Goal: Task Accomplishment & Management: Manage account settings

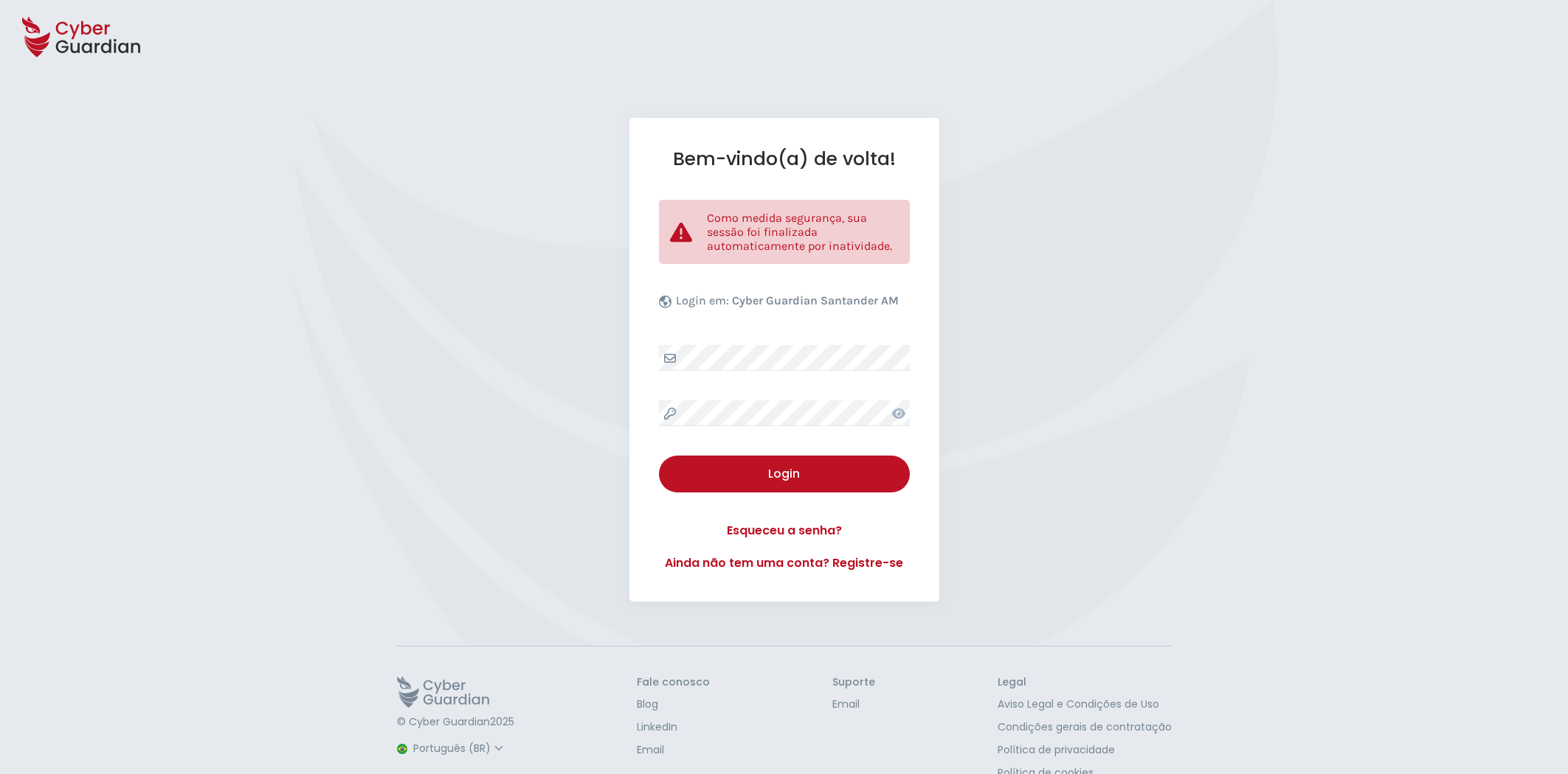
select select "Português (BR)"
click at [787, 478] on div "Login" at bounding box center [784, 474] width 228 height 18
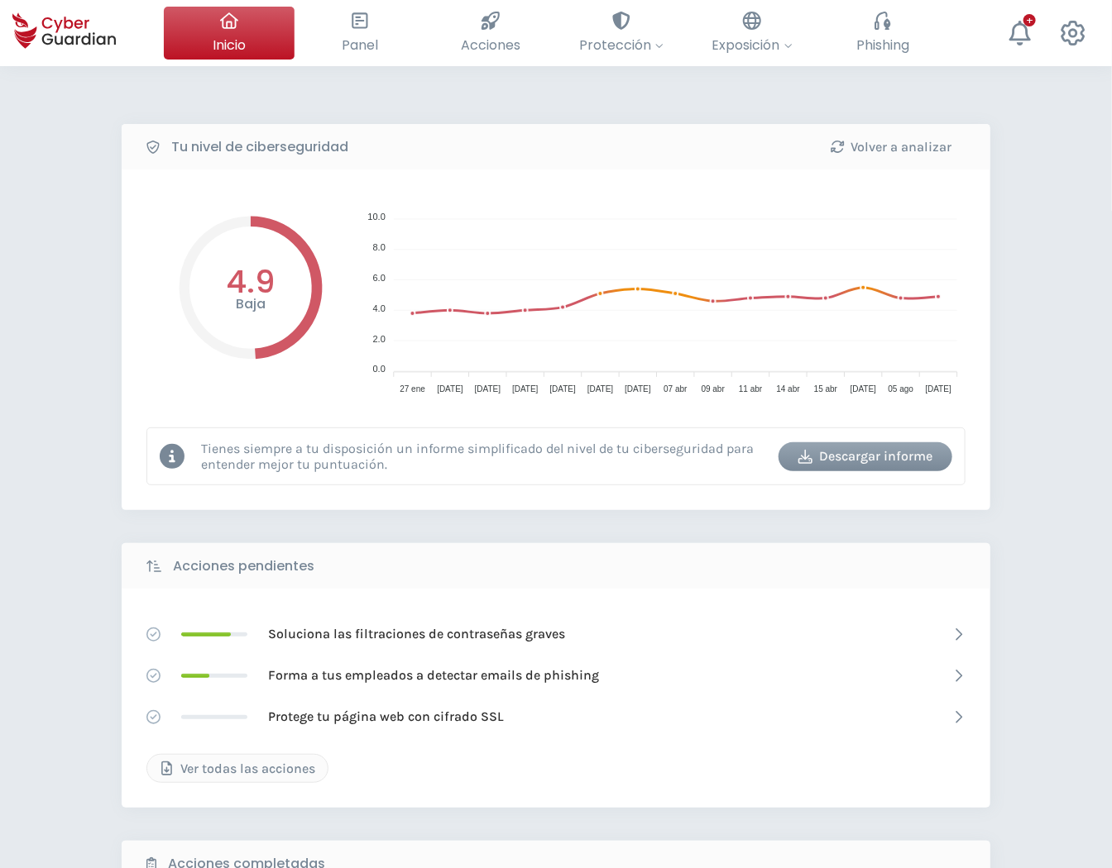
click at [902, 455] on div "Descargar informe" at bounding box center [865, 457] width 149 height 20
click at [878, 149] on div "Volver a analizar" at bounding box center [890, 147] width 149 height 20
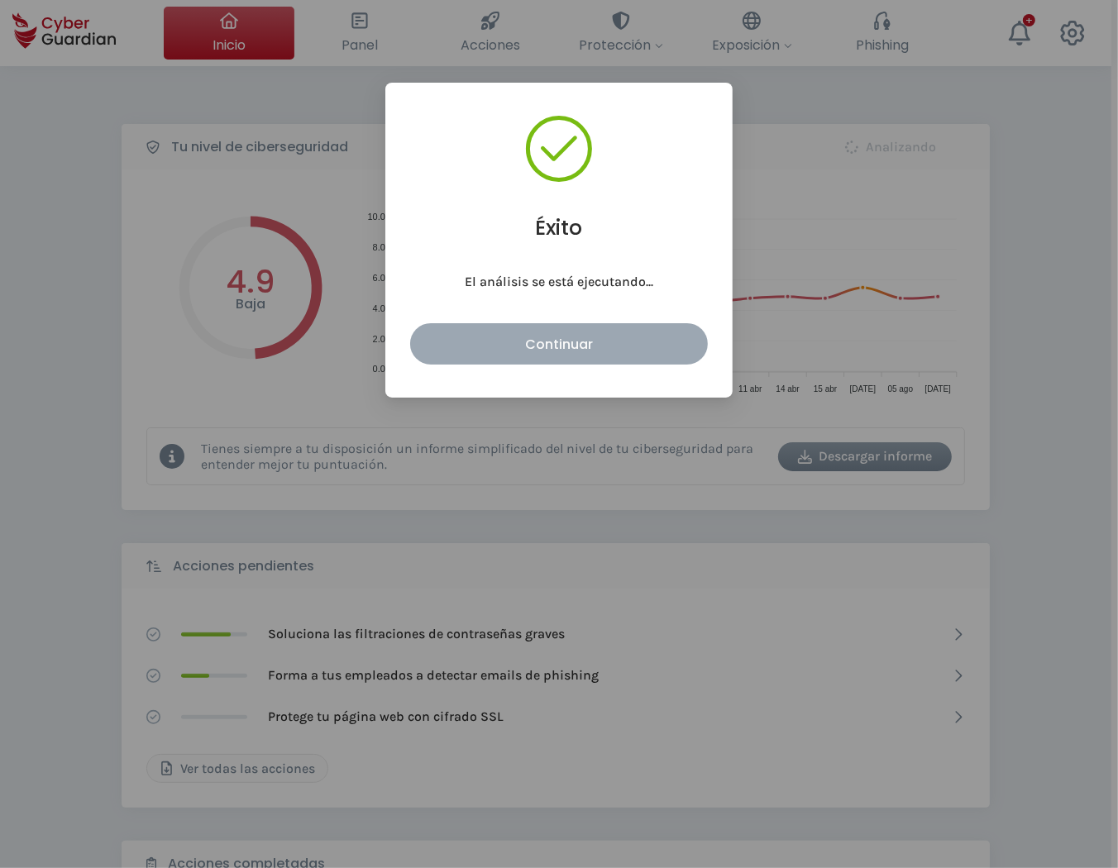
click at [553, 345] on div "Continuar" at bounding box center [559, 344] width 273 height 21
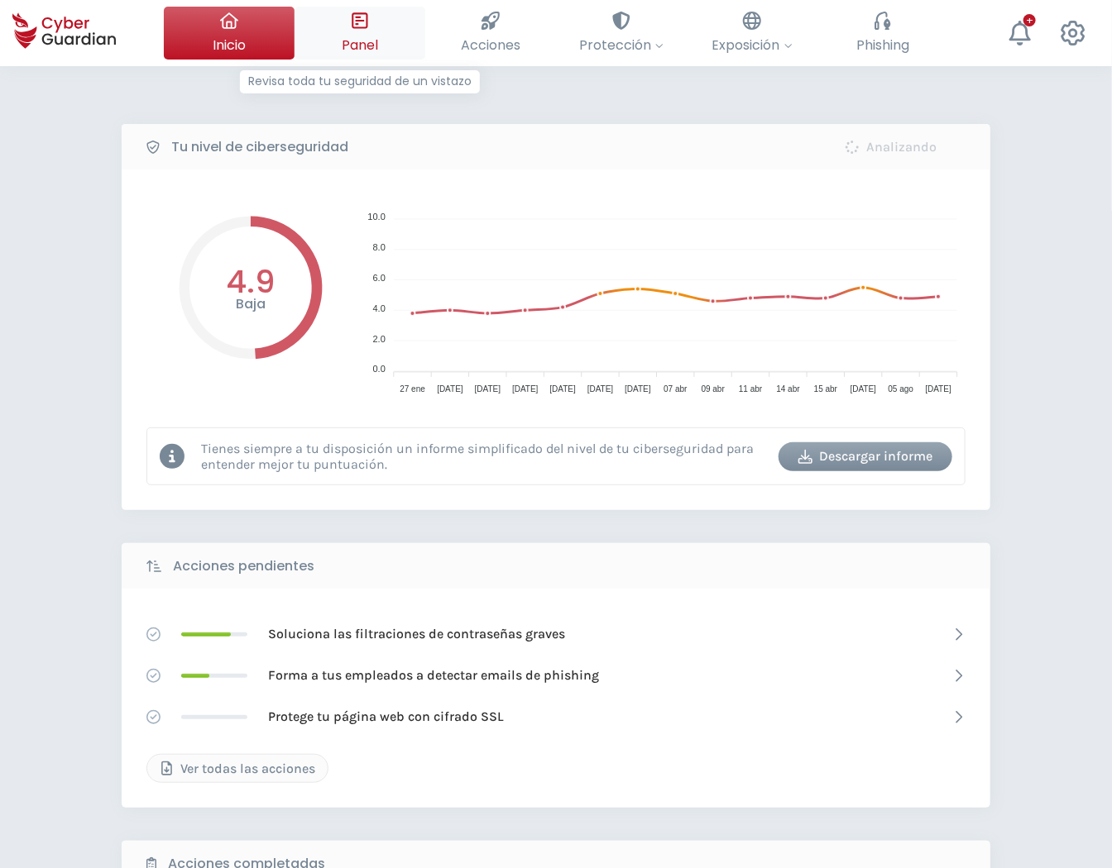
click at [353, 25] on icon at bounding box center [360, 21] width 18 height 18
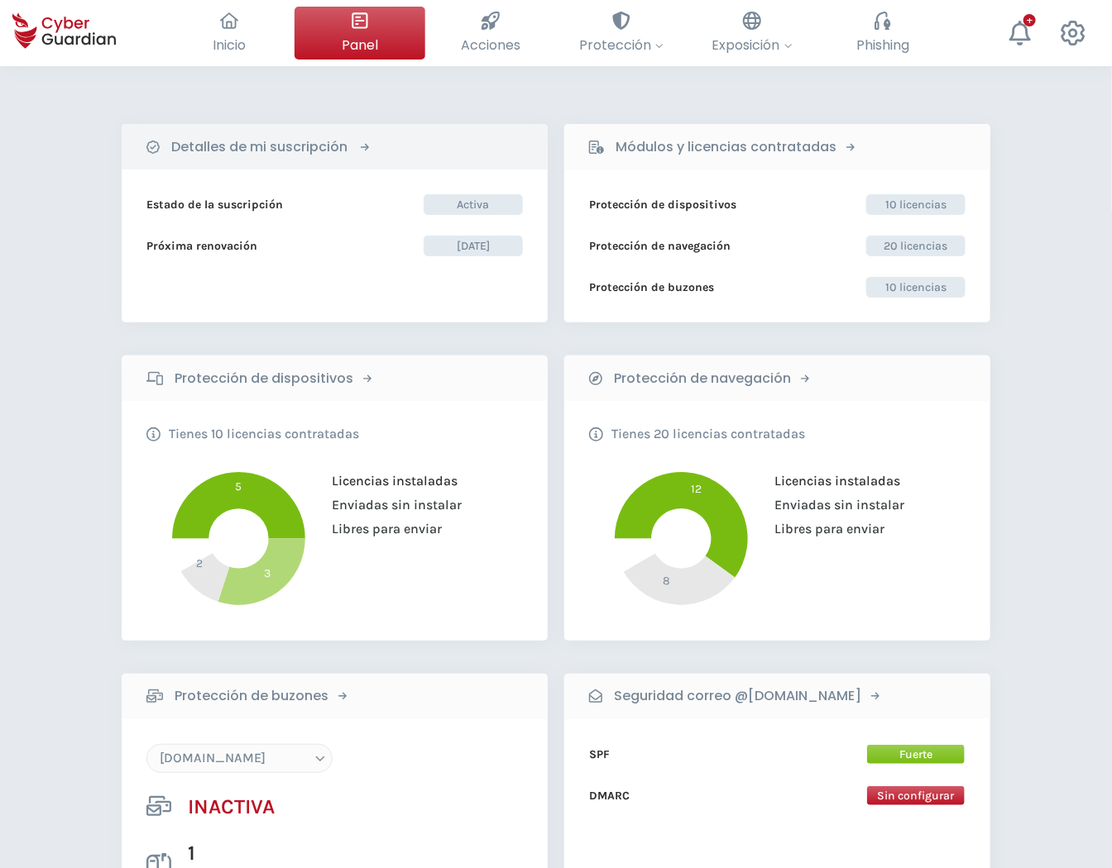
click at [386, 127] on div "Detalles de mi suscripción" at bounding box center [335, 146] width 426 height 45
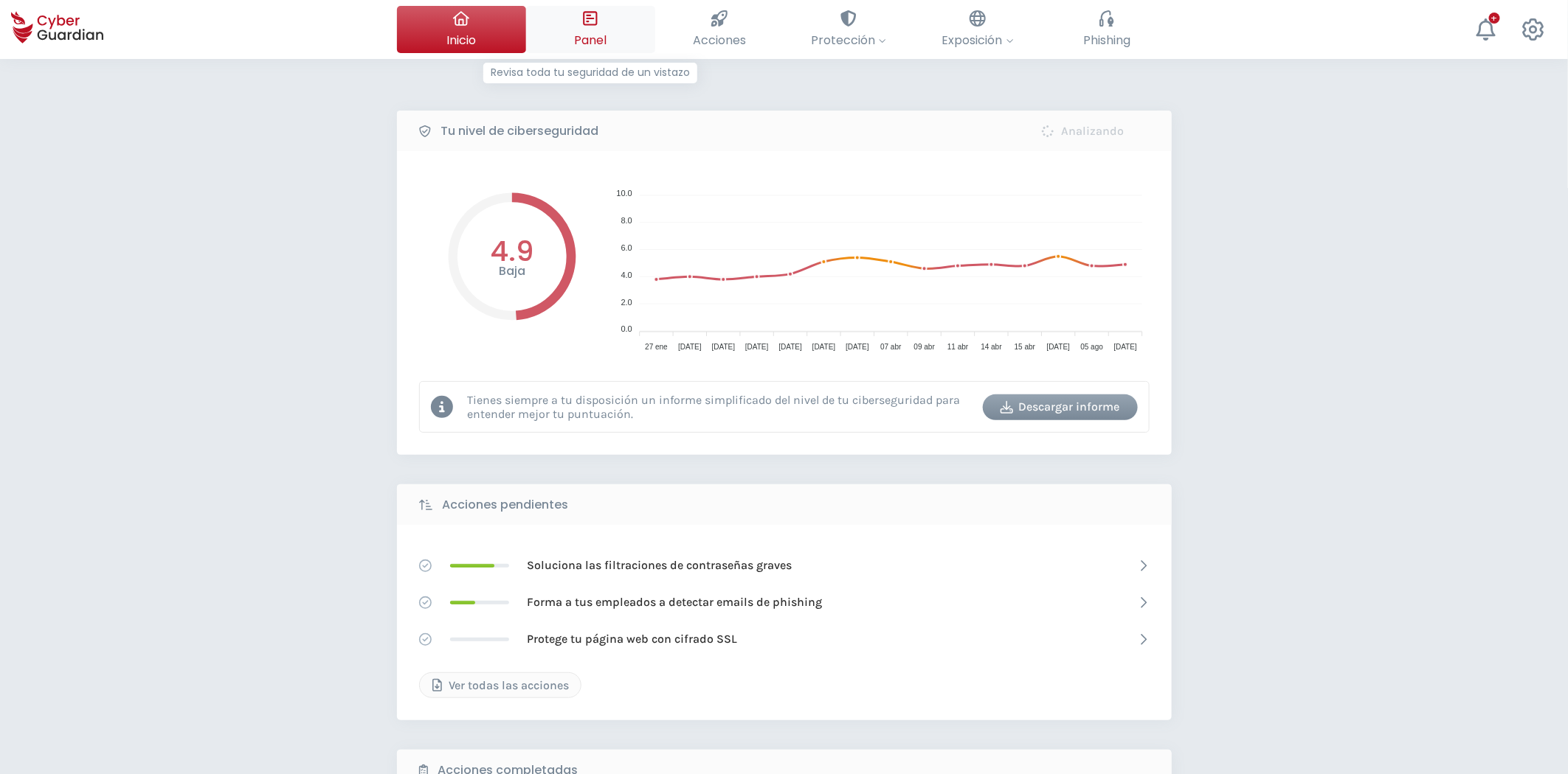
click at [569, 33] on button "Panel Revisa toda tu seguridad de un vistazo" at bounding box center [590, 29] width 129 height 47
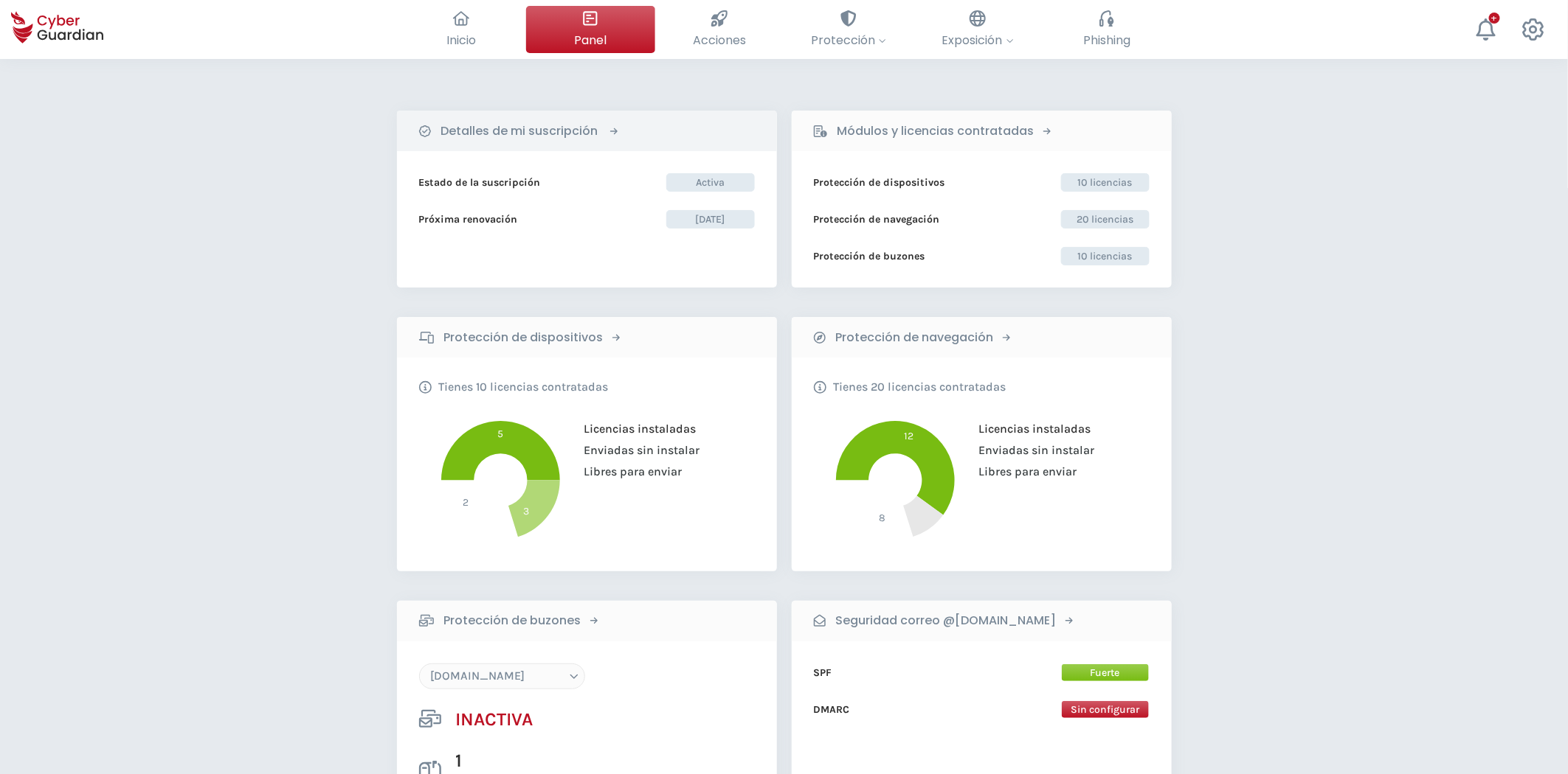
click at [540, 136] on b "Detalles de mi suscripción" at bounding box center [520, 131] width 157 height 18
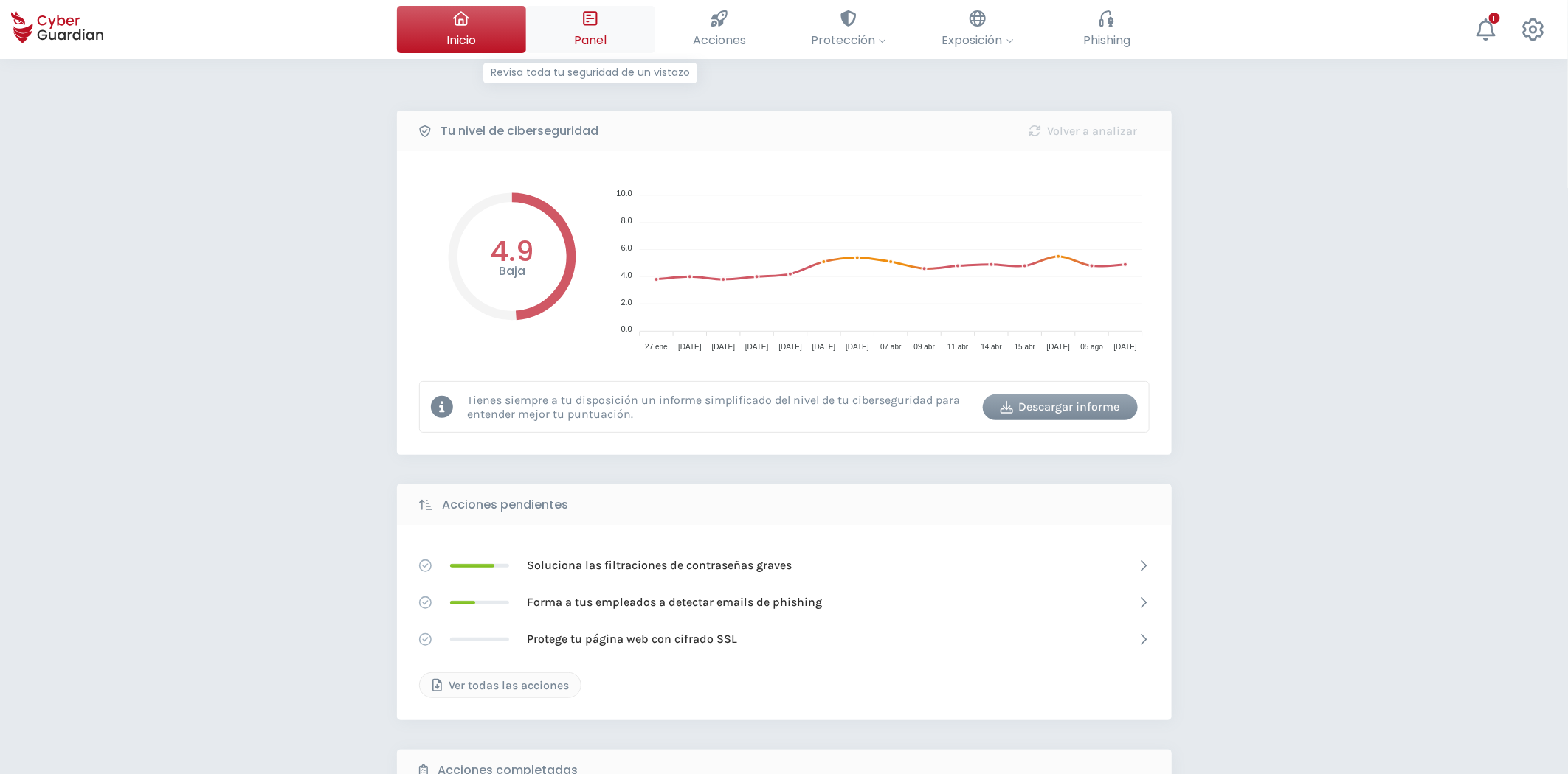
click at [595, 28] on div at bounding box center [590, 19] width 16 height 25
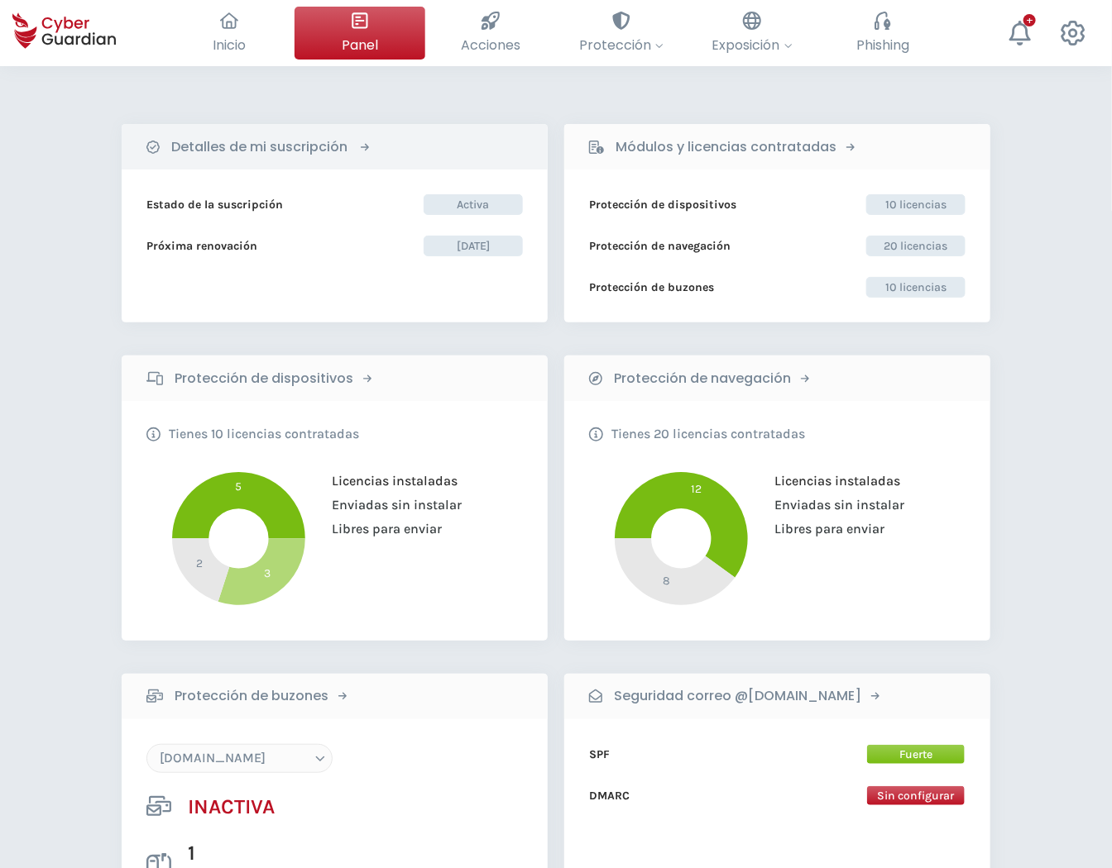
click at [333, 144] on b "Detalles de mi suscripción" at bounding box center [259, 147] width 176 height 20
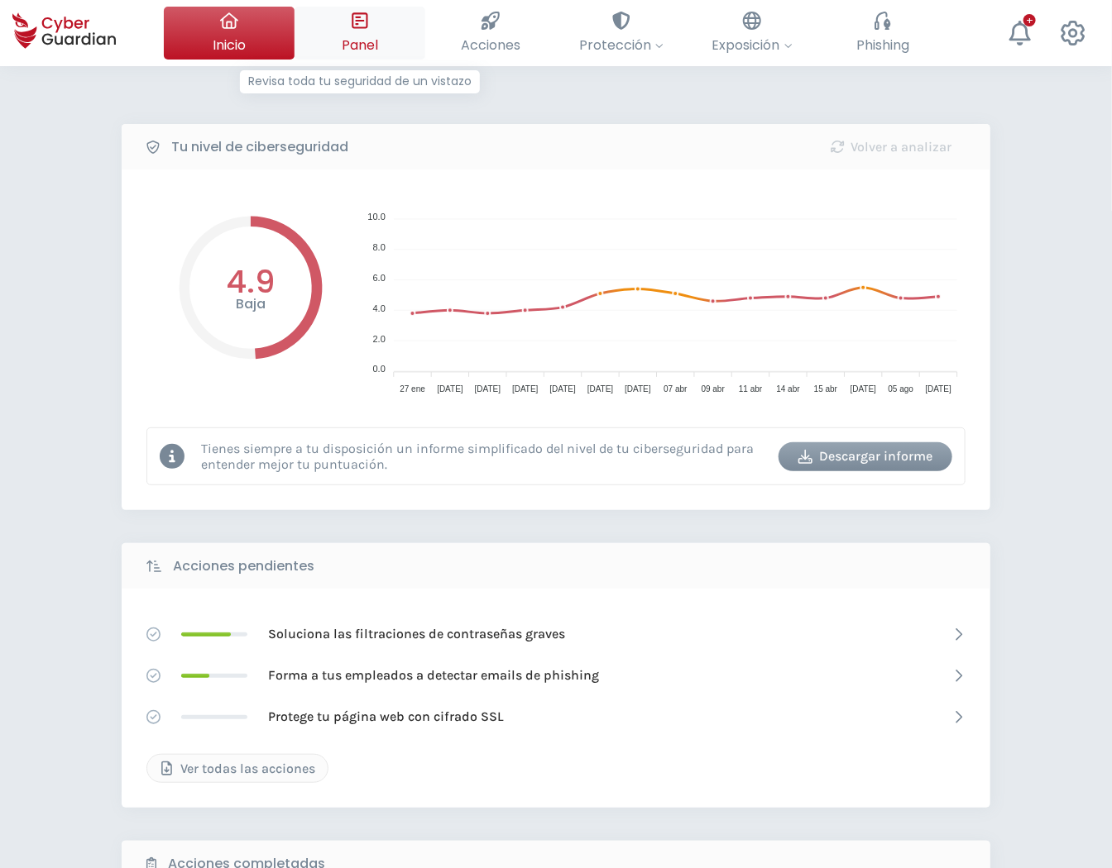
click at [351, 43] on span "Panel" at bounding box center [360, 45] width 36 height 21
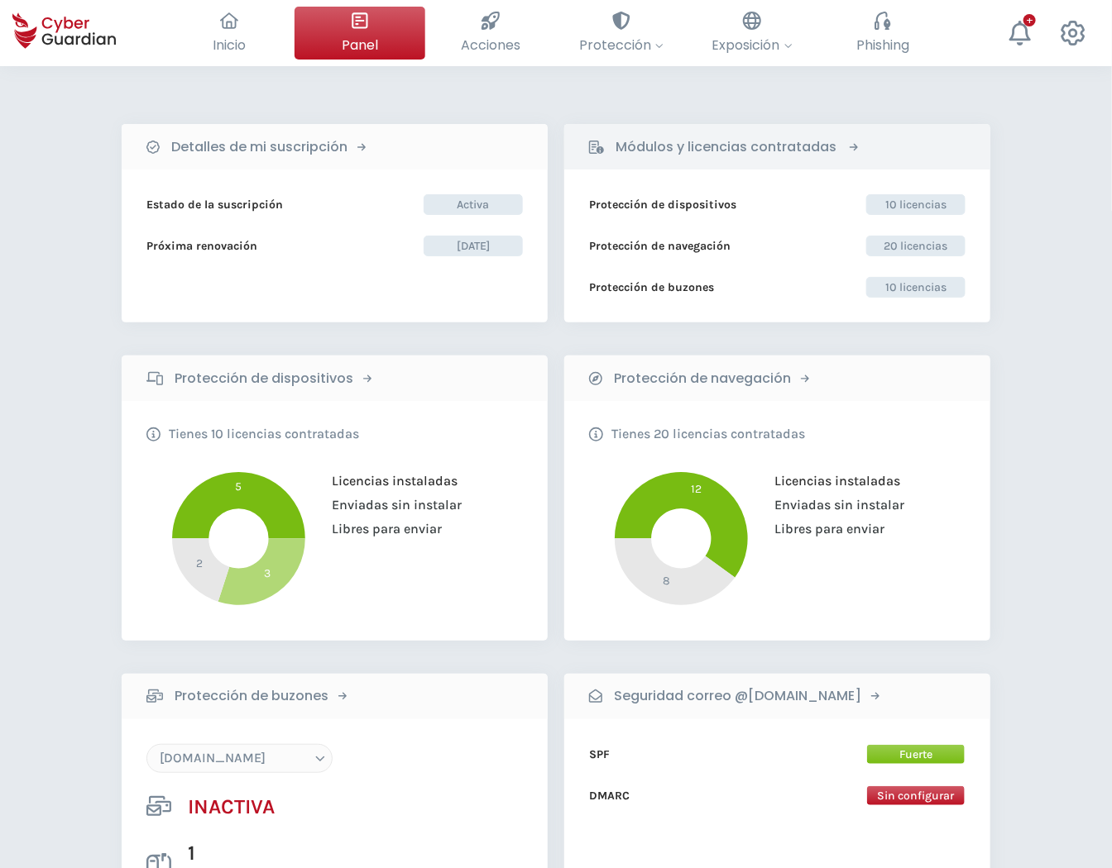
click at [745, 132] on div "Módulos y licencias contratadas" at bounding box center [729, 146] width 280 height 29
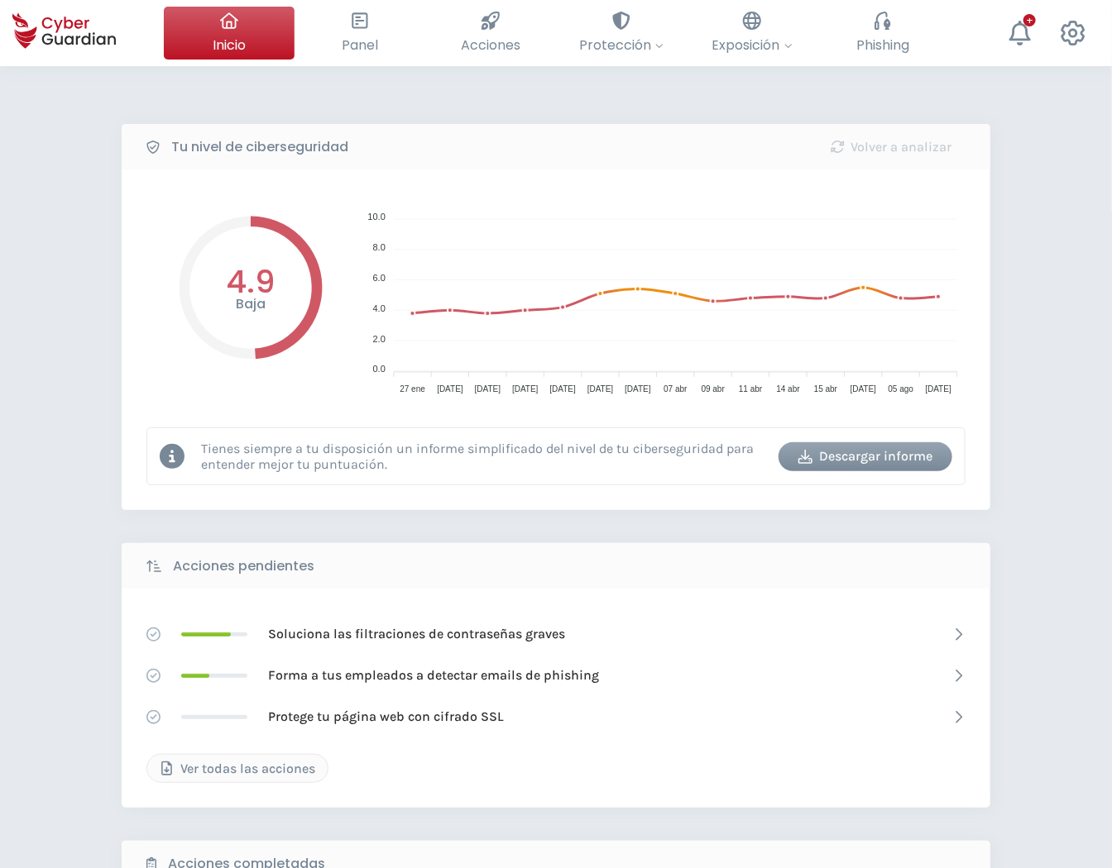
click at [374, 146] on div "Tu nivel de ciberseguridad Volver a analizar" at bounding box center [556, 146] width 868 height 45
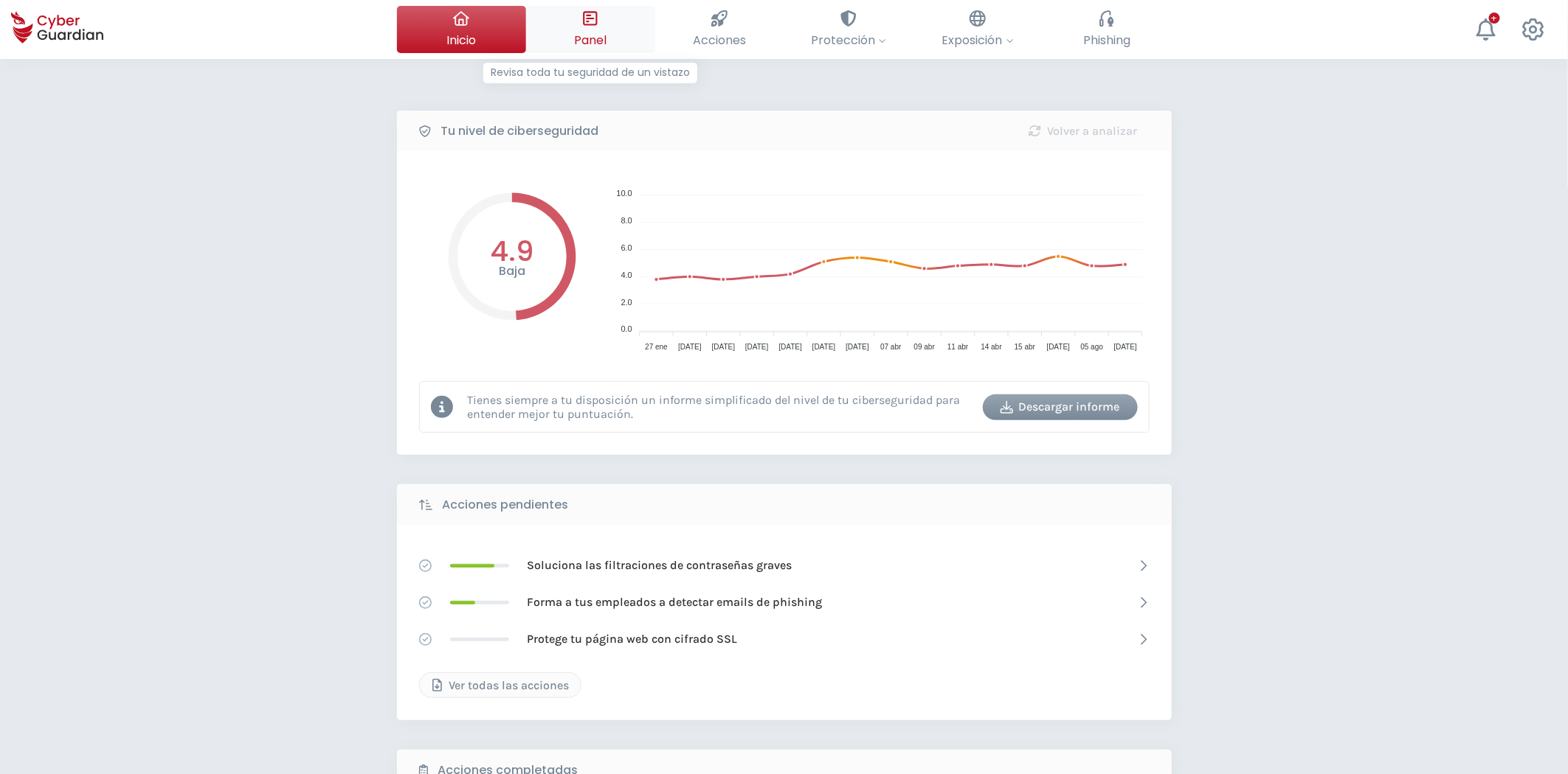
click at [602, 32] on span "Panel" at bounding box center [590, 40] width 32 height 19
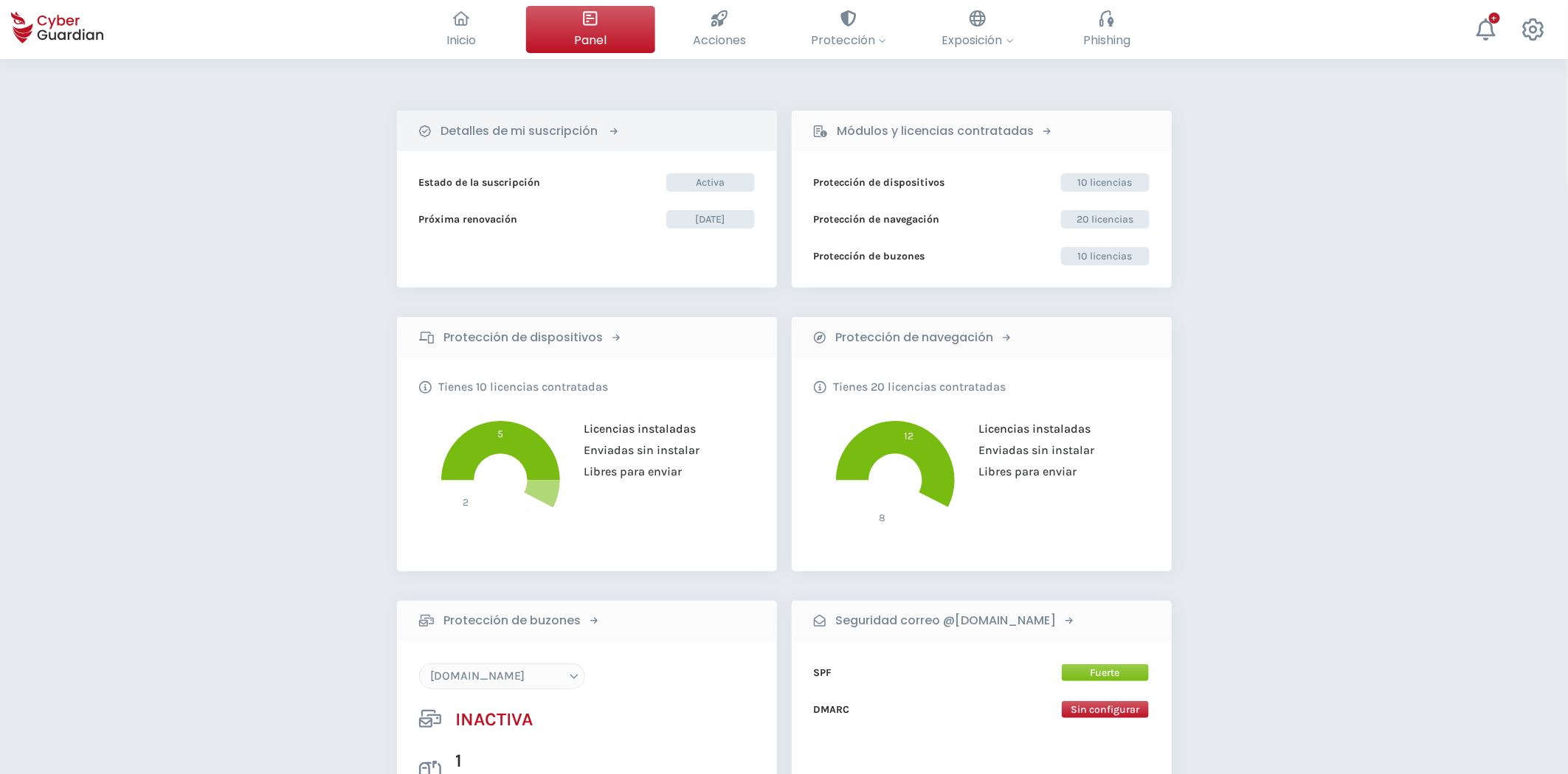
click at [532, 143] on div "Detalles de mi suscripción" at bounding box center [524, 130] width 209 height 26
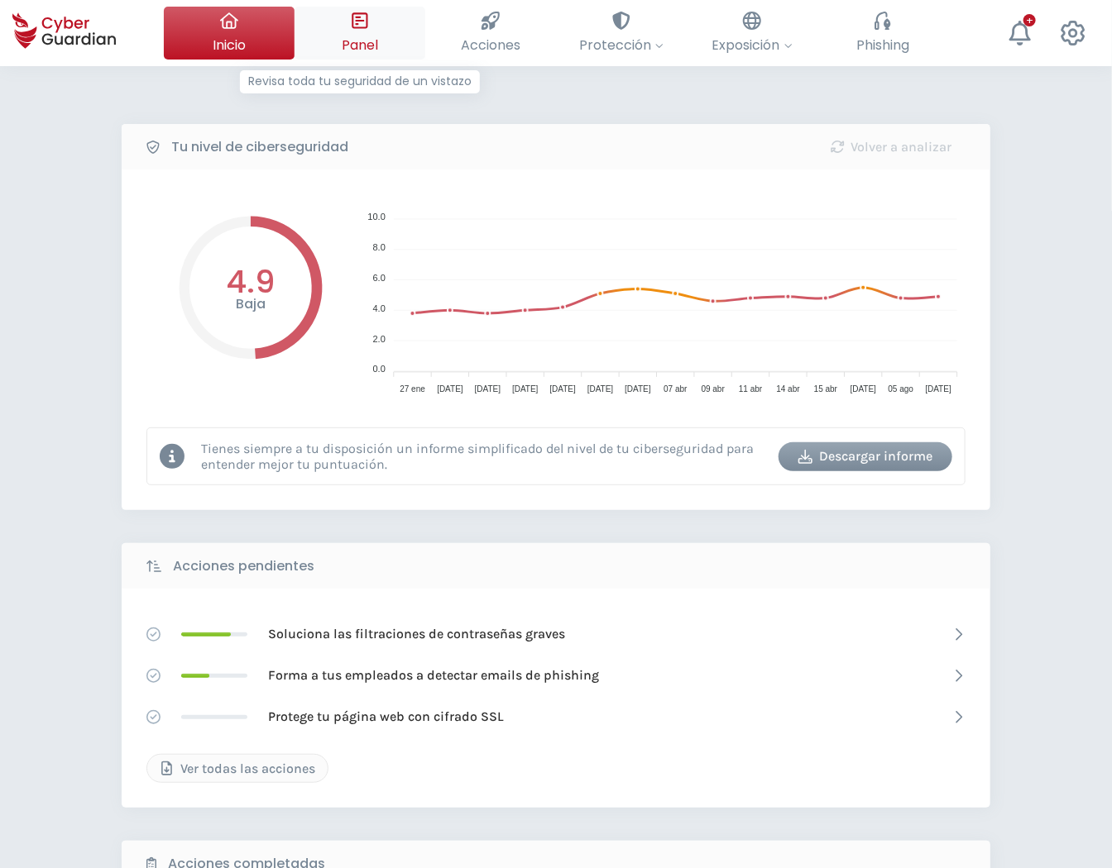
click at [344, 38] on span "Panel" at bounding box center [360, 45] width 36 height 21
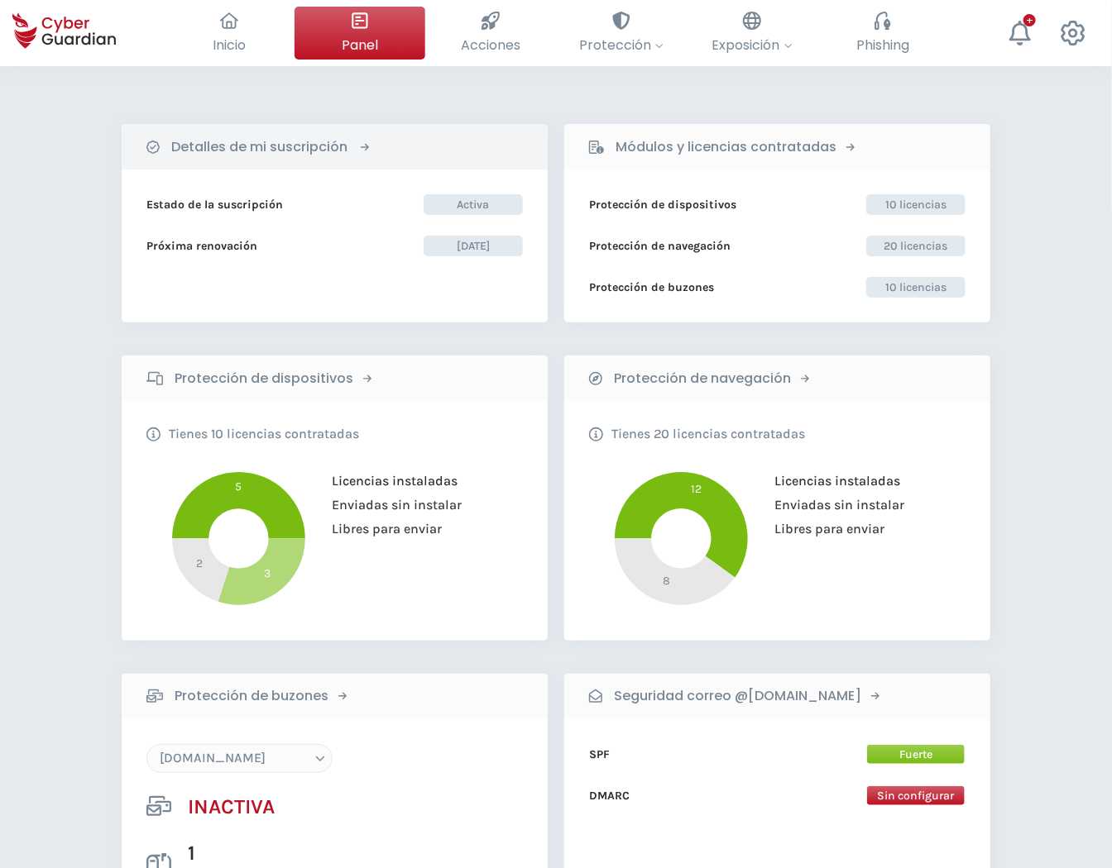
click at [349, 146] on div "Detalles de mi suscripción" at bounding box center [263, 146] width 234 height 29
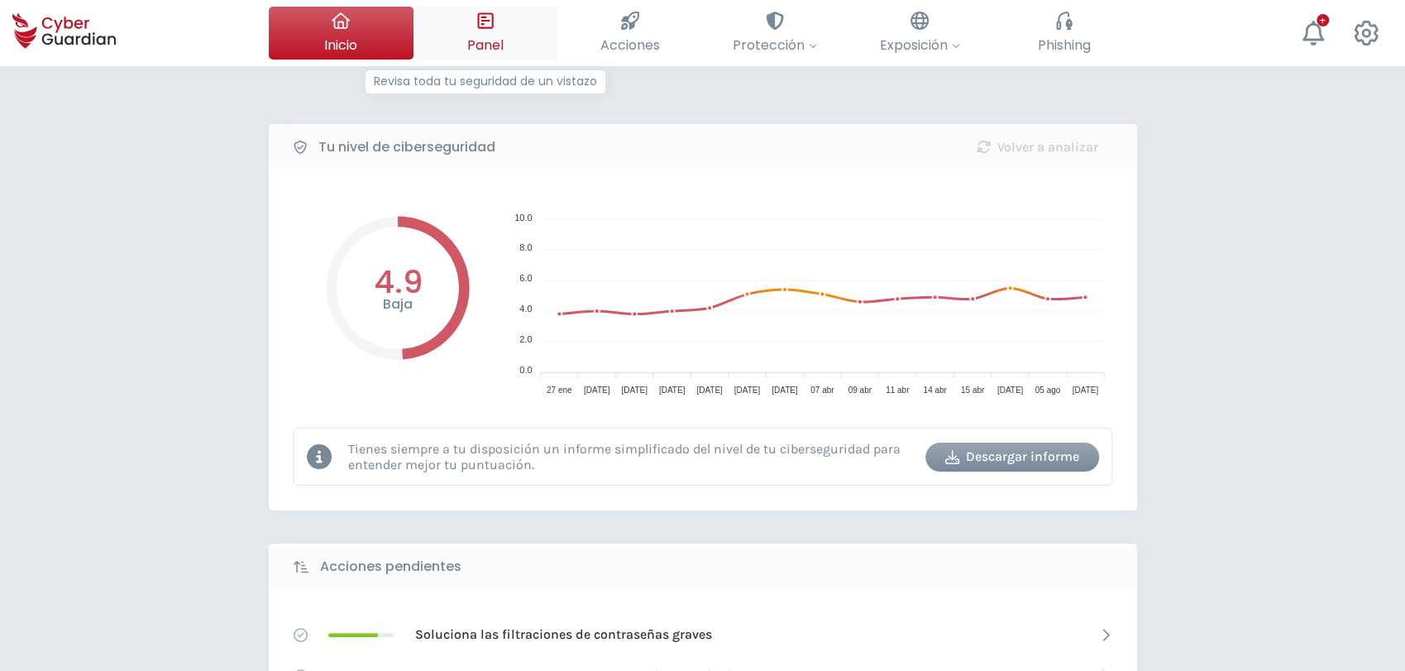
click at [470, 24] on button "Panel Revisa toda tu seguridad de un vistazo" at bounding box center [486, 33] width 145 height 53
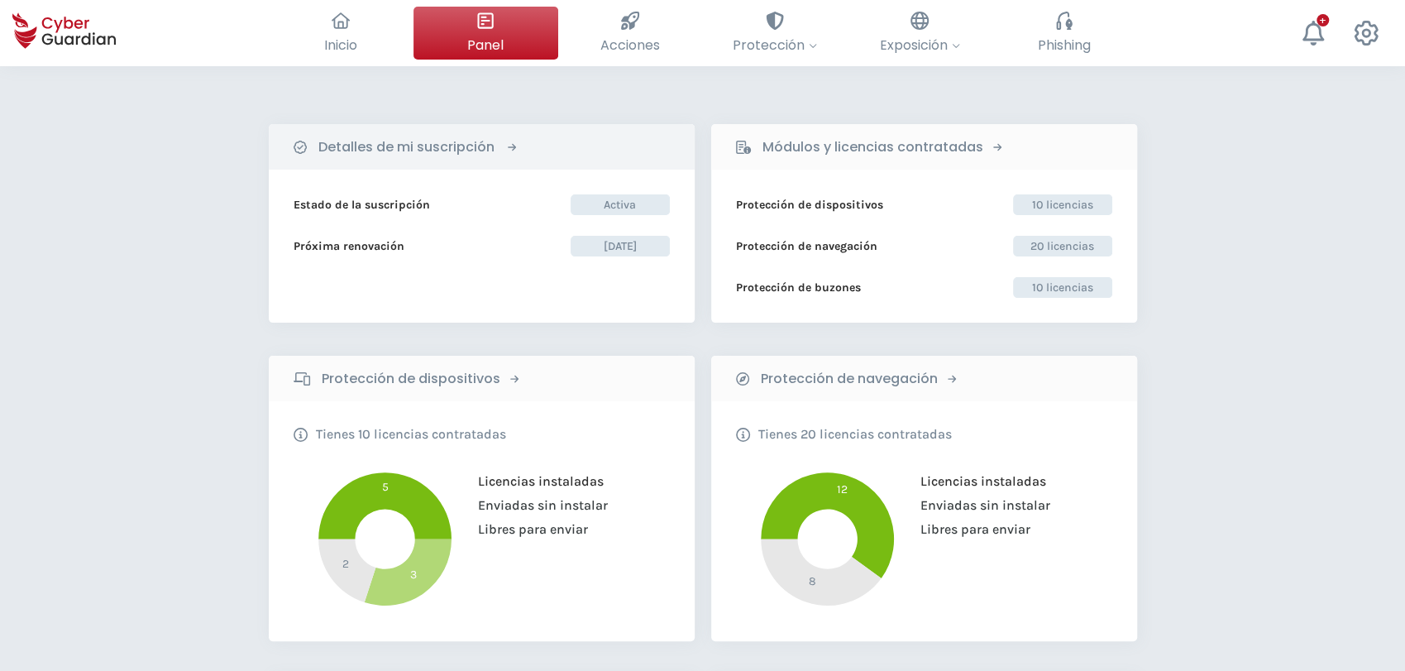
click at [523, 143] on div "Detalles de mi suscripción" at bounding box center [411, 146] width 234 height 29
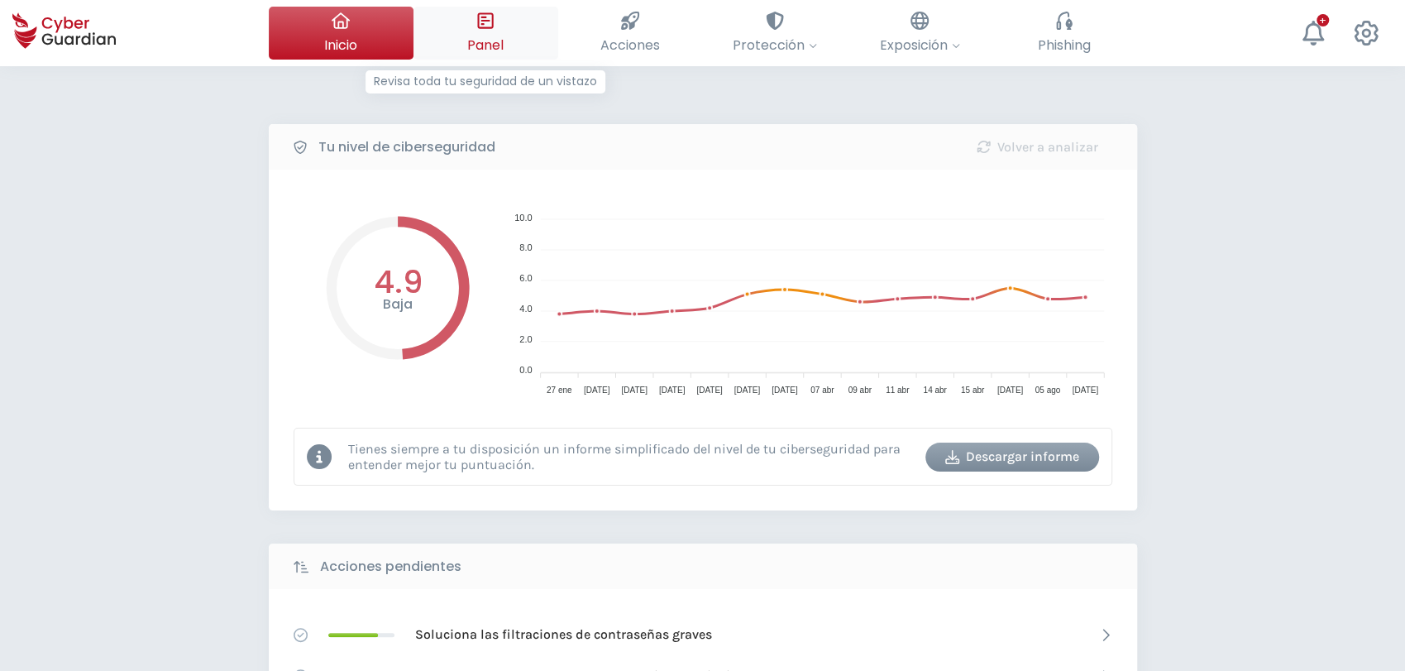
click at [490, 34] on div at bounding box center [485, 21] width 18 height 28
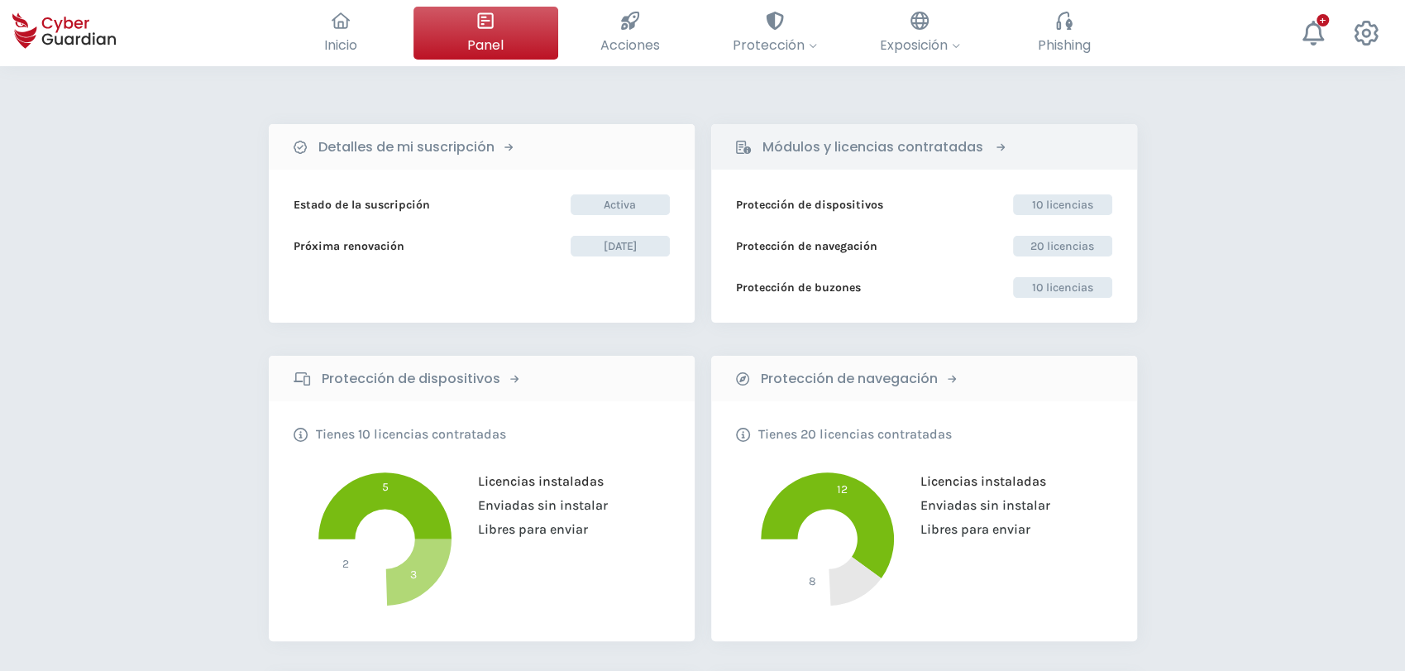
click at [779, 141] on b "Módulos y licencias contratadas" at bounding box center [873, 147] width 221 height 20
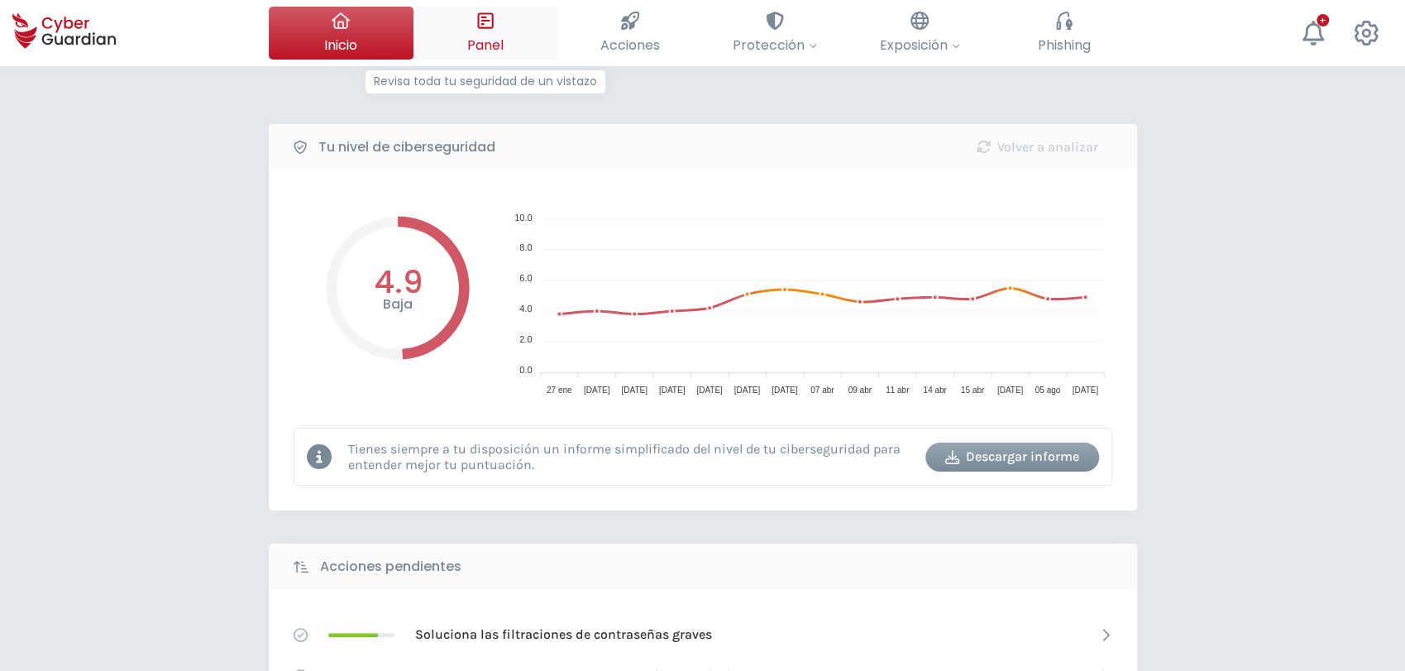
click at [481, 25] on icon at bounding box center [485, 21] width 18 height 18
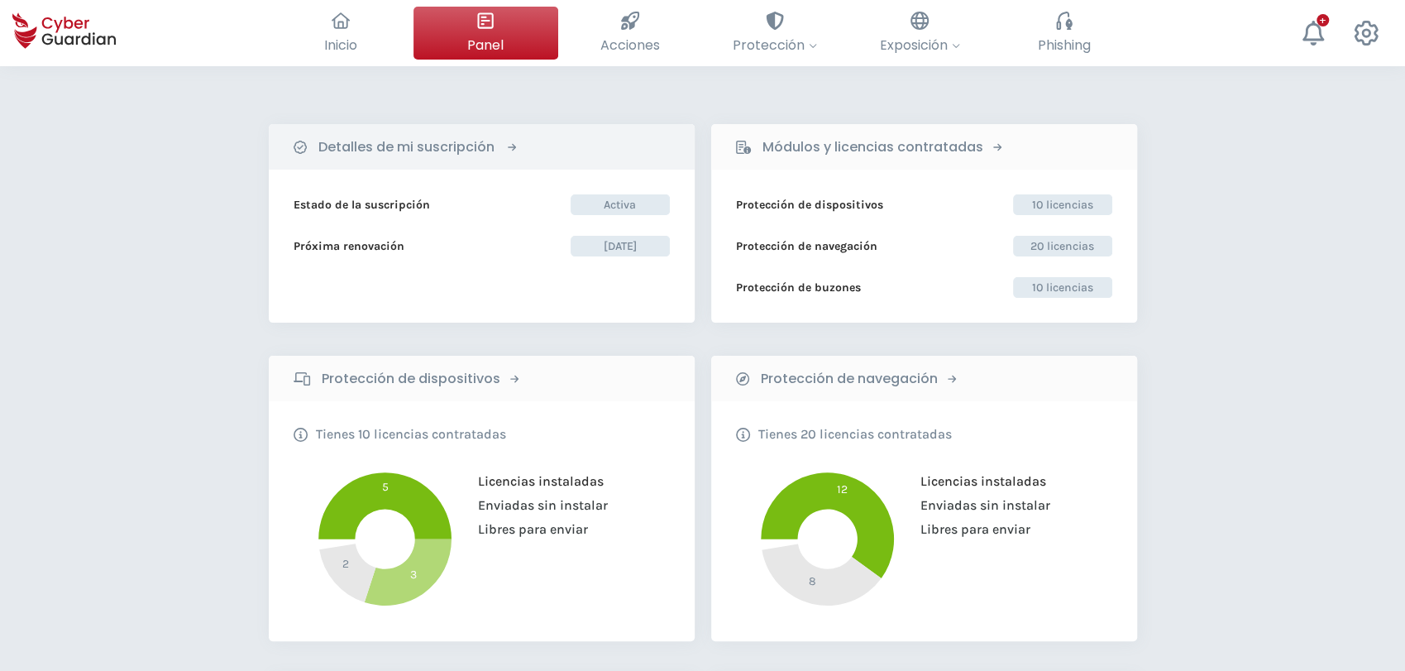
click at [518, 151] on div "Detalles de mi suscripción" at bounding box center [411, 146] width 234 height 29
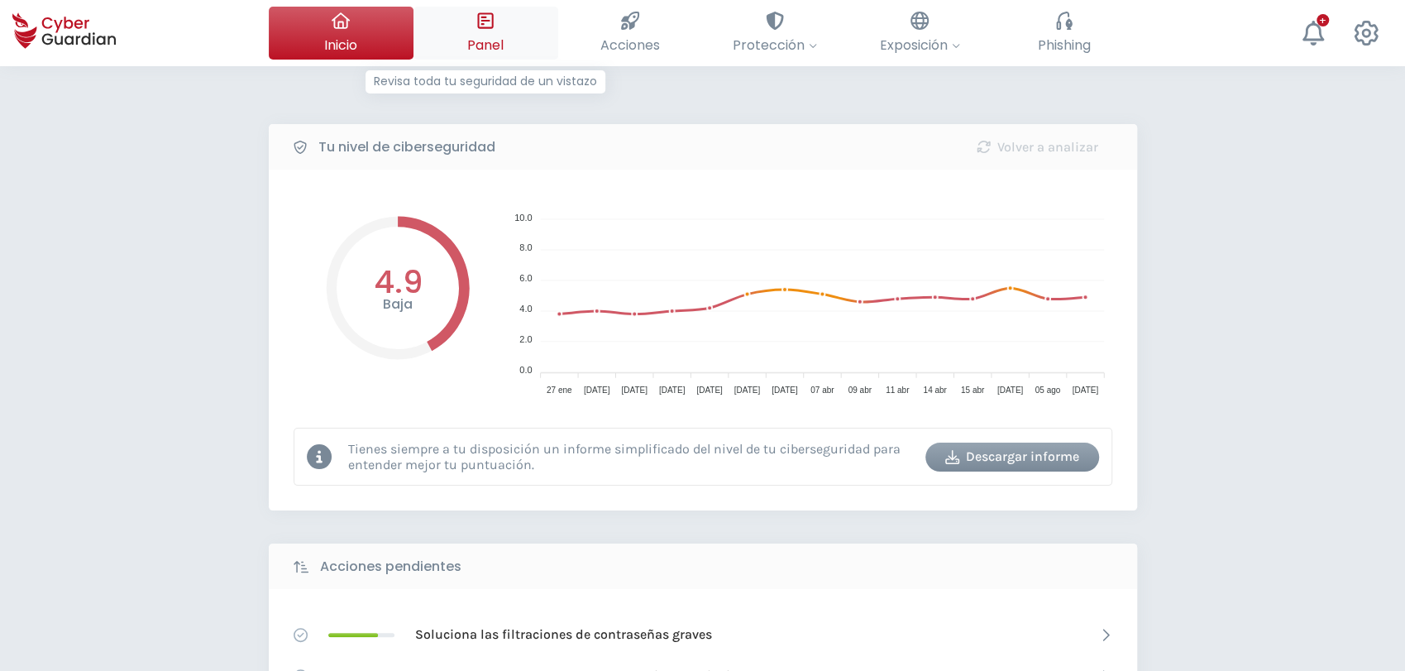
click at [481, 41] on span "Panel" at bounding box center [485, 45] width 36 height 21
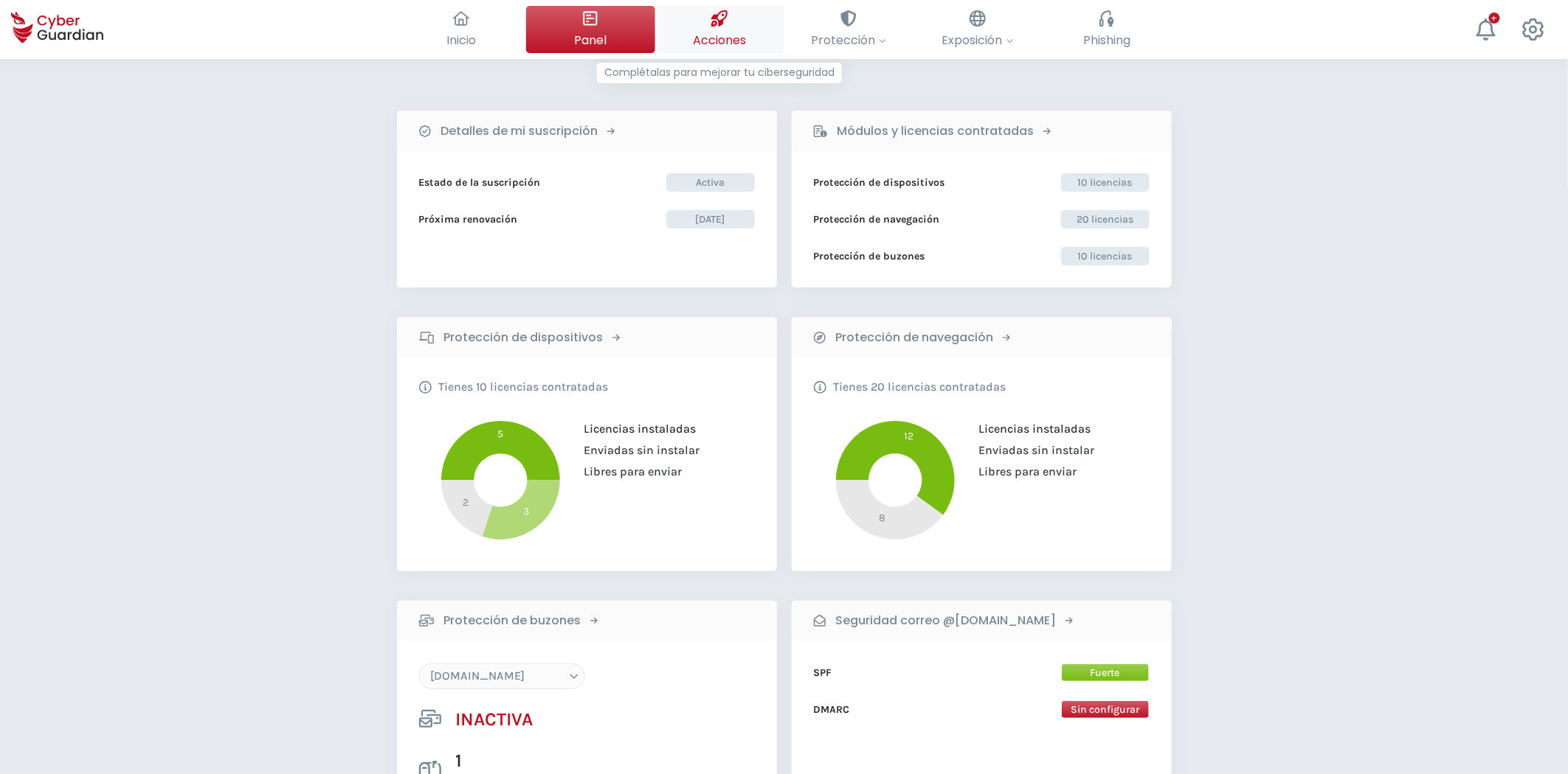
click at [720, 49] on span "Acciones" at bounding box center [720, 40] width 54 height 19
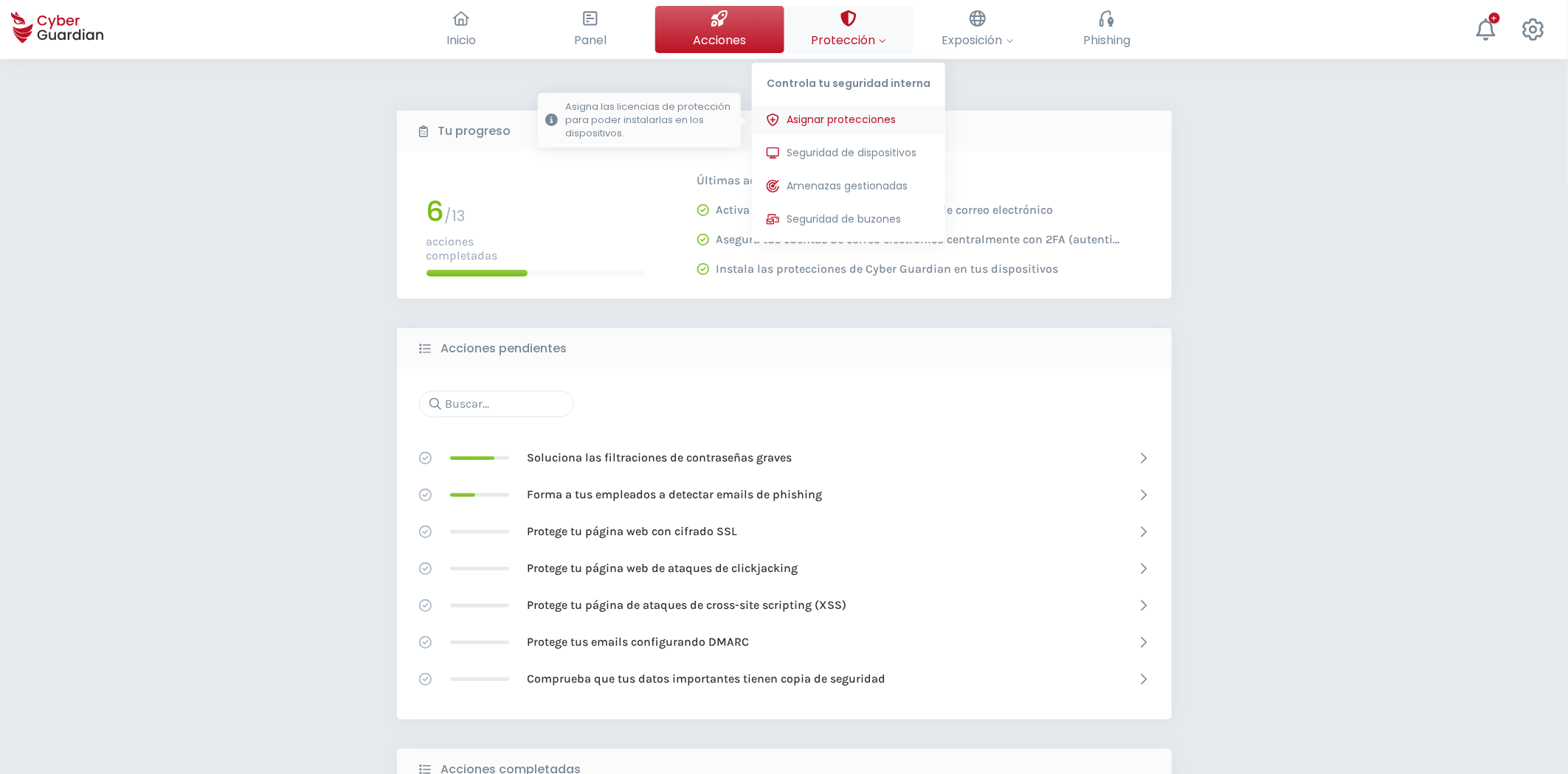
click at [855, 120] on span "Asignar protecciones" at bounding box center [841, 119] width 109 height 15
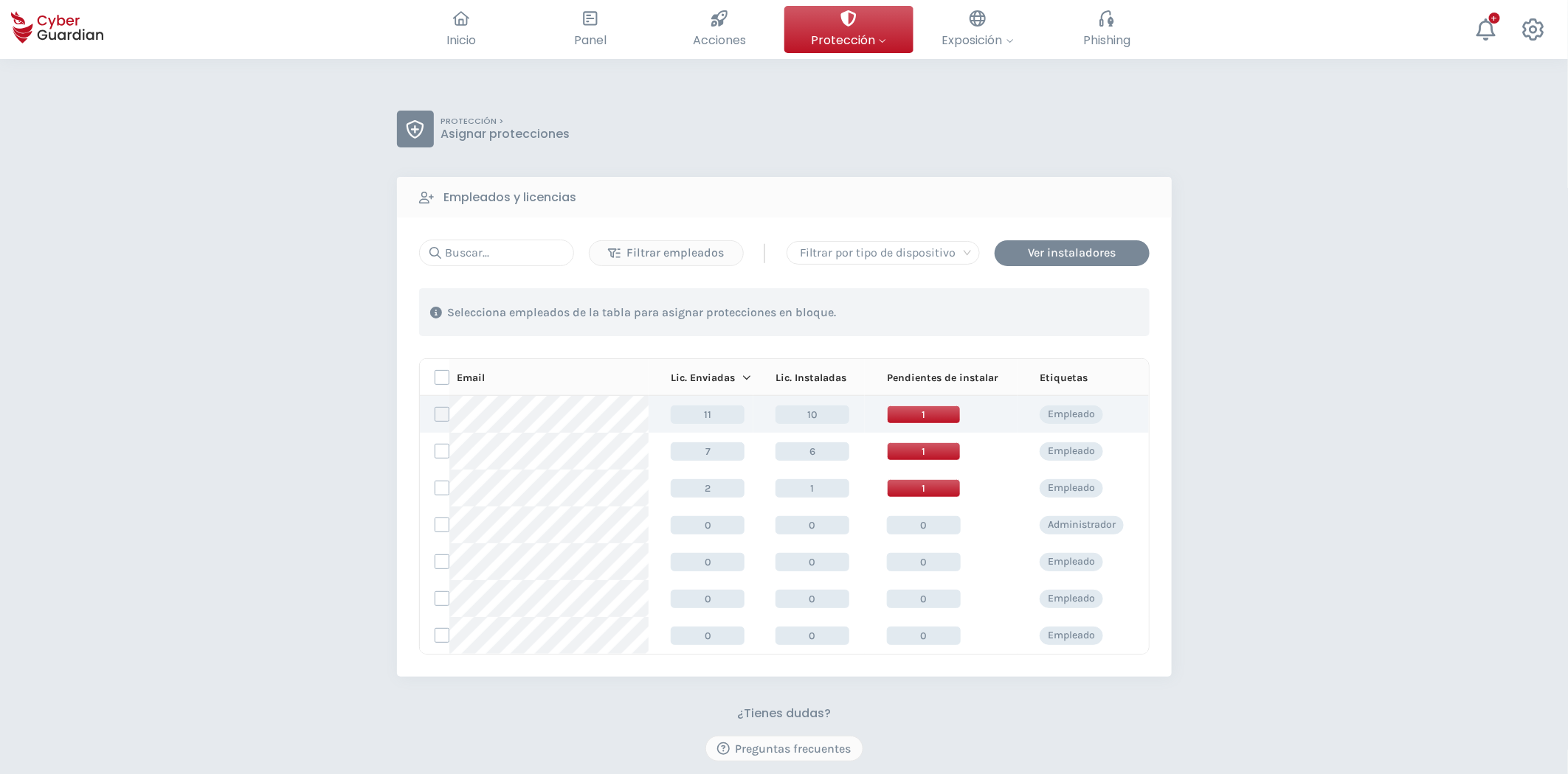
click at [437, 417] on label at bounding box center [442, 415] width 15 height 15
click at [435, 417] on input "checkbox" at bounding box center [435, 414] width 0 height 13
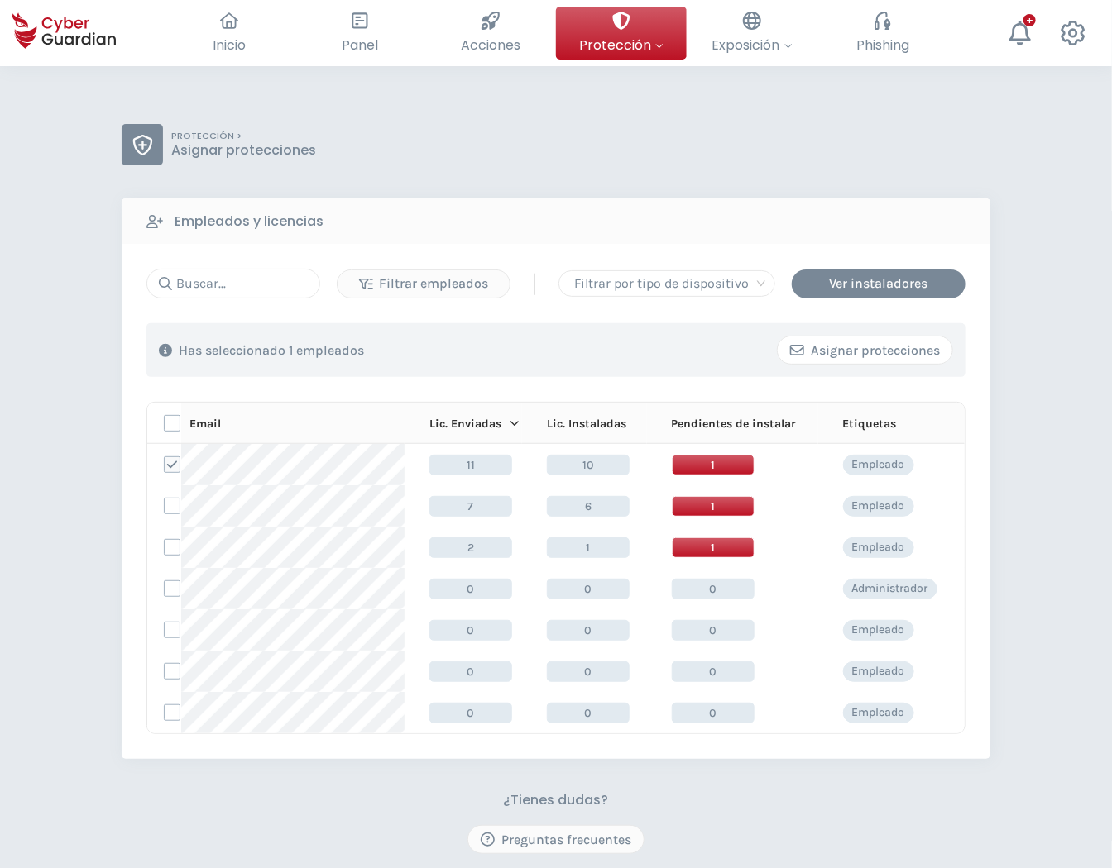
click at [811, 357] on div "Asignar protecciones" at bounding box center [865, 351] width 150 height 20
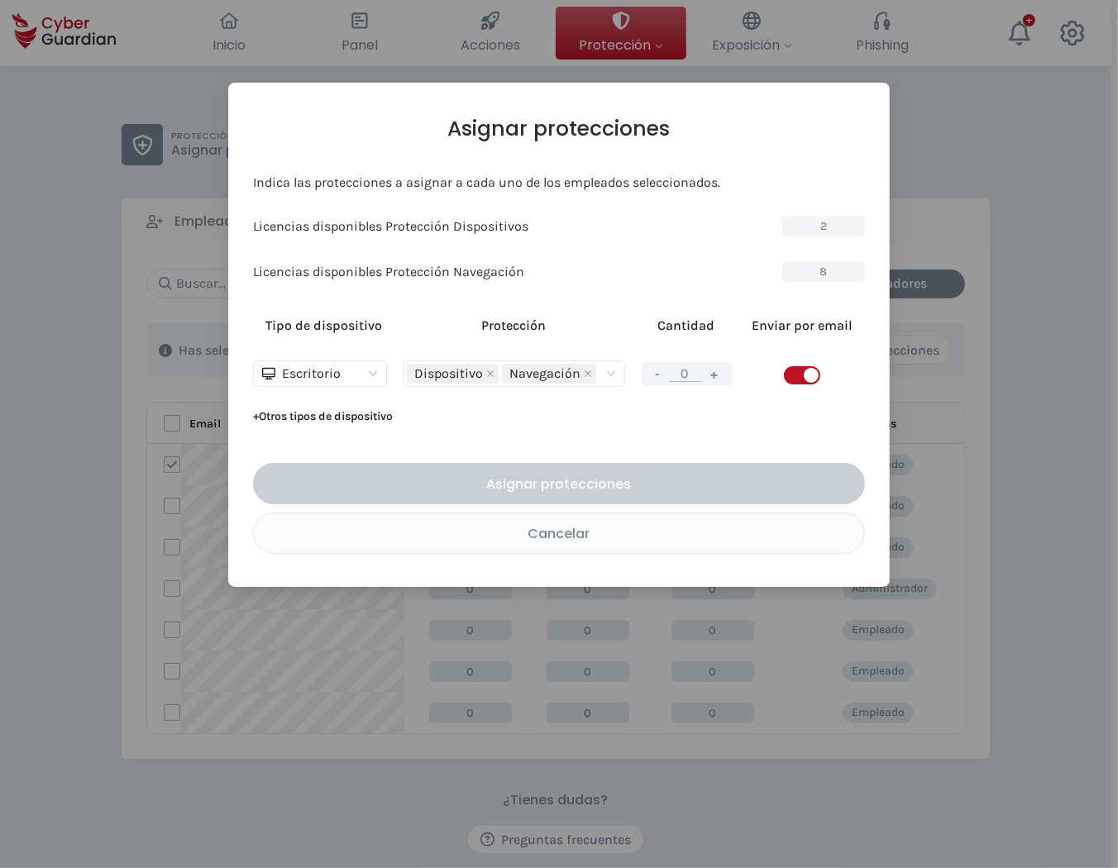
click at [712, 376] on button "+" at bounding box center [715, 374] width 20 height 21
type input "1"
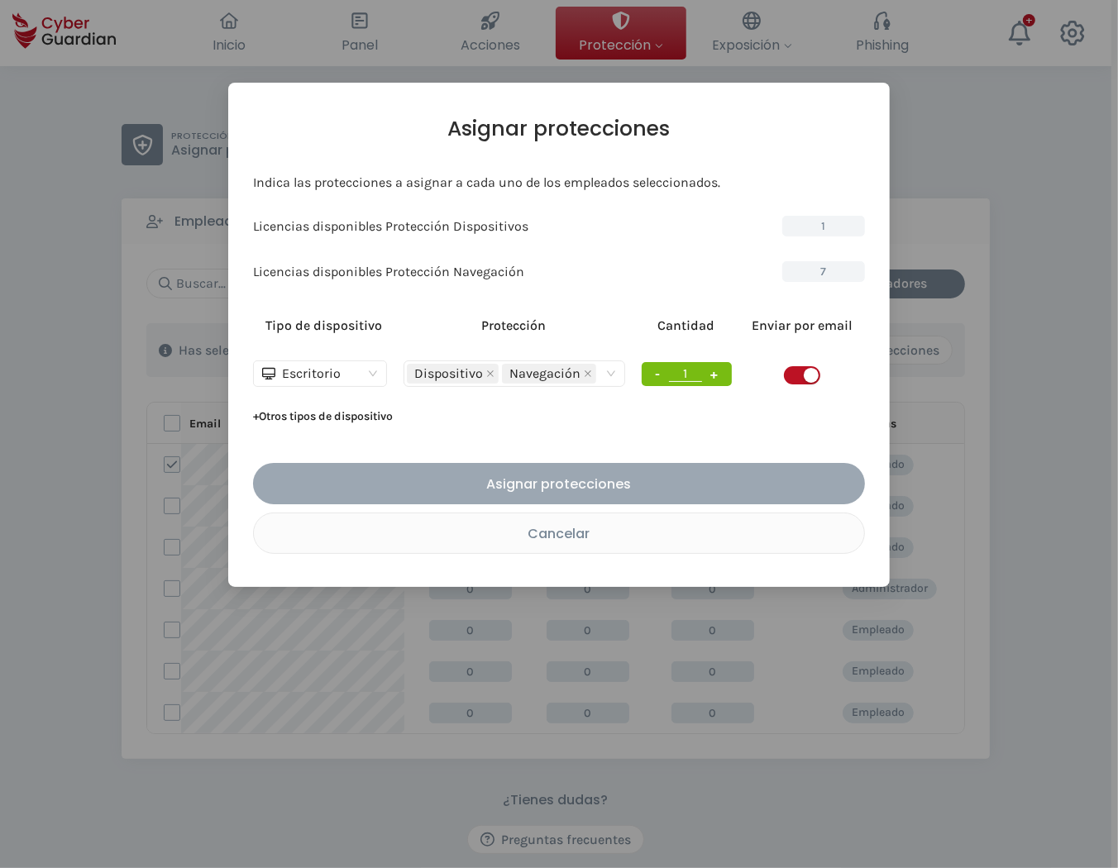
click at [626, 490] on div "Asignar protecciones" at bounding box center [559, 484] width 587 height 21
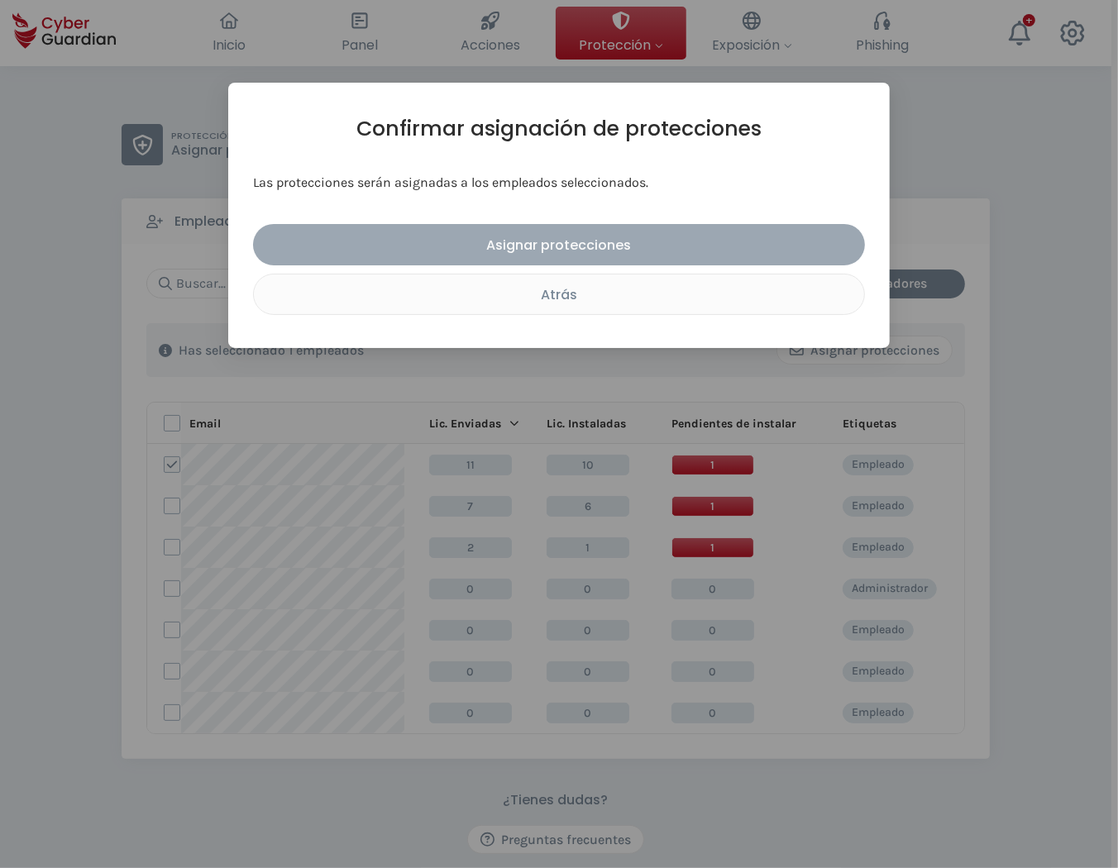
click at [597, 245] on div "Asignar protecciones" at bounding box center [559, 245] width 587 height 21
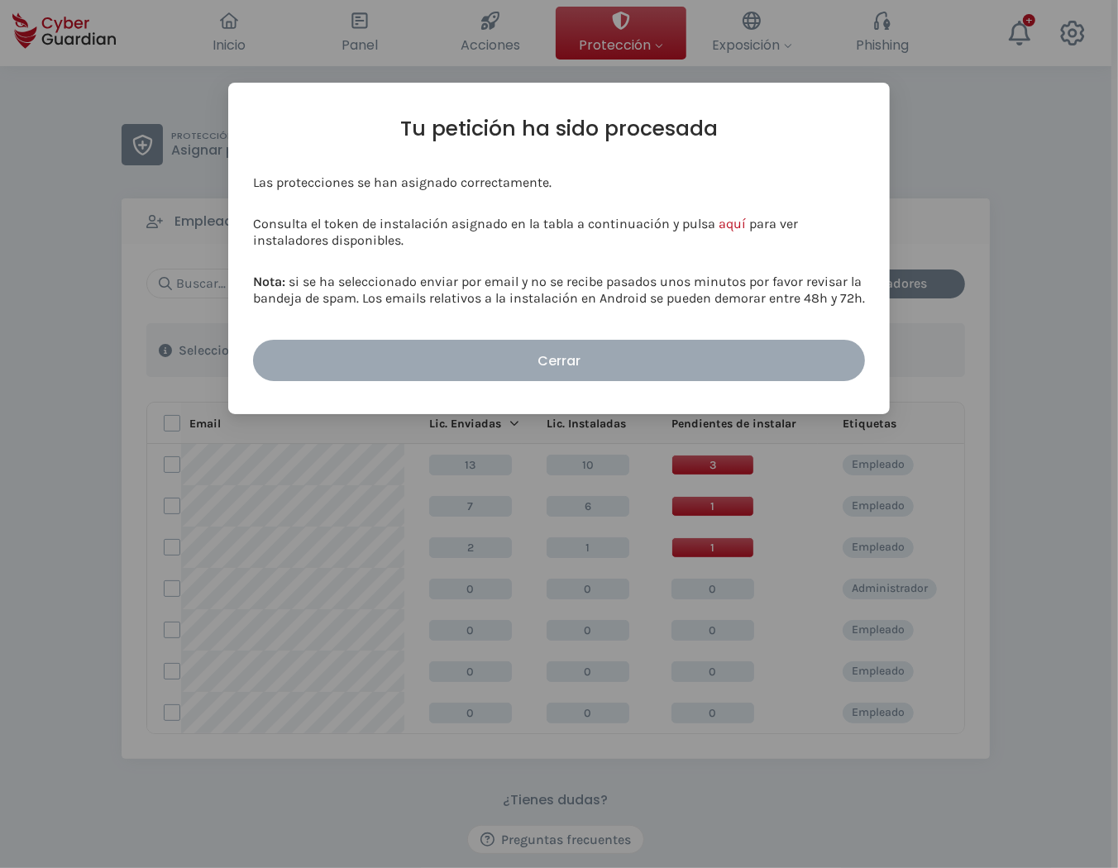
click at [655, 356] on div "Cerrar" at bounding box center [559, 361] width 587 height 21
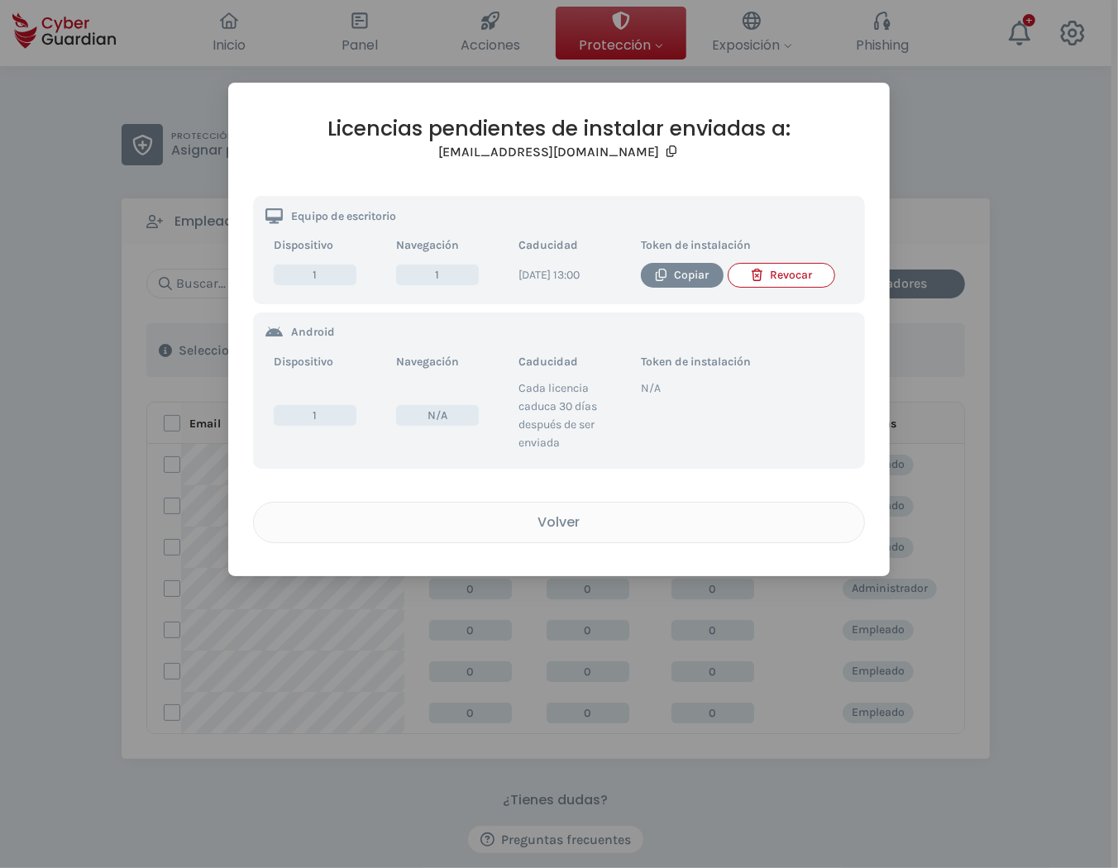
click at [800, 277] on div "Revocar" at bounding box center [781, 275] width 81 height 18
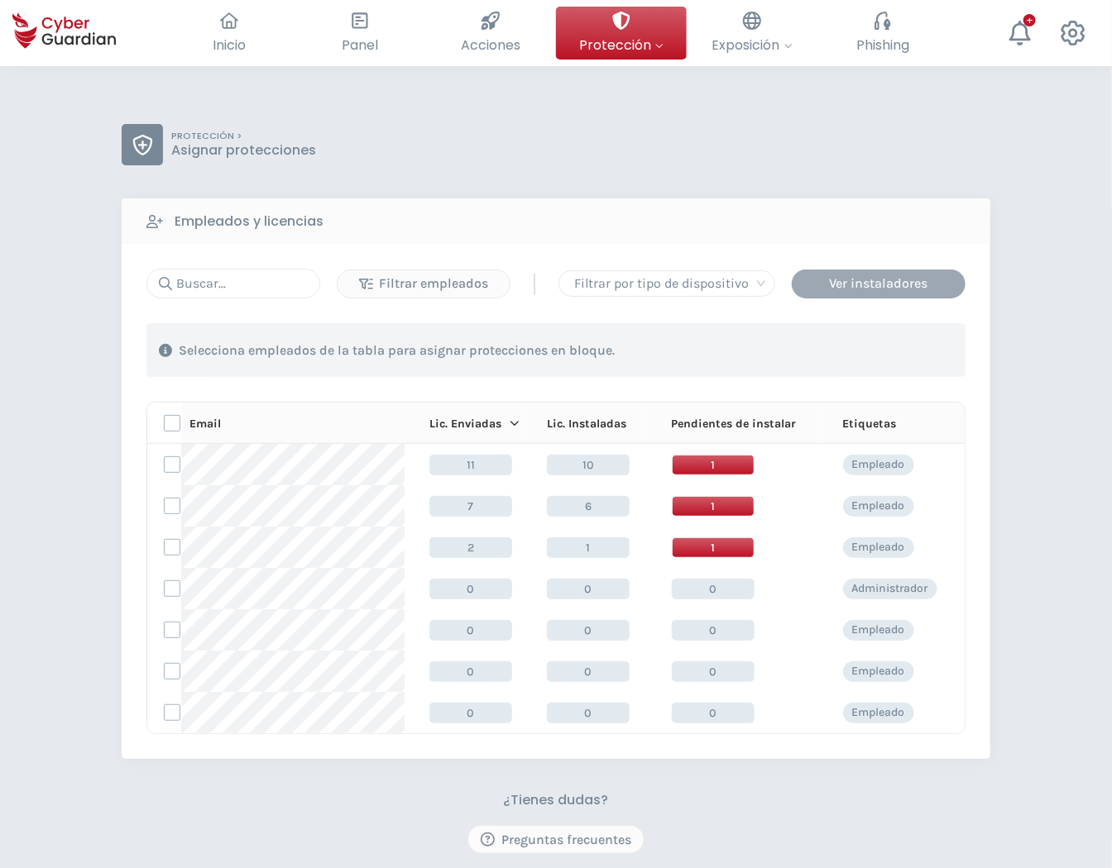
click at [873, 280] on div "Ver instaladores" at bounding box center [878, 284] width 149 height 20
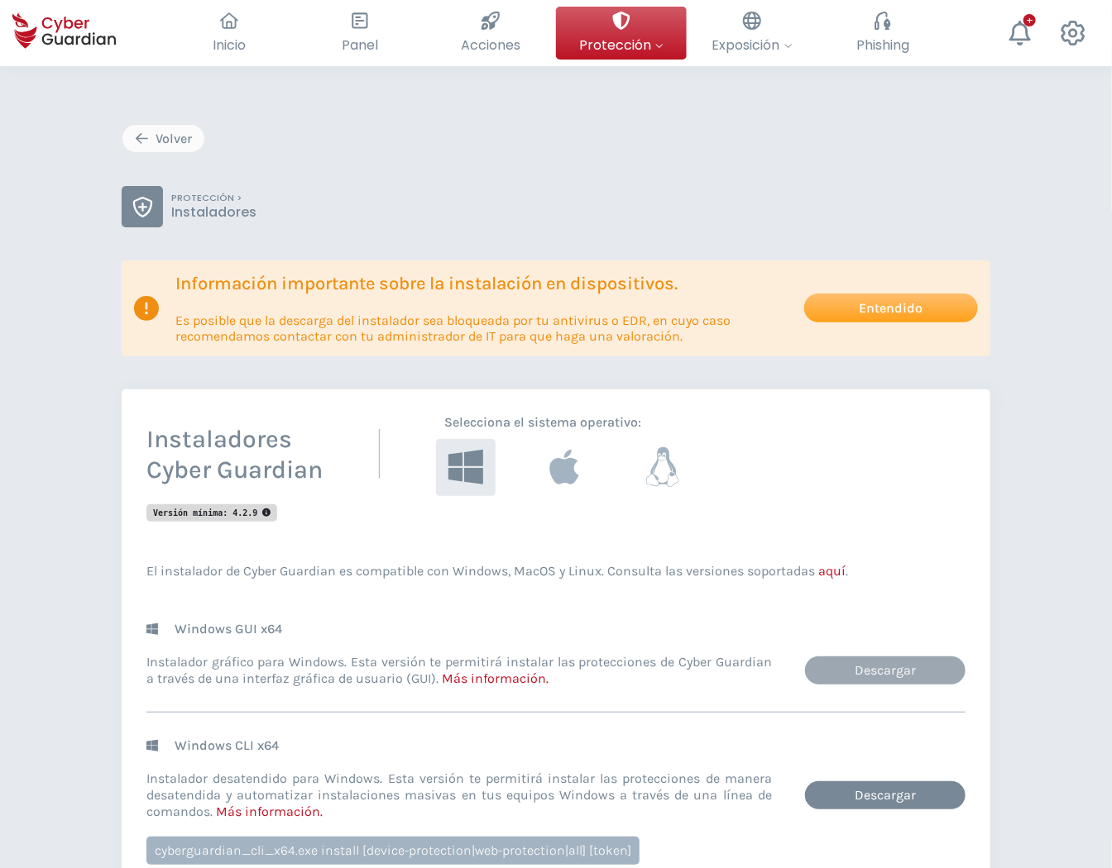
click at [902, 663] on link "Descargar" at bounding box center [885, 671] width 160 height 28
click at [888, 792] on link "Descargar" at bounding box center [885, 796] width 160 height 28
click at [580, 457] on icon at bounding box center [564, 467] width 33 height 44
click at [854, 666] on link "Descargar" at bounding box center [885, 671] width 160 height 28
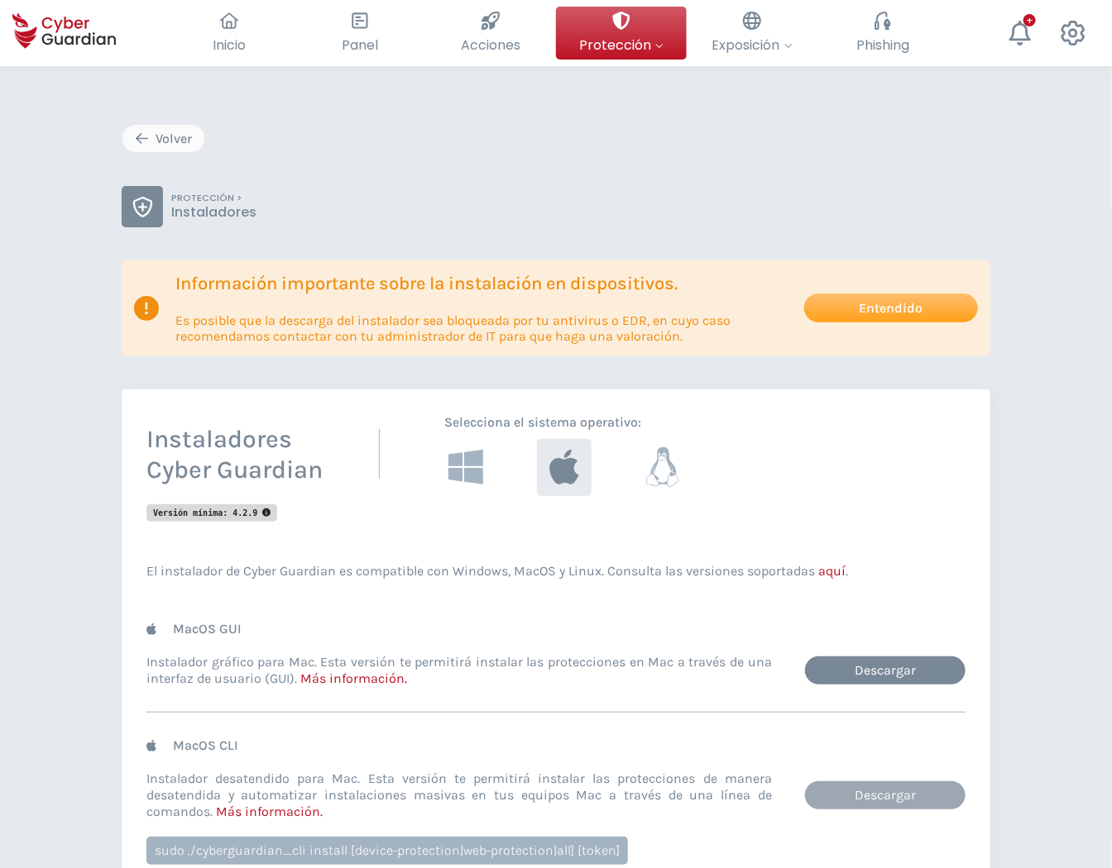
click at [889, 797] on link "Descargar" at bounding box center [885, 796] width 160 height 28
click at [635, 453] on button at bounding box center [661, 467] width 65 height 63
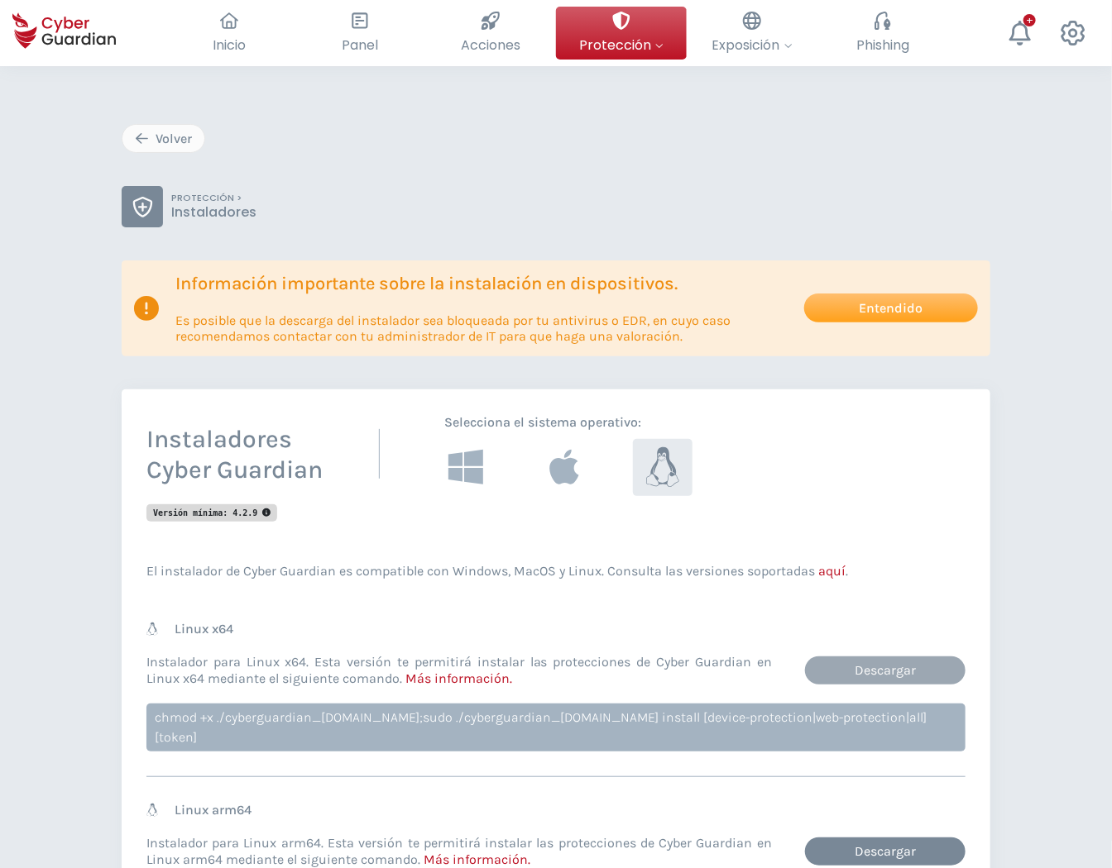
click at [869, 663] on link "Descargar" at bounding box center [885, 671] width 160 height 28
click at [910, 838] on link "Descargar" at bounding box center [885, 852] width 160 height 28
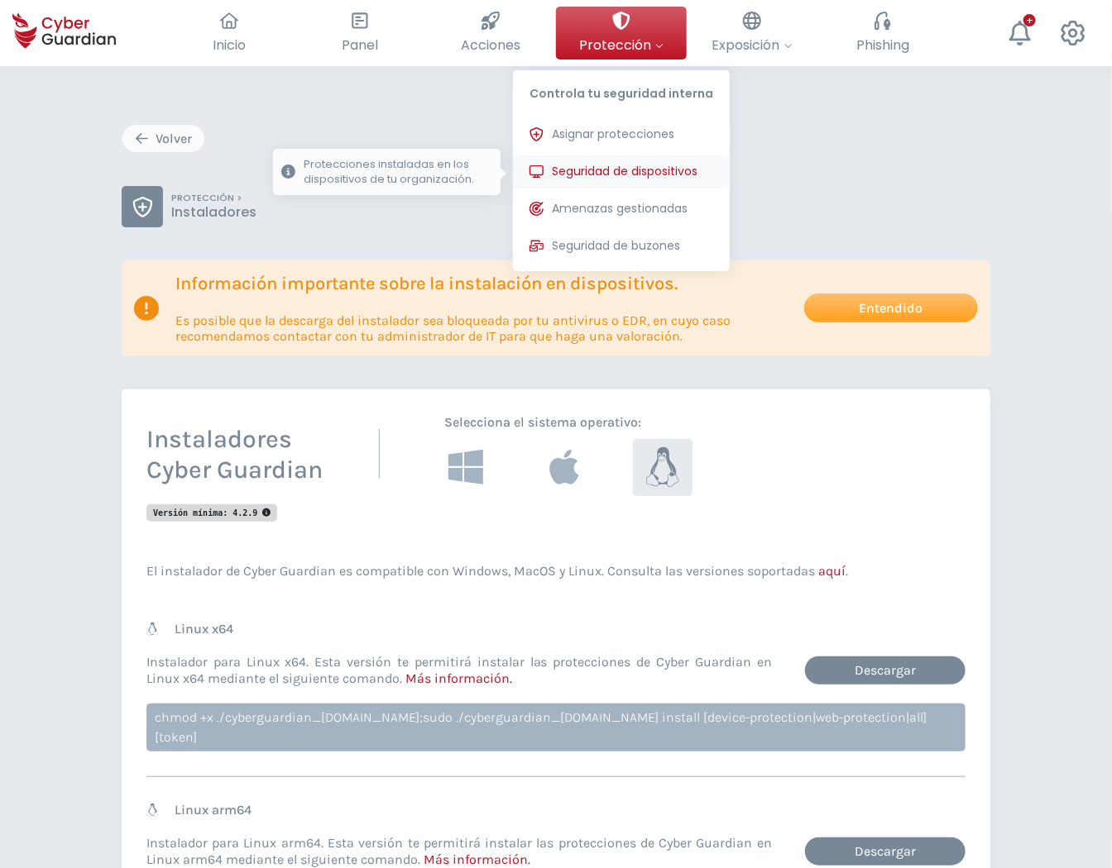
click at [647, 175] on span "Seguridad de dispositivos" at bounding box center [625, 171] width 146 height 17
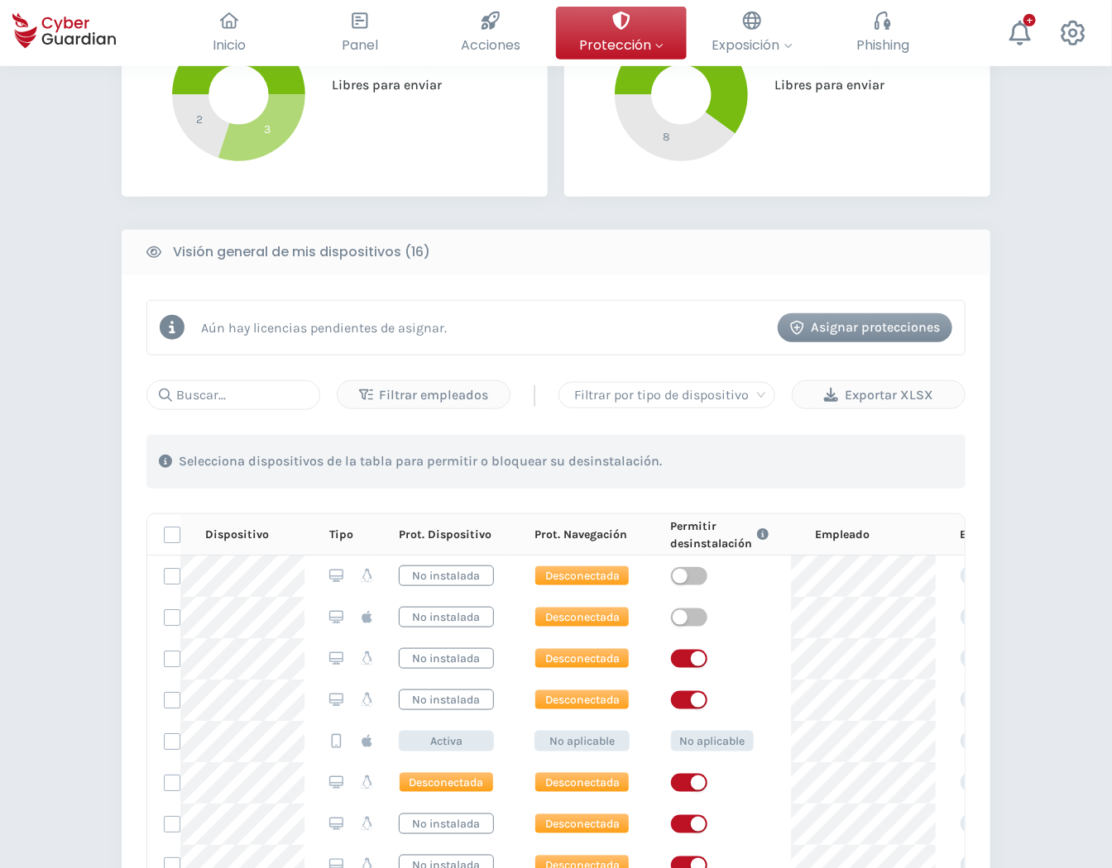
scroll to position [367, 0]
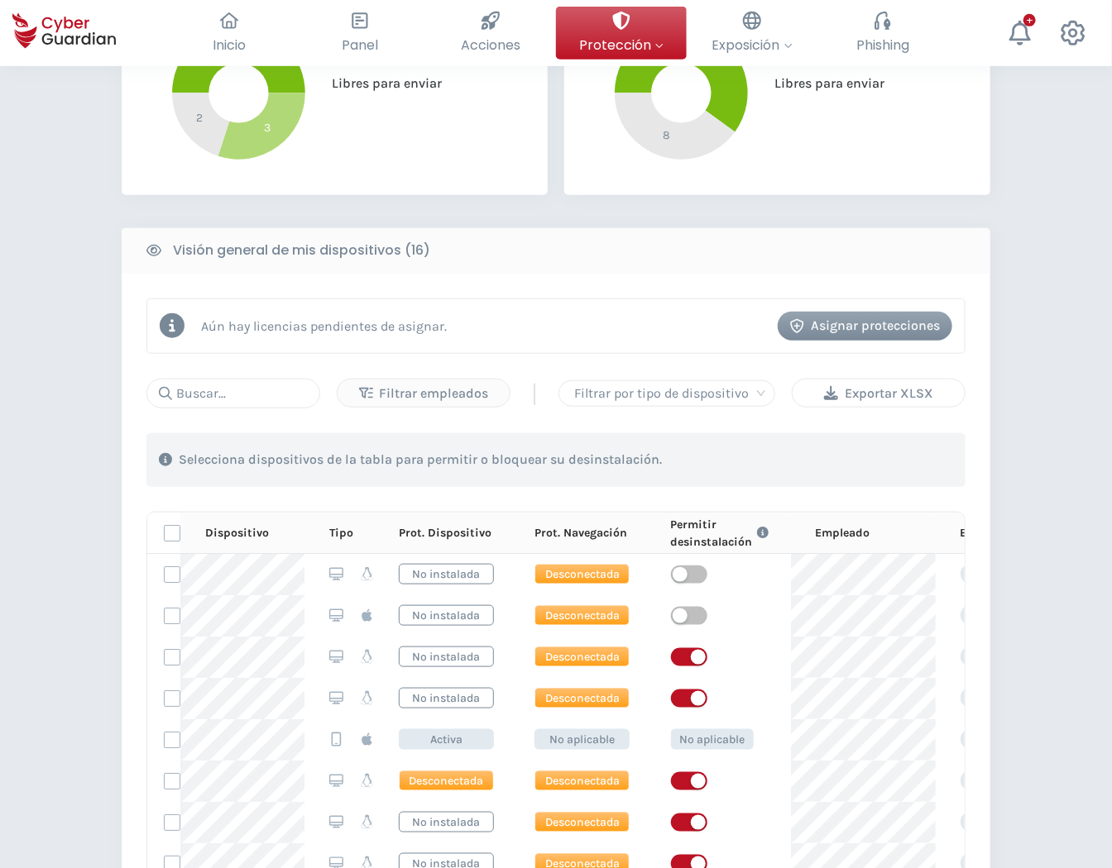
click at [894, 399] on div "Exportar XLSX" at bounding box center [878, 394] width 147 height 20
click at [175, 577] on label at bounding box center [172, 575] width 17 height 17
click at [165, 577] on input "checkbox" at bounding box center [165, 574] width 0 height 15
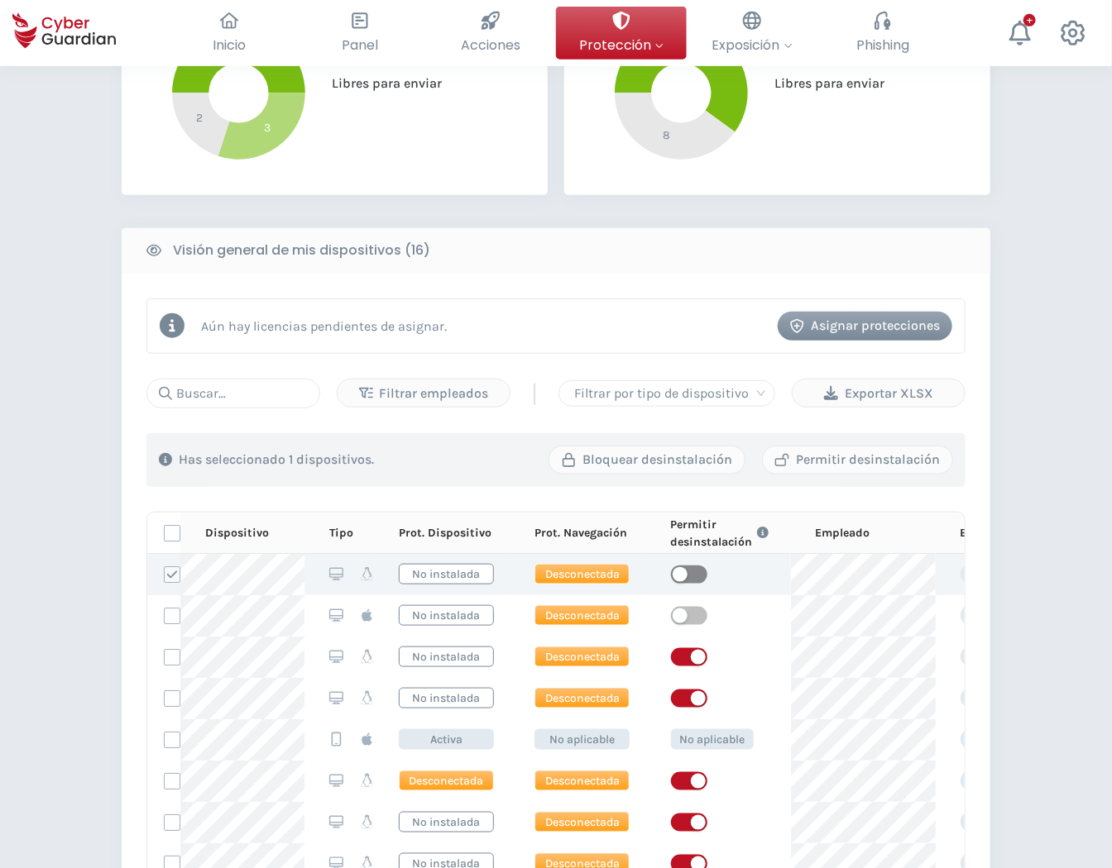
click at [693, 573] on span "button" at bounding box center [689, 575] width 36 height 18
click at [164, 584] on td at bounding box center [163, 574] width 33 height 41
click at [170, 571] on label at bounding box center [172, 575] width 17 height 17
click at [165, 571] on input "checkbox" at bounding box center [165, 574] width 0 height 15
click at [699, 458] on div "Bloquear desinstalación" at bounding box center [647, 460] width 170 height 20
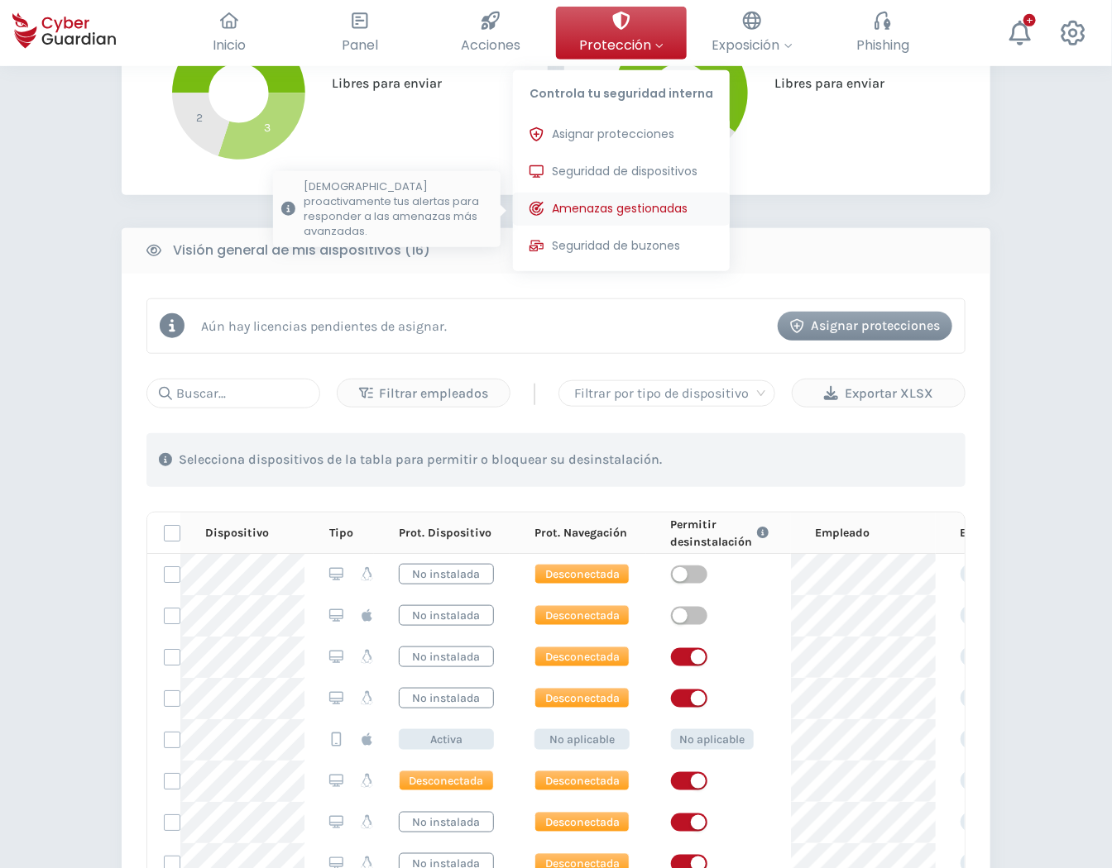
click at [672, 216] on span "Amenazas gestionadas" at bounding box center [620, 208] width 136 height 17
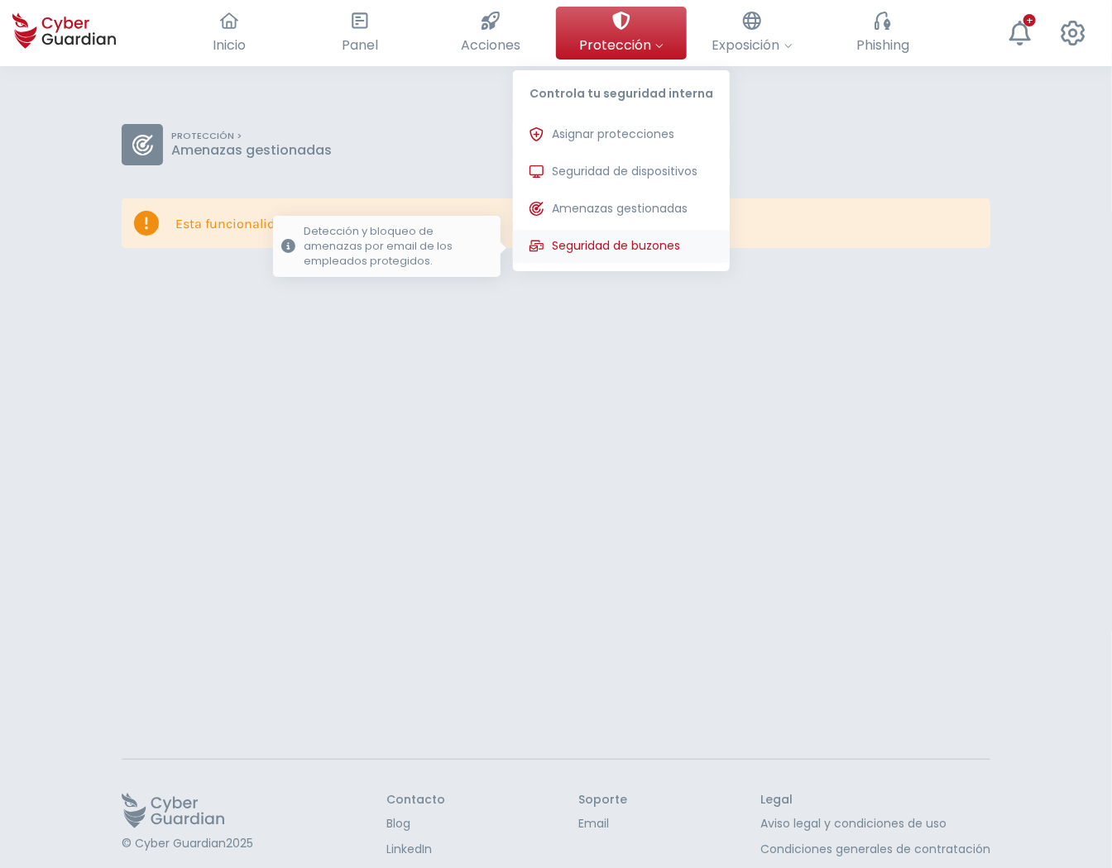
click at [670, 237] on span "Seguridad de buzones" at bounding box center [616, 245] width 128 height 17
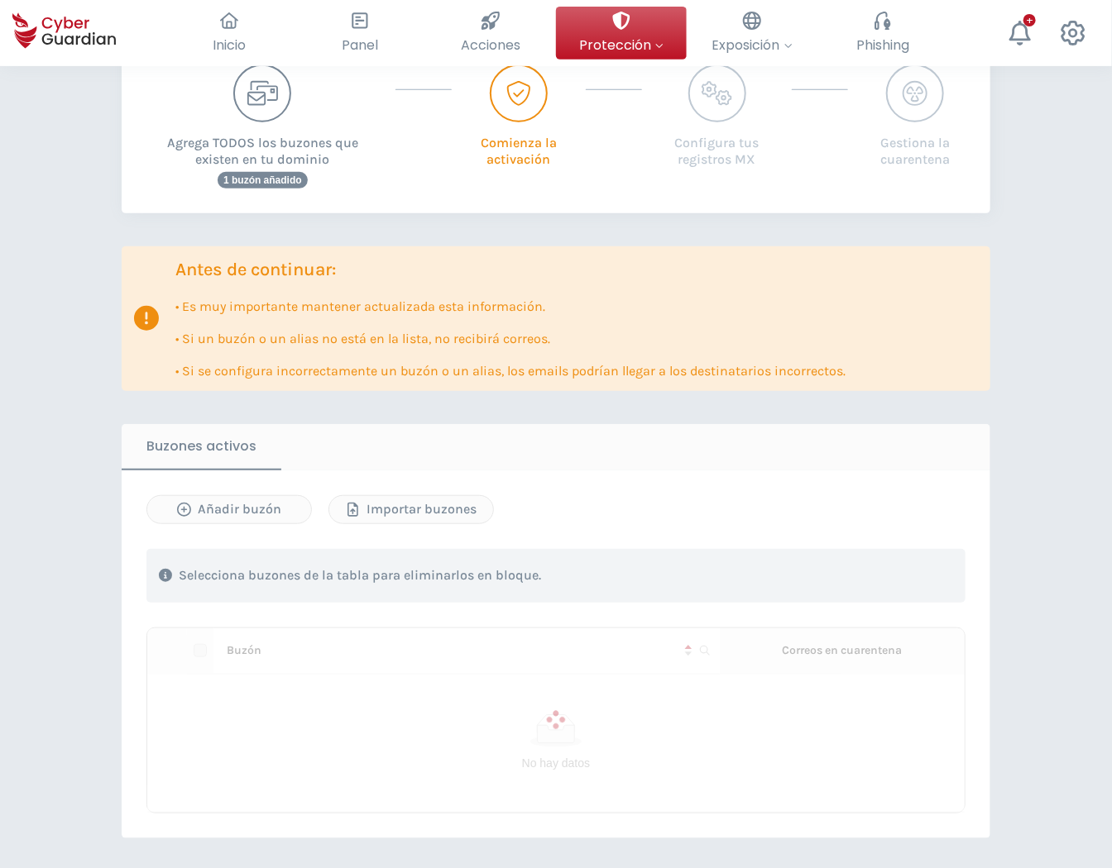
scroll to position [275, 0]
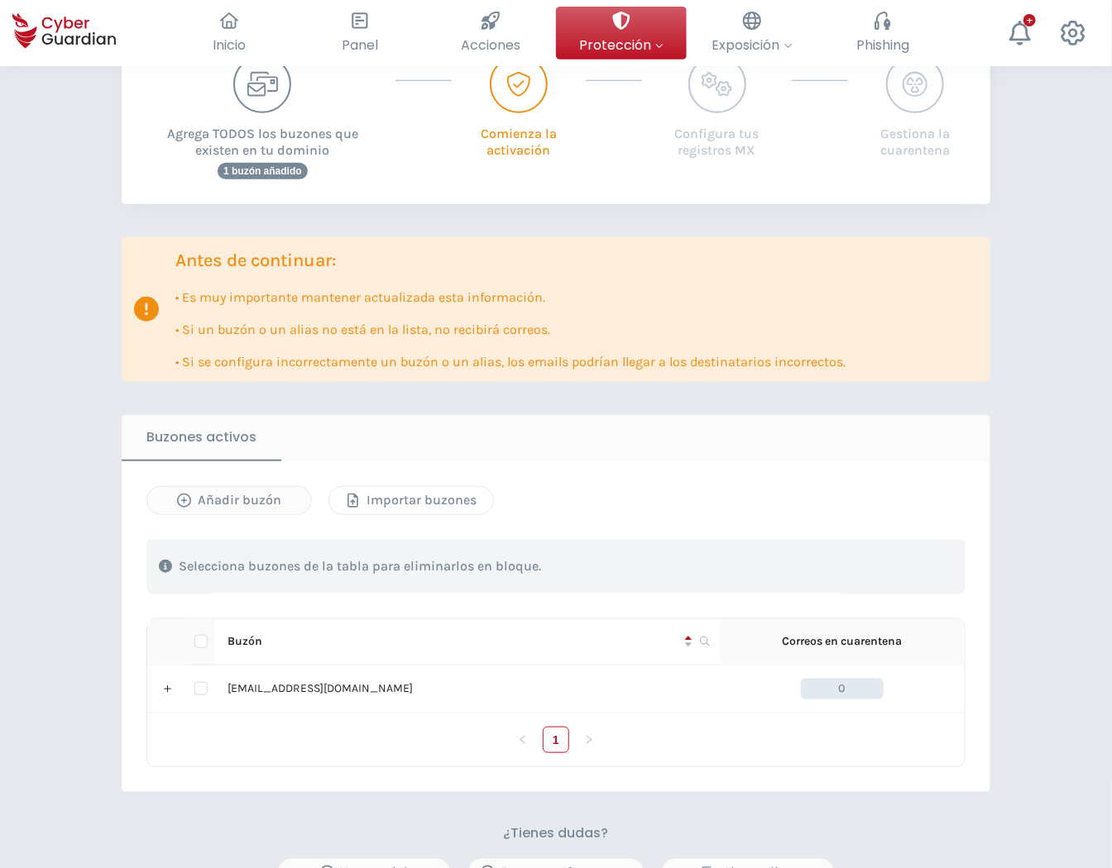
click at [426, 503] on div "Importar buzones" at bounding box center [411, 500] width 139 height 20
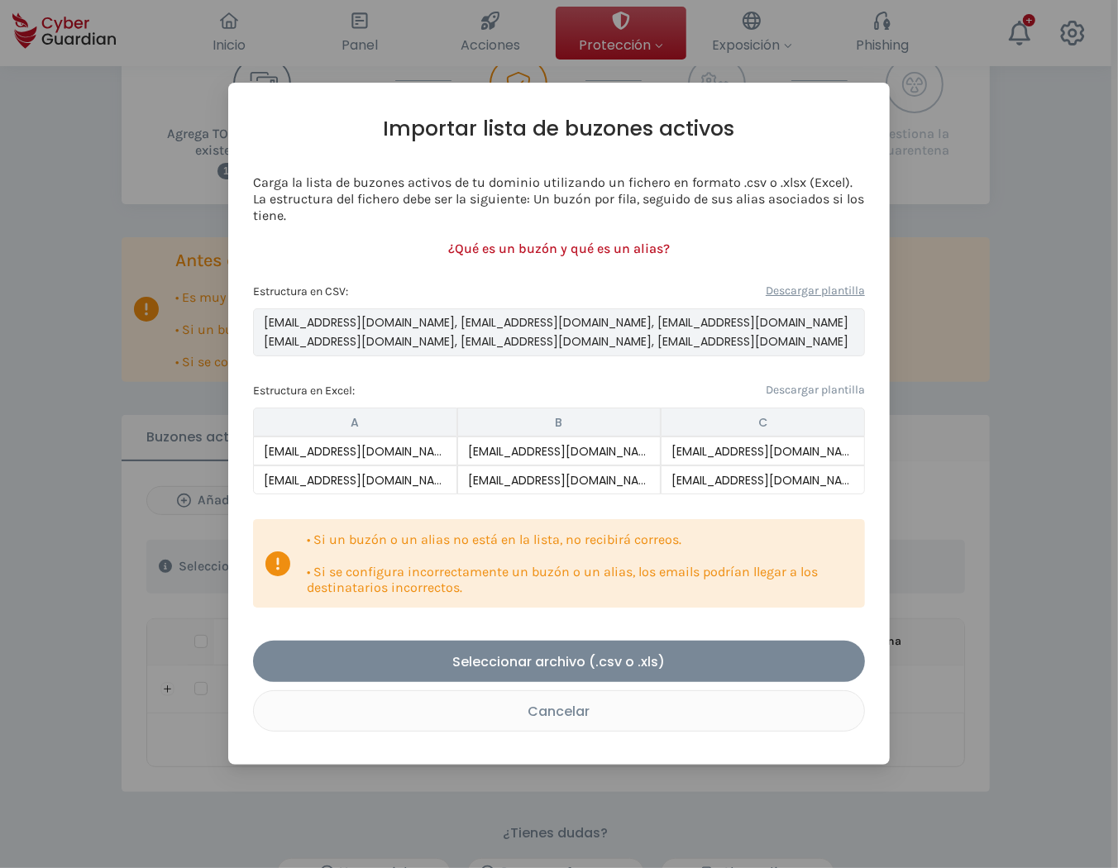
click at [801, 296] on link "Descargar plantilla" at bounding box center [815, 291] width 99 height 18
click at [821, 393] on link "Descargar plantilla" at bounding box center [815, 390] width 99 height 18
click at [588, 720] on div "Cancelar" at bounding box center [559, 711] width 586 height 21
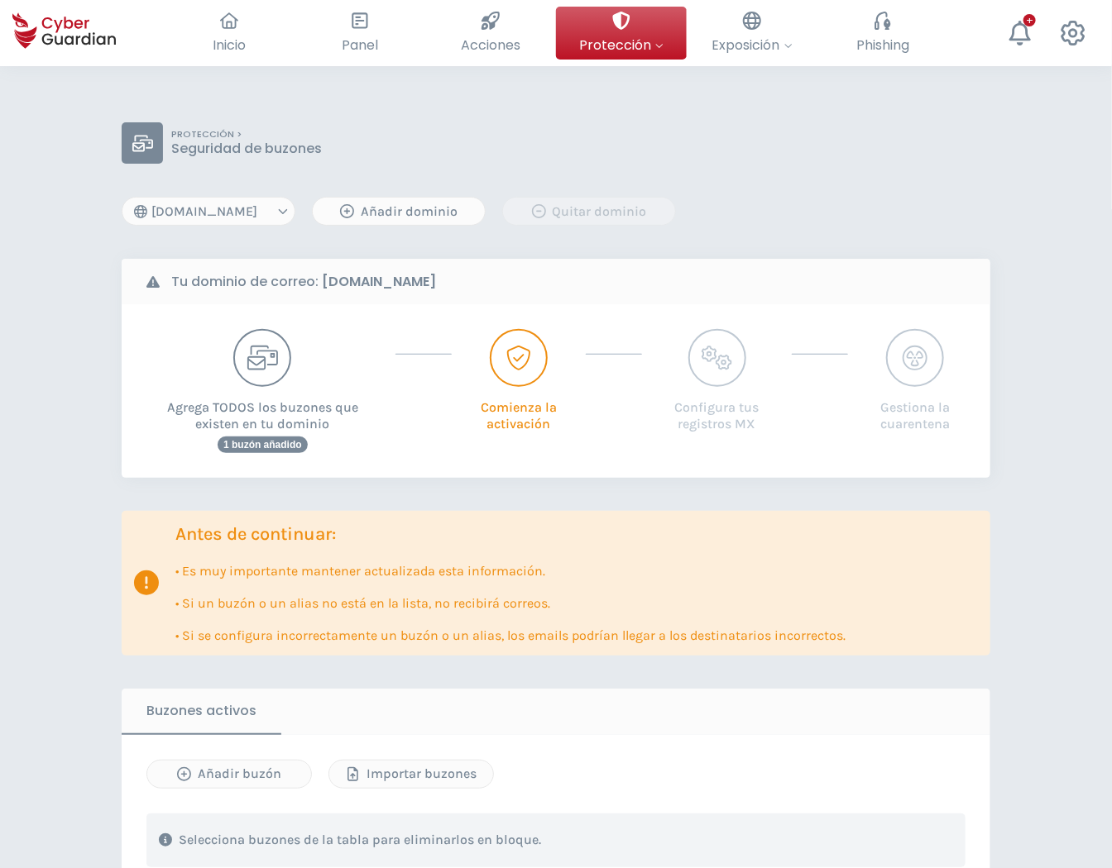
scroll to position [0, 0]
click at [535, 356] on div "button" at bounding box center [518, 358] width 61 height 61
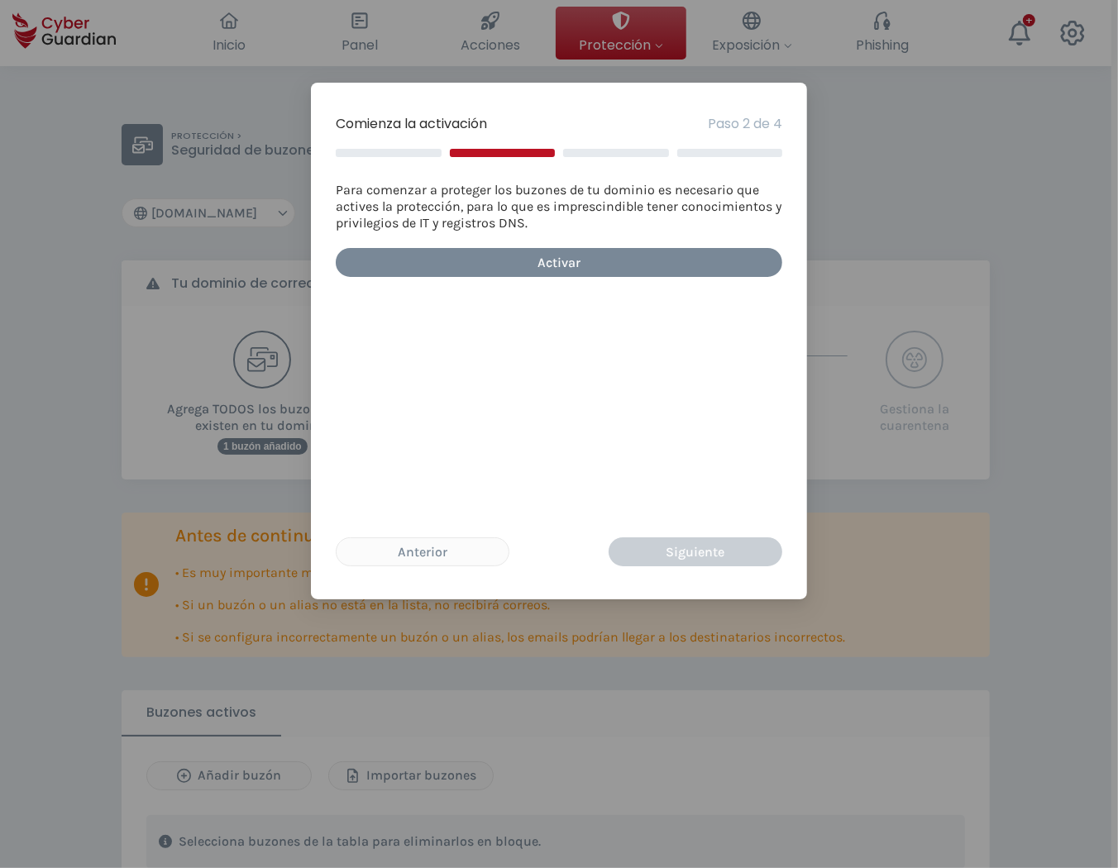
click at [1108, 557] on div "Comienza la activación Paso 2 de 4 Para comenzar a proteger los buzones de tu d…" at bounding box center [559, 434] width 1118 height 868
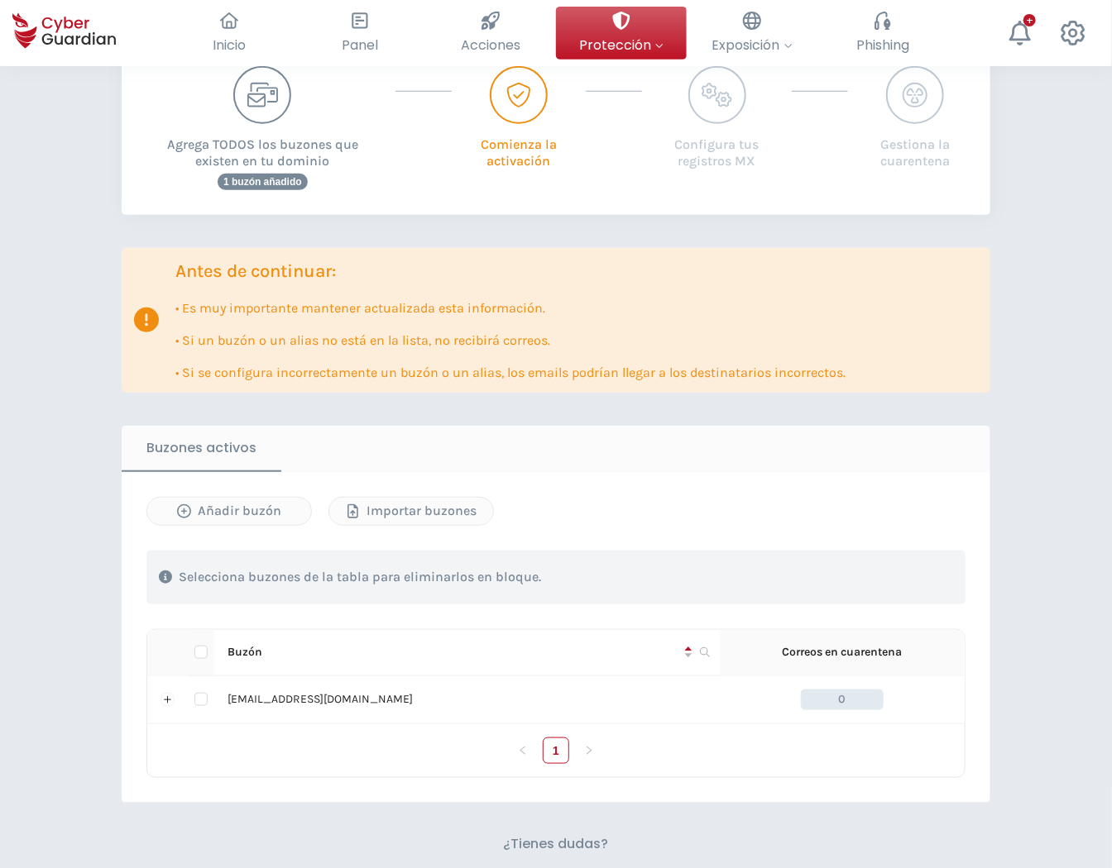
scroll to position [275, 0]
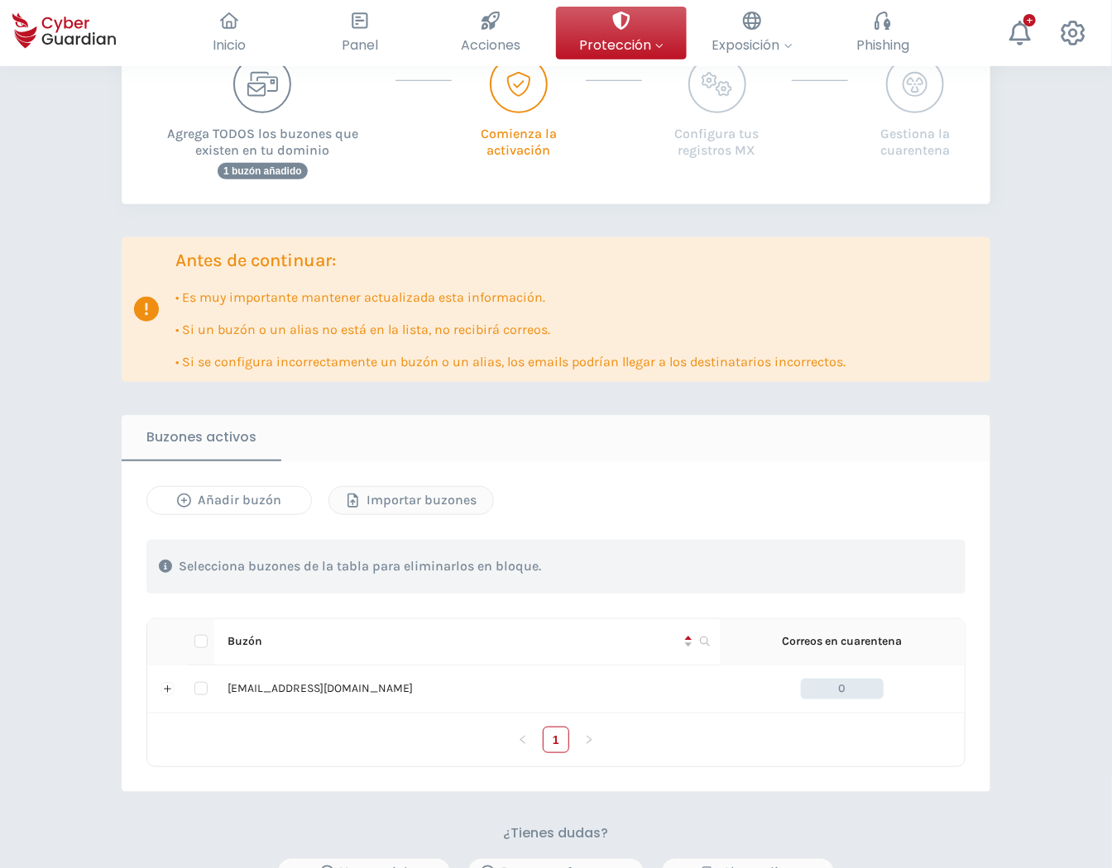
click at [270, 500] on div "Añadir buzón" at bounding box center [229, 500] width 139 height 20
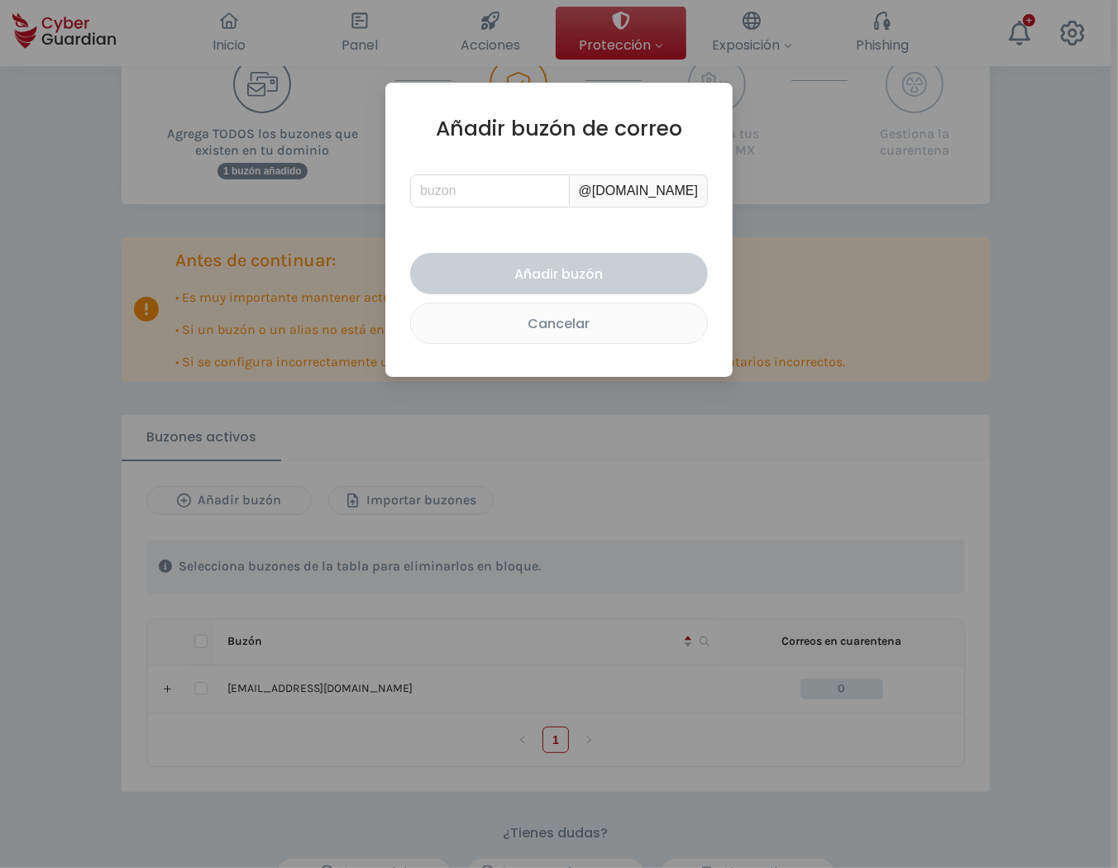
click at [499, 167] on div "Añadir buzón de correo @floristeriarosas.com Añadir buzón Cancelar" at bounding box center [559, 230] width 298 height 228
click at [507, 183] on input "text" at bounding box center [490, 191] width 160 height 33
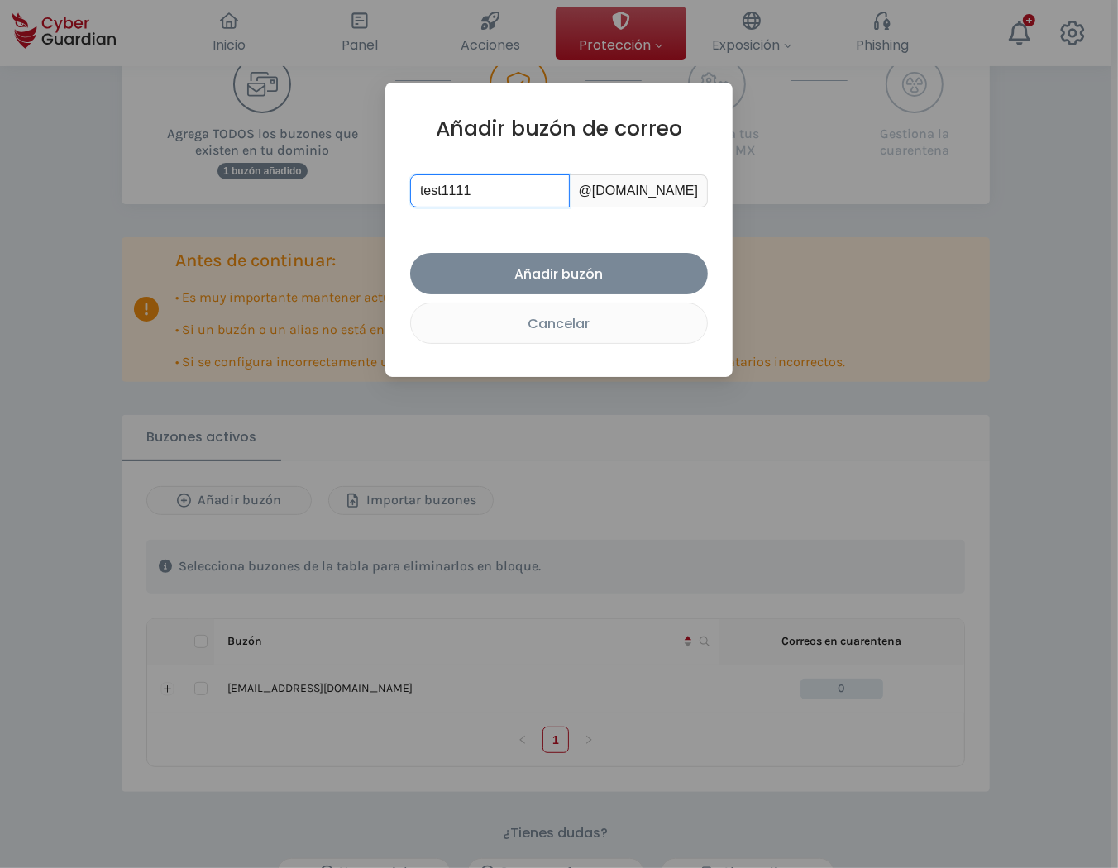
type input "test1111"
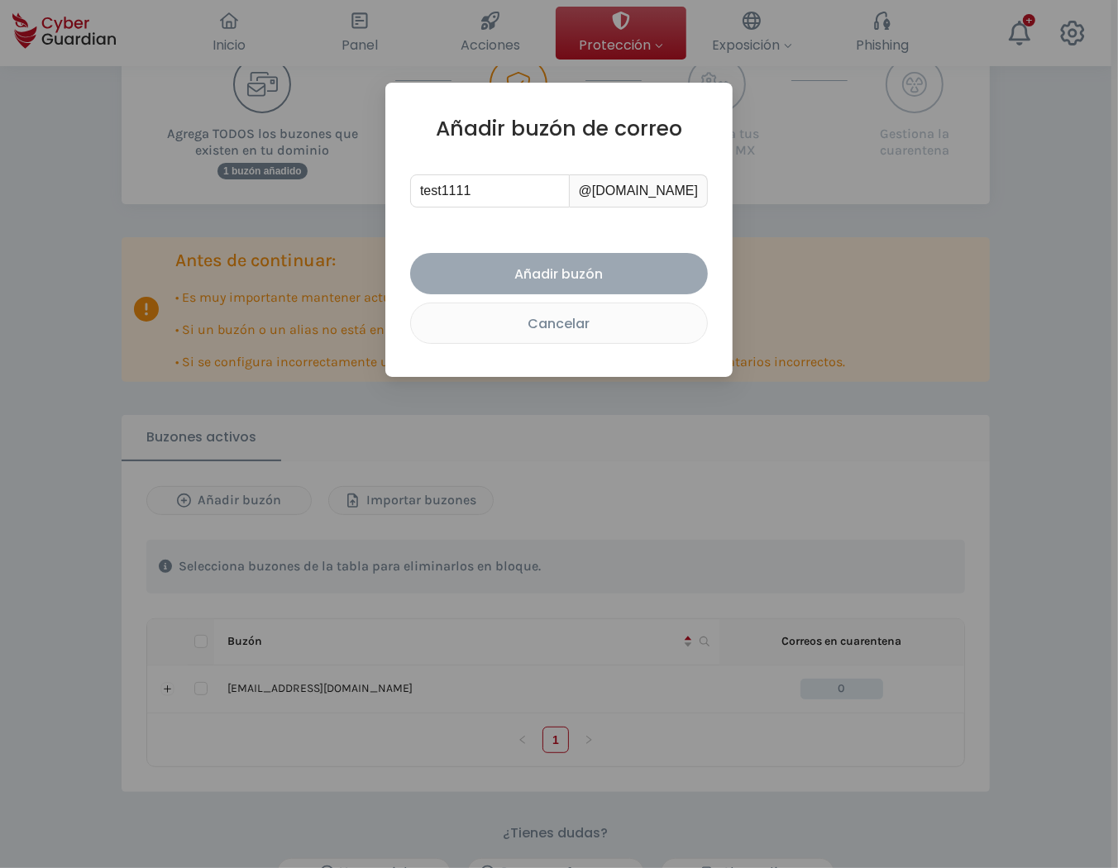
click at [596, 267] on div "Añadir buzón" at bounding box center [559, 274] width 273 height 21
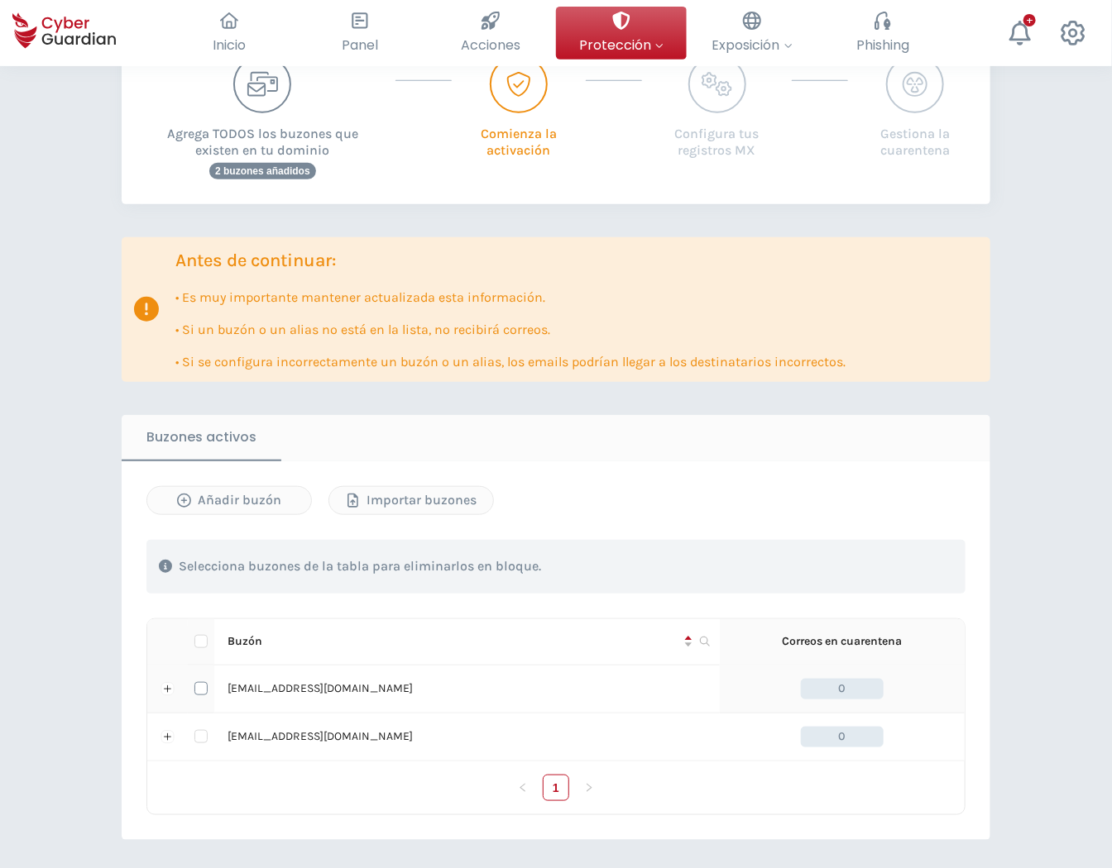
click at [199, 688] on input "checkbox" at bounding box center [200, 688] width 13 height 13
checkbox input "true"
click at [892, 558] on div "Eliminar buzón" at bounding box center [870, 567] width 139 height 20
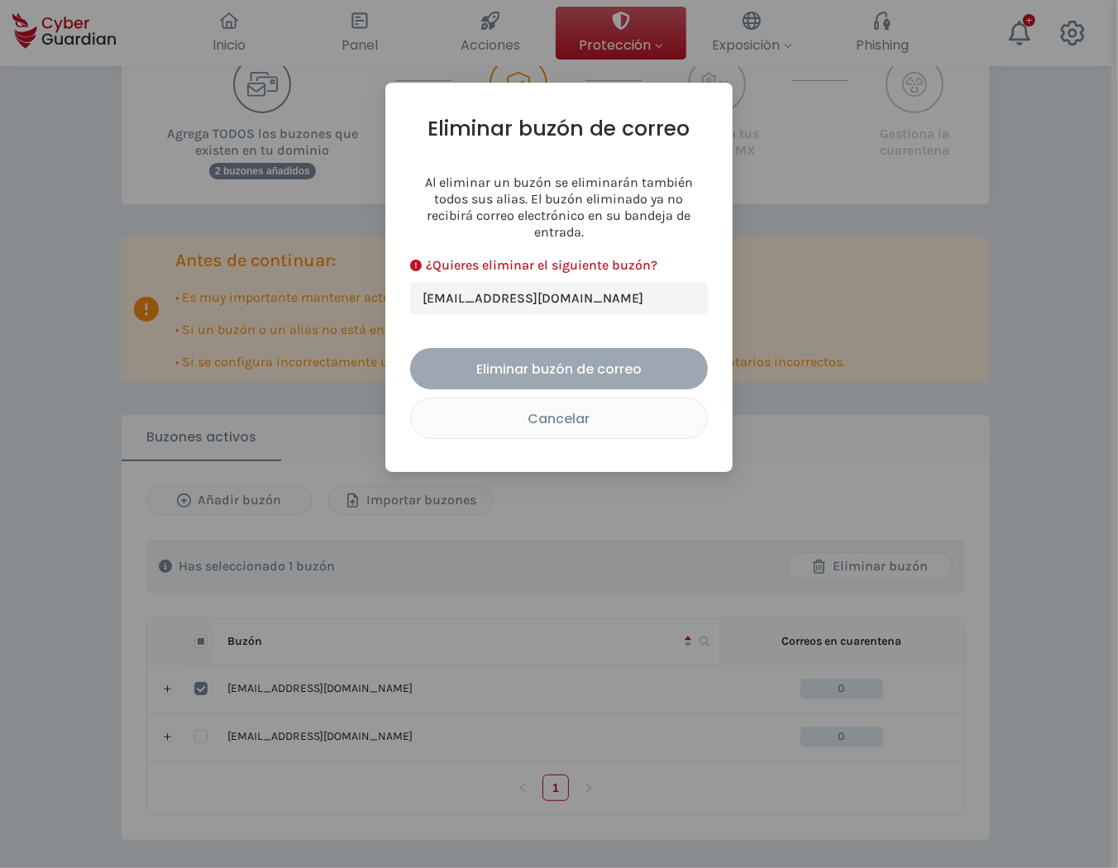
click at [540, 359] on div "Eliminar buzón de correo" at bounding box center [559, 369] width 273 height 21
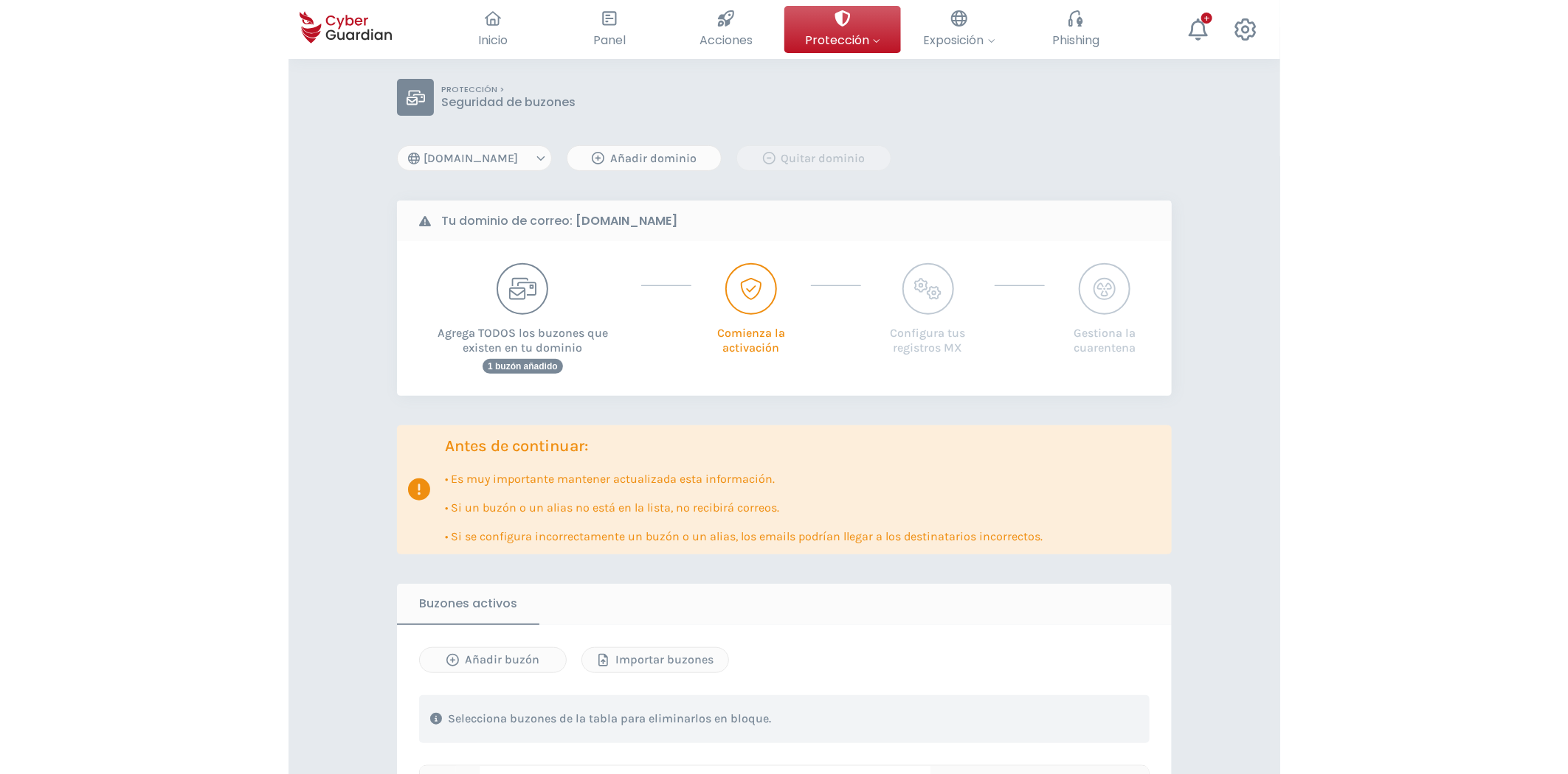
scroll to position [0, 0]
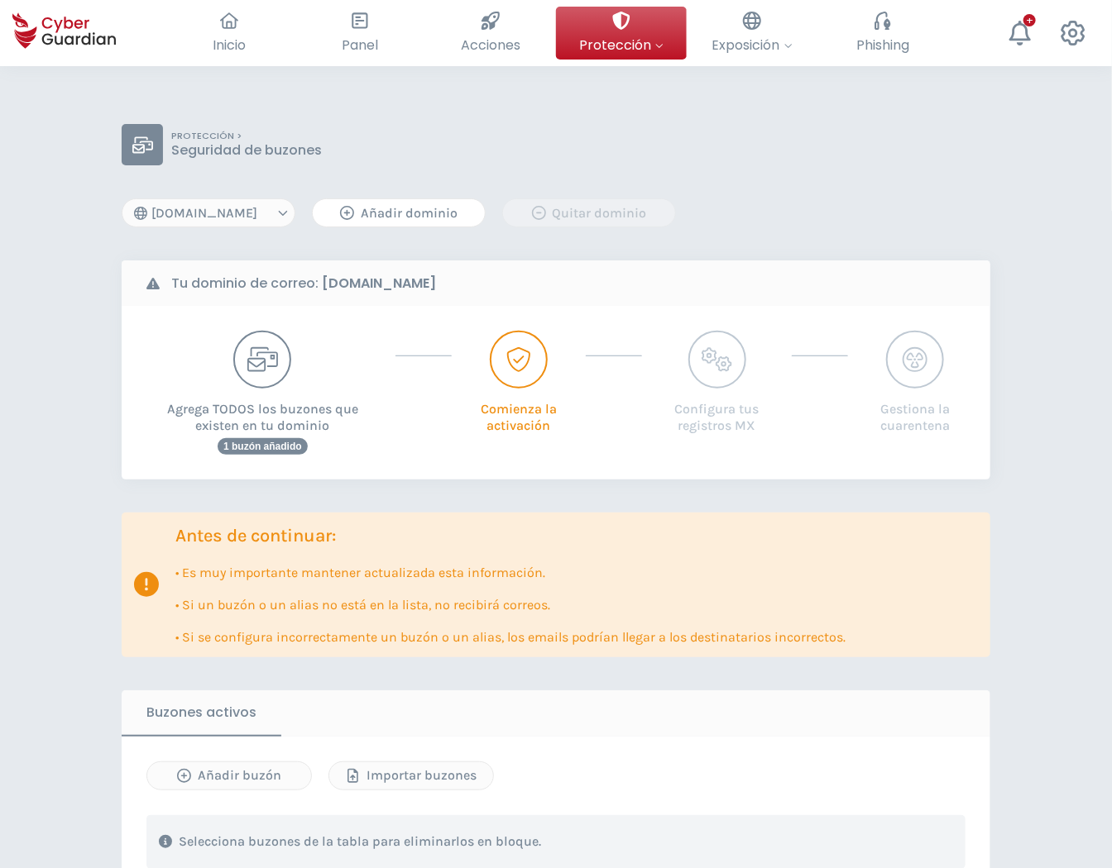
click at [377, 213] on div "Añadir dominio" at bounding box center [398, 213] width 147 height 20
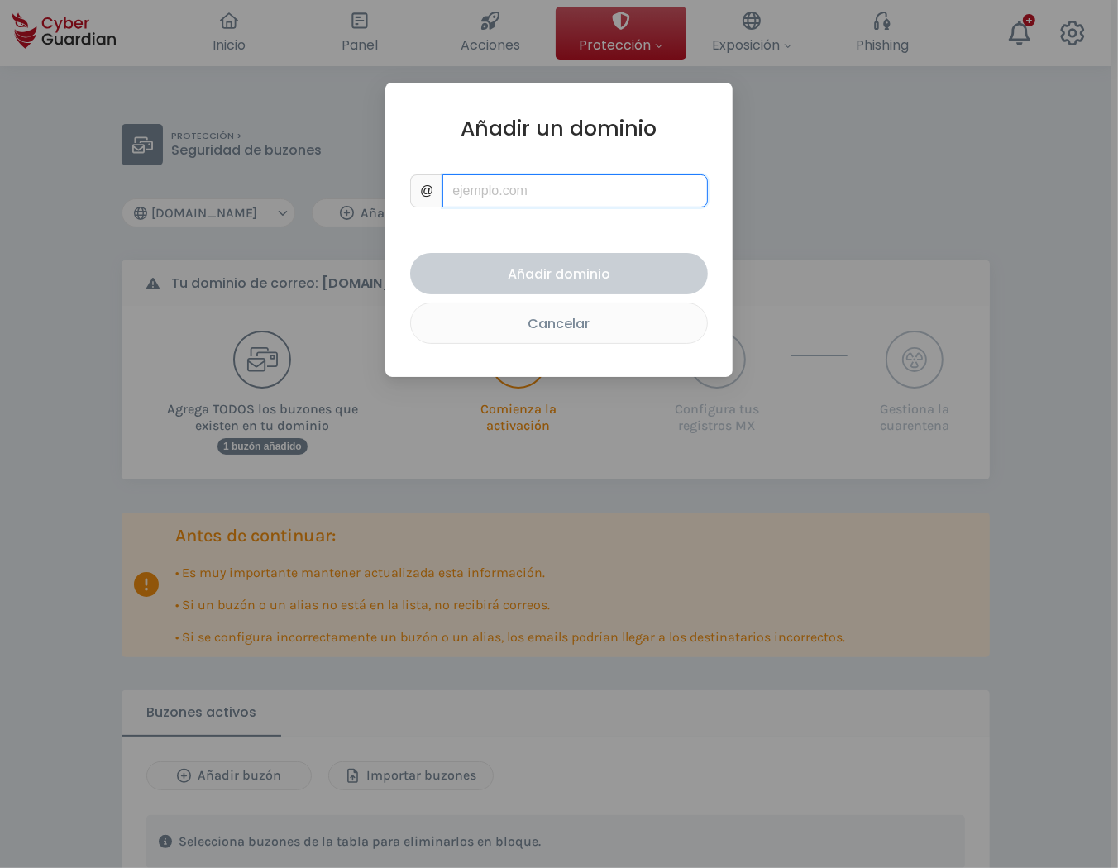
click at [538, 191] on input "text" at bounding box center [576, 191] width 266 height 33
type input "test.com"
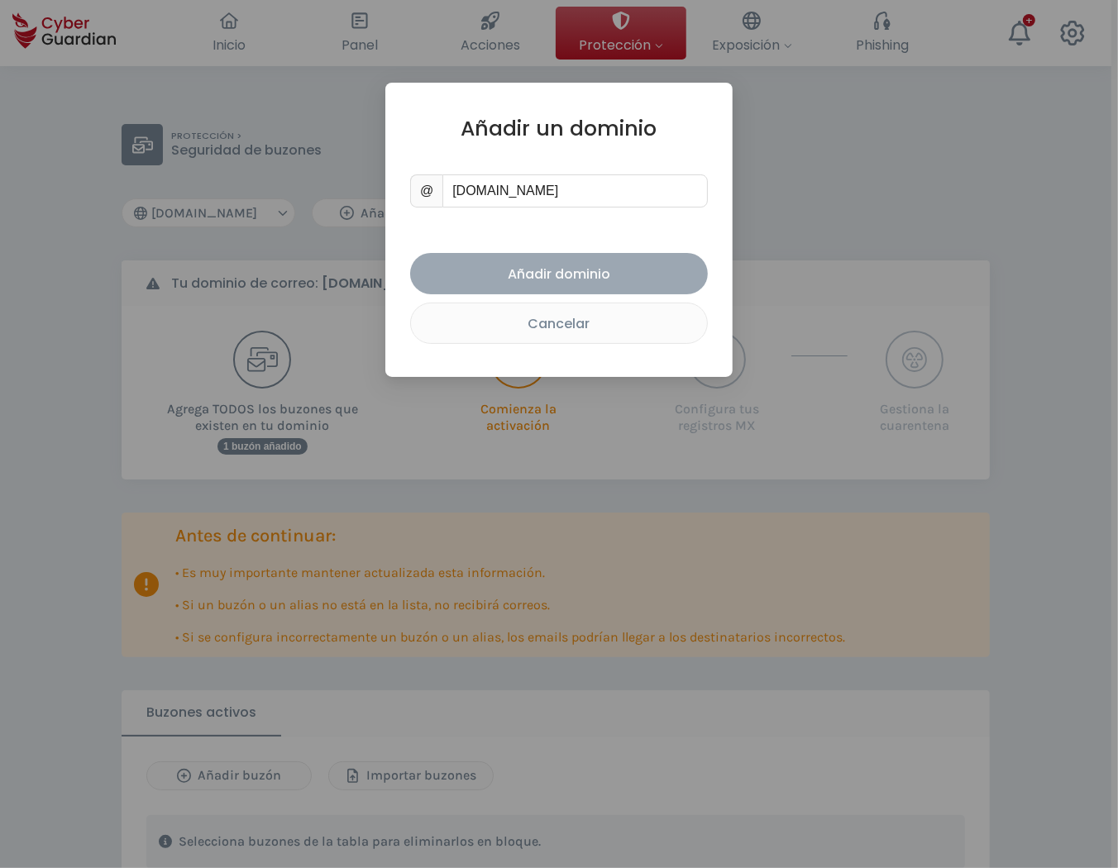
click at [574, 261] on button "Añadir dominio" at bounding box center [559, 273] width 298 height 41
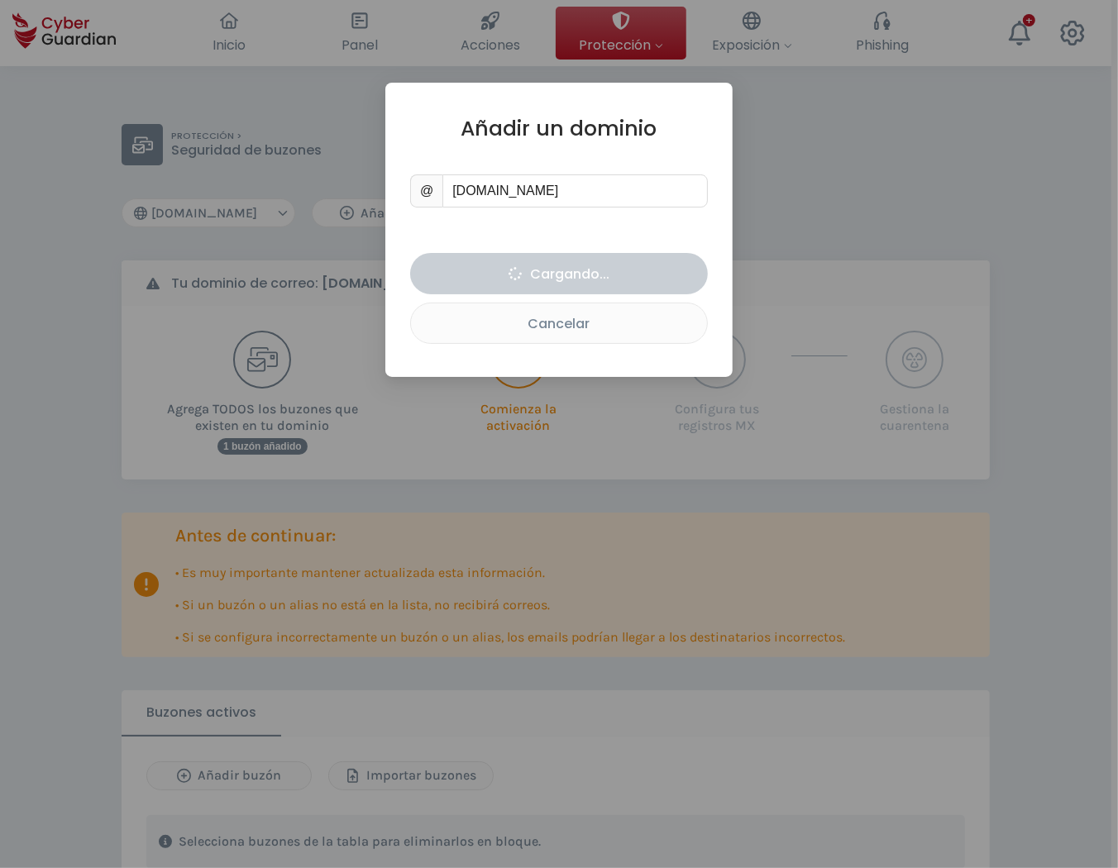
select select "test.com"
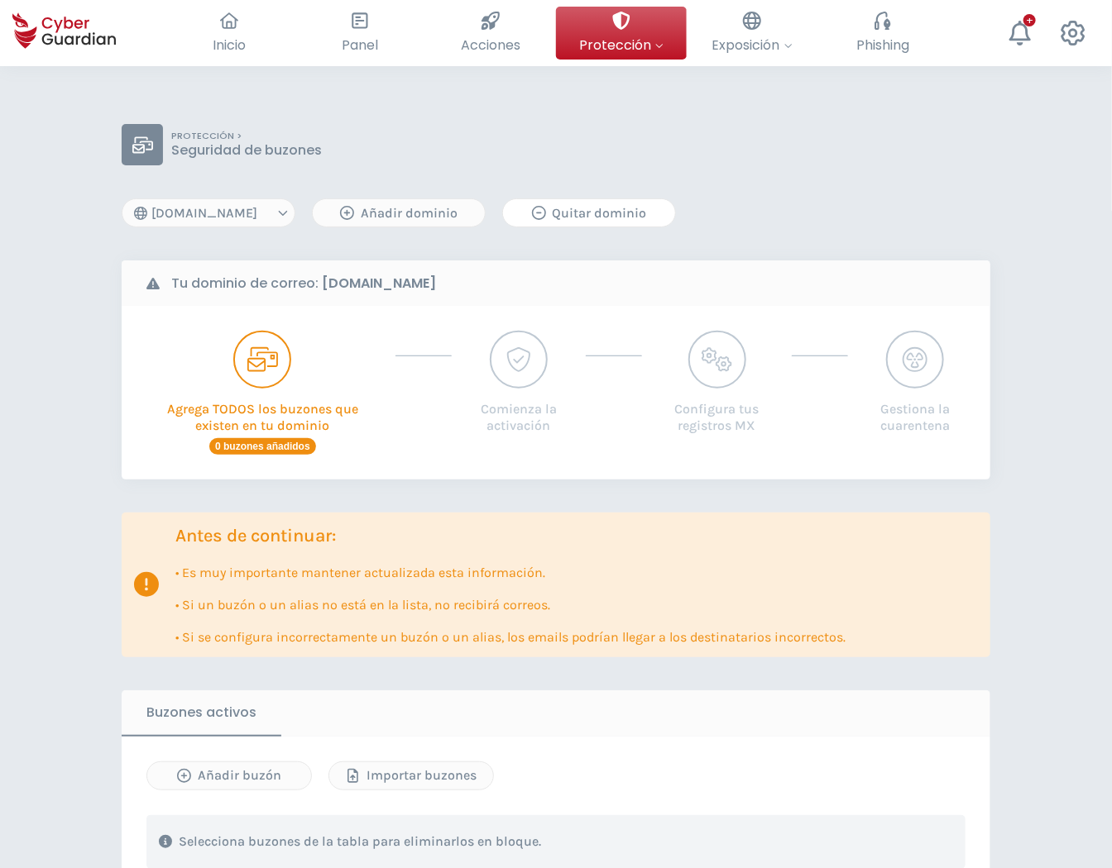
click at [575, 215] on div "Quitar dominio" at bounding box center [588, 213] width 147 height 20
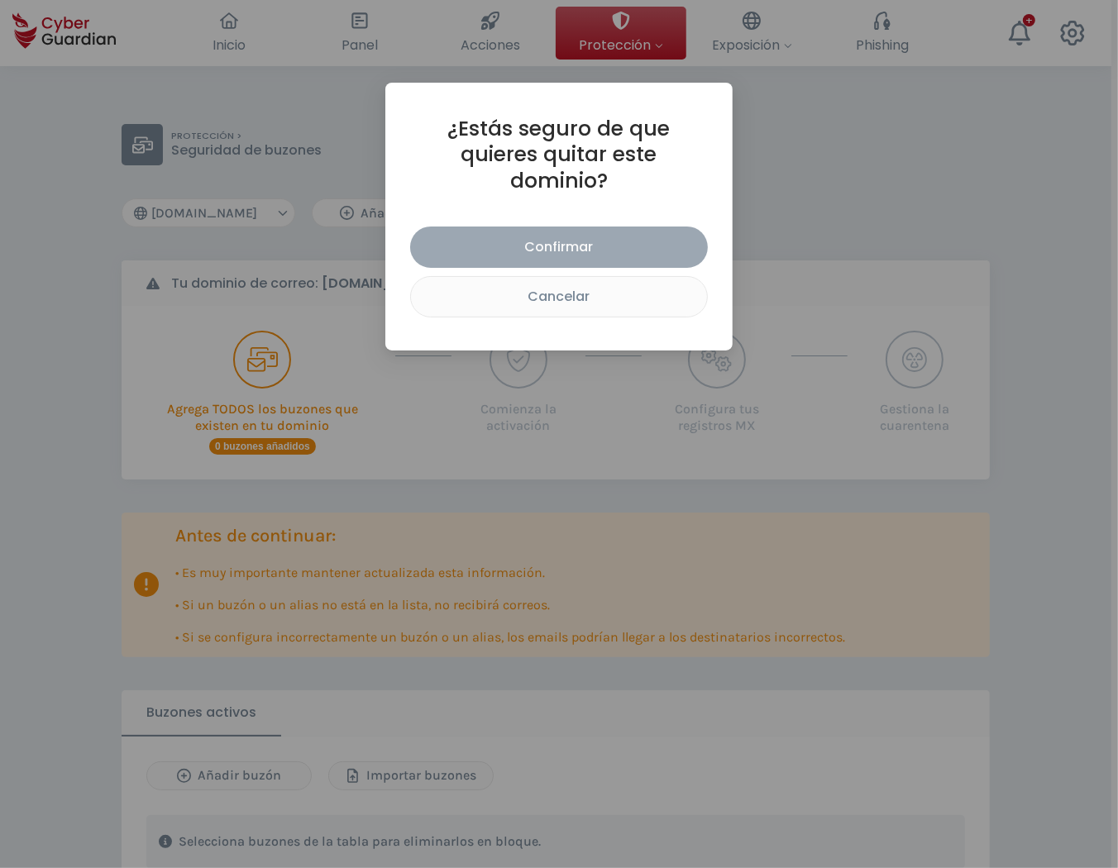
click at [590, 237] on div "Confirmar" at bounding box center [559, 247] width 273 height 21
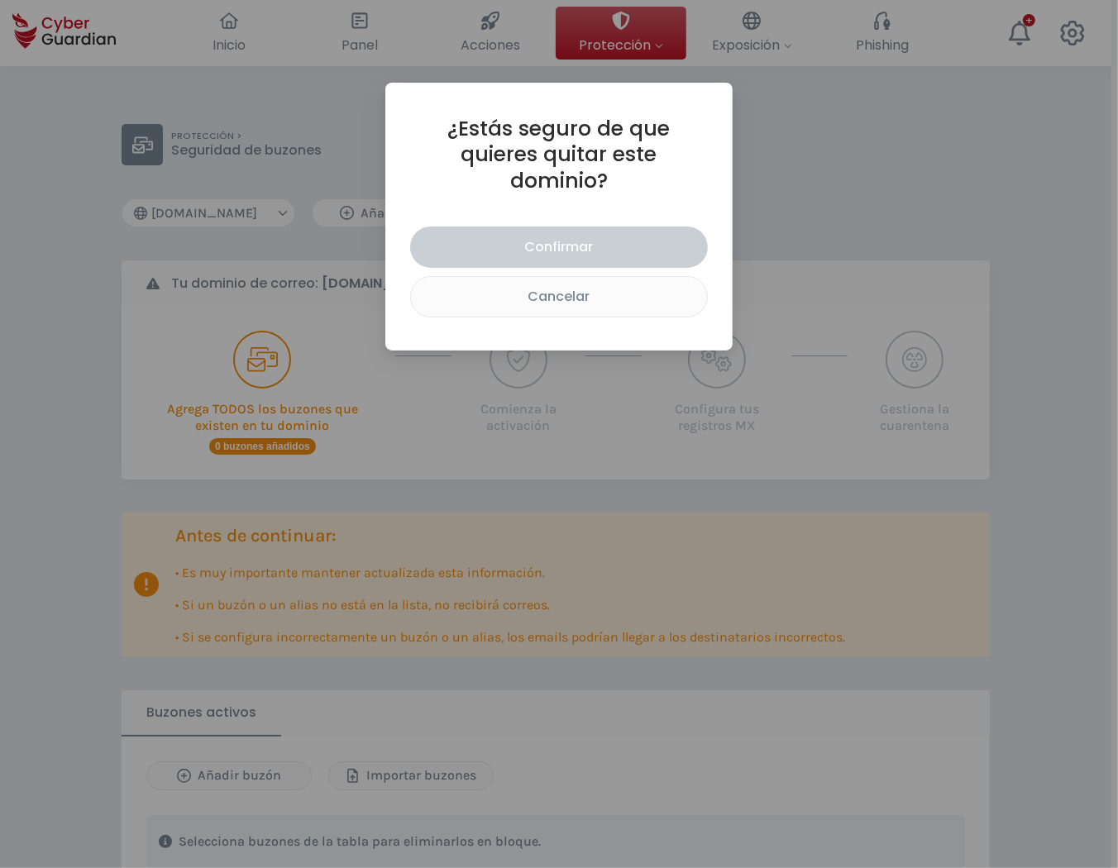
select select "otro.juanymedio.org"
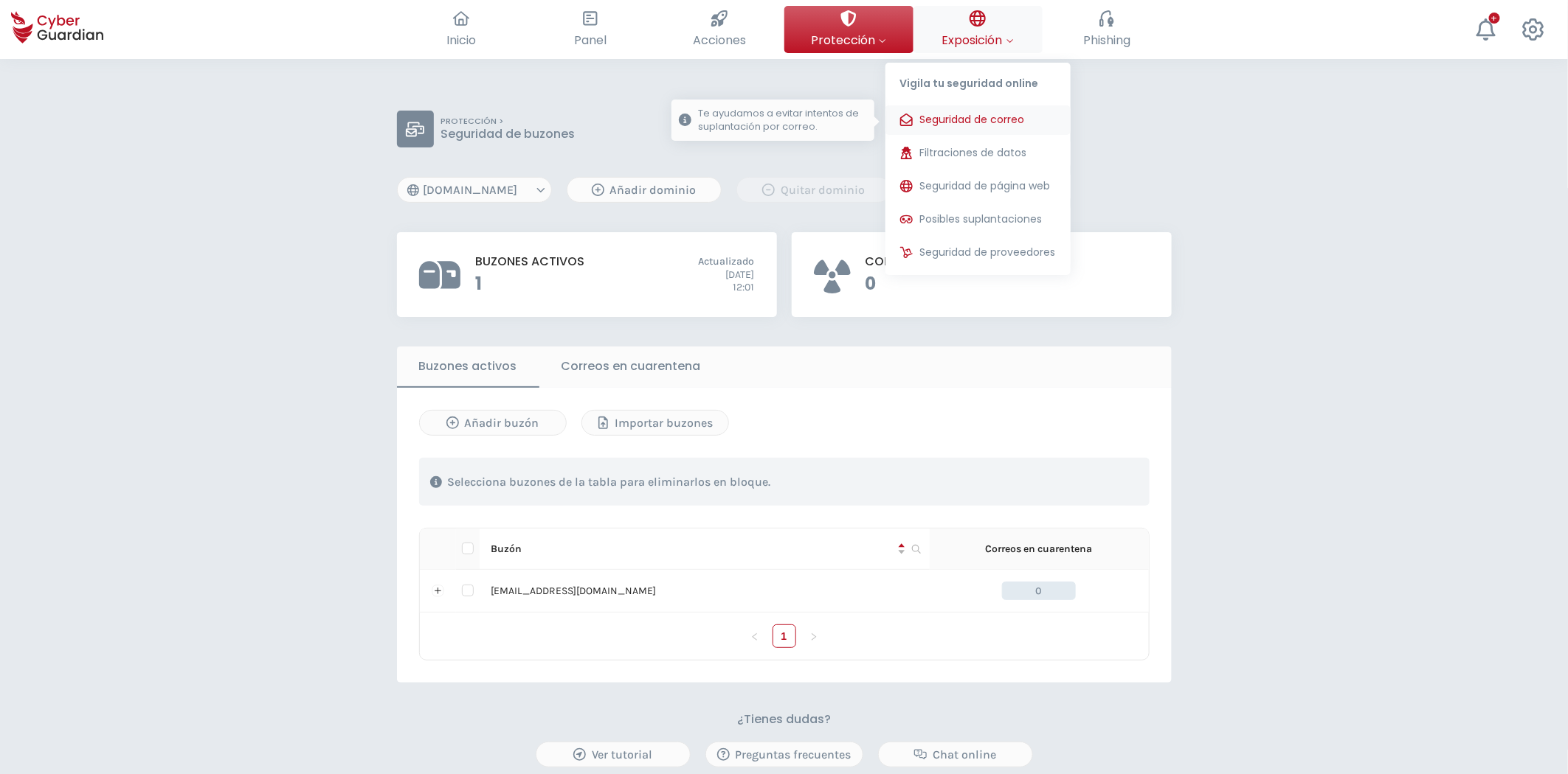
click at [976, 126] on span "Seguridad de correo" at bounding box center [971, 119] width 104 height 15
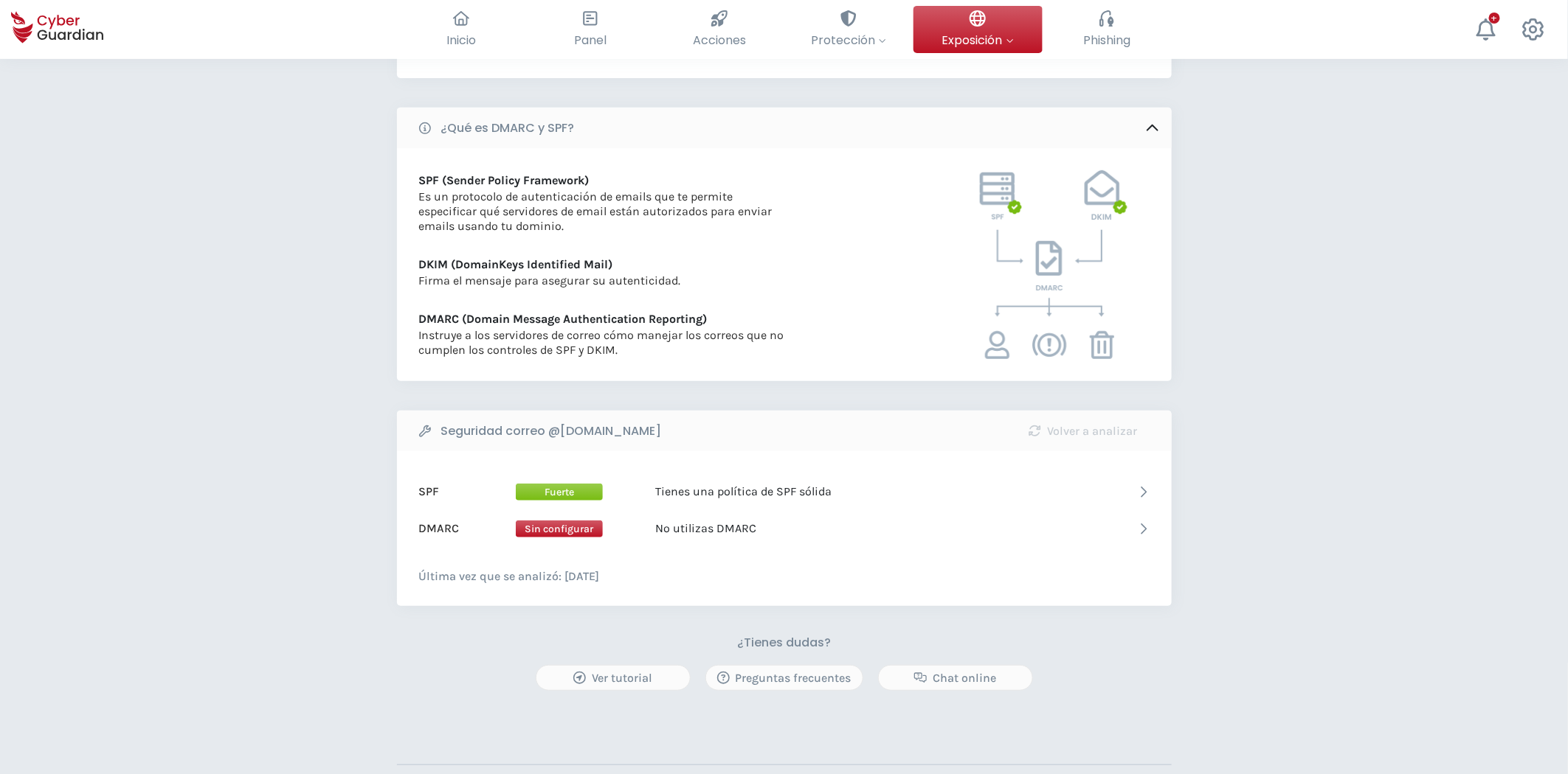
scroll to position [327, 0]
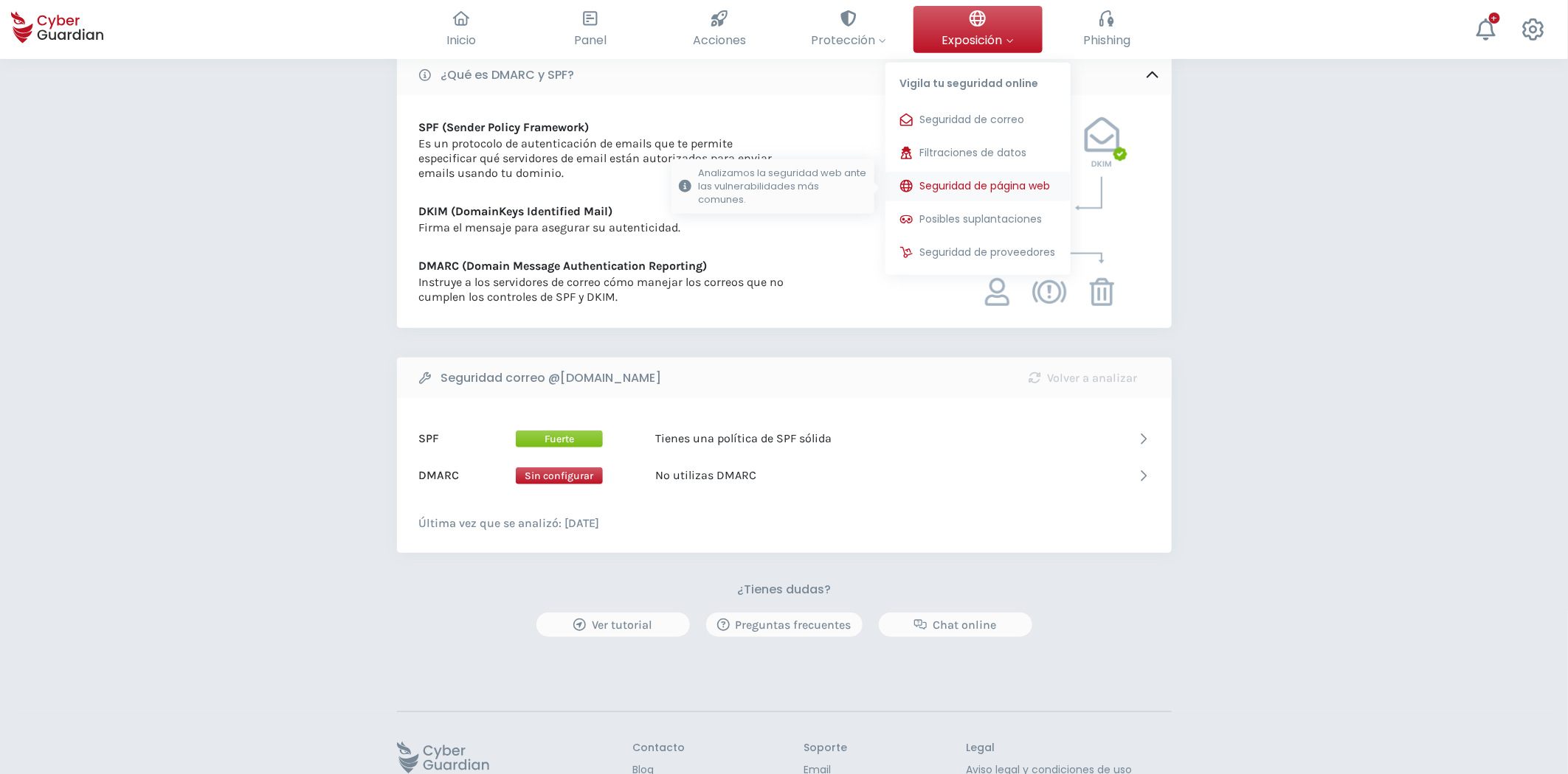
click at [990, 187] on span "Seguridad de página web" at bounding box center [985, 185] width 130 height 15
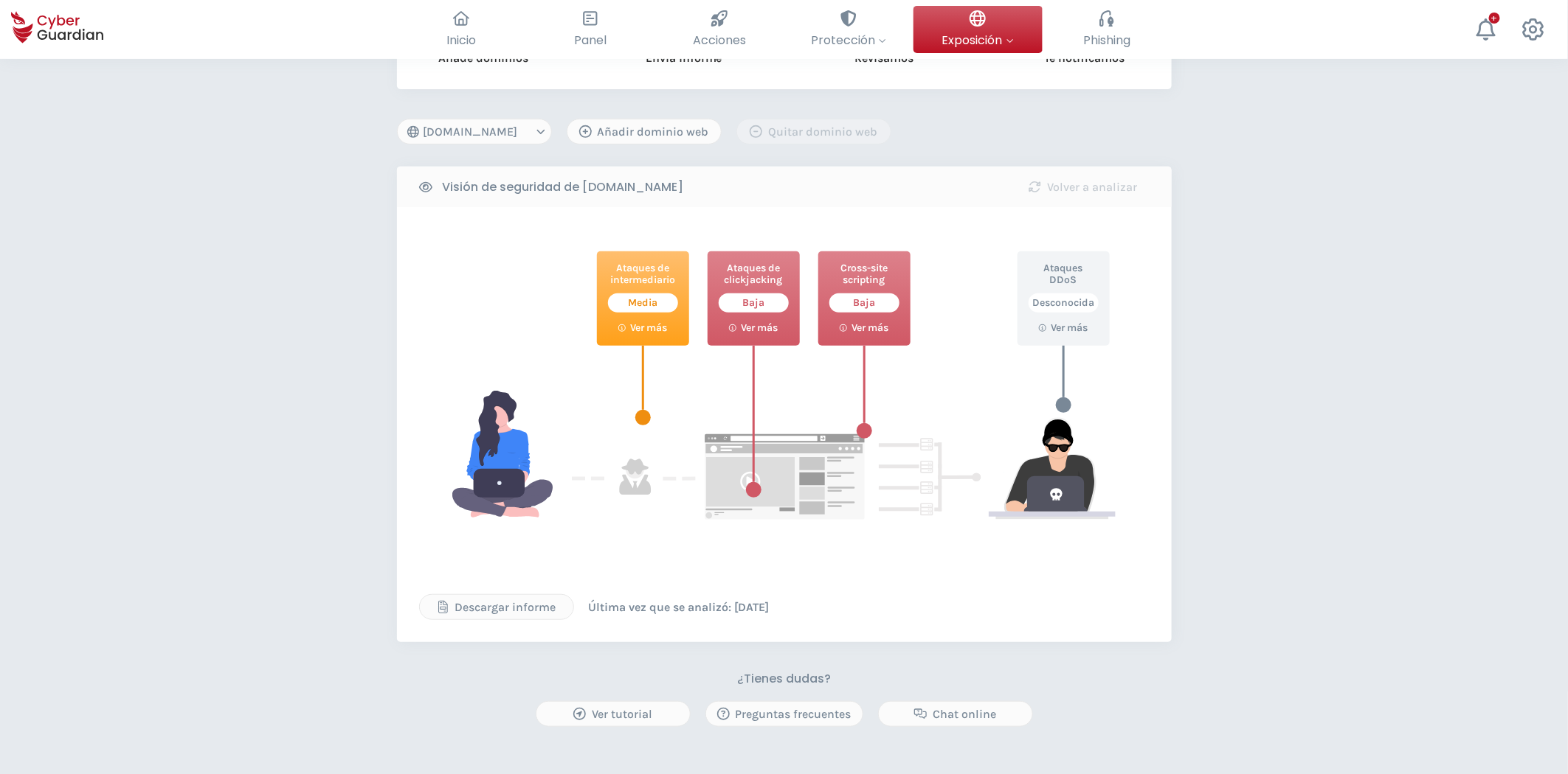
scroll to position [164, 0]
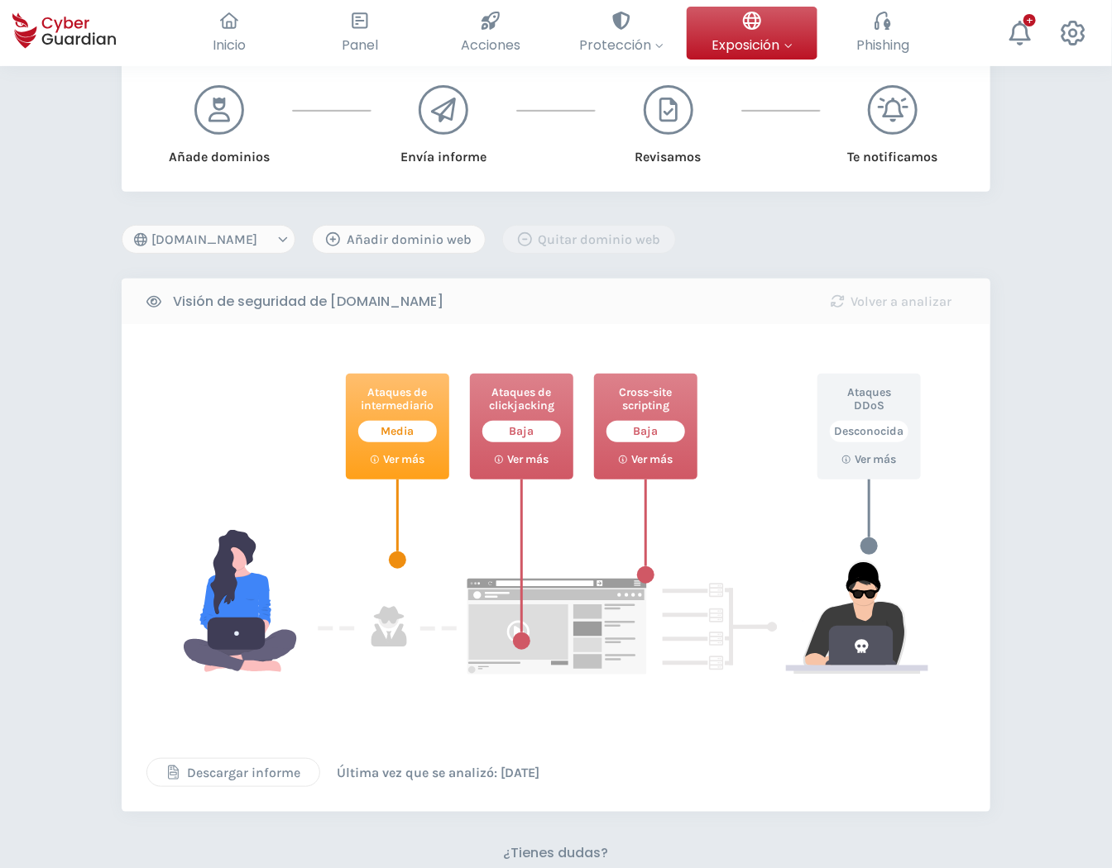
click at [270, 769] on div "Descargar informe" at bounding box center [233, 773] width 147 height 20
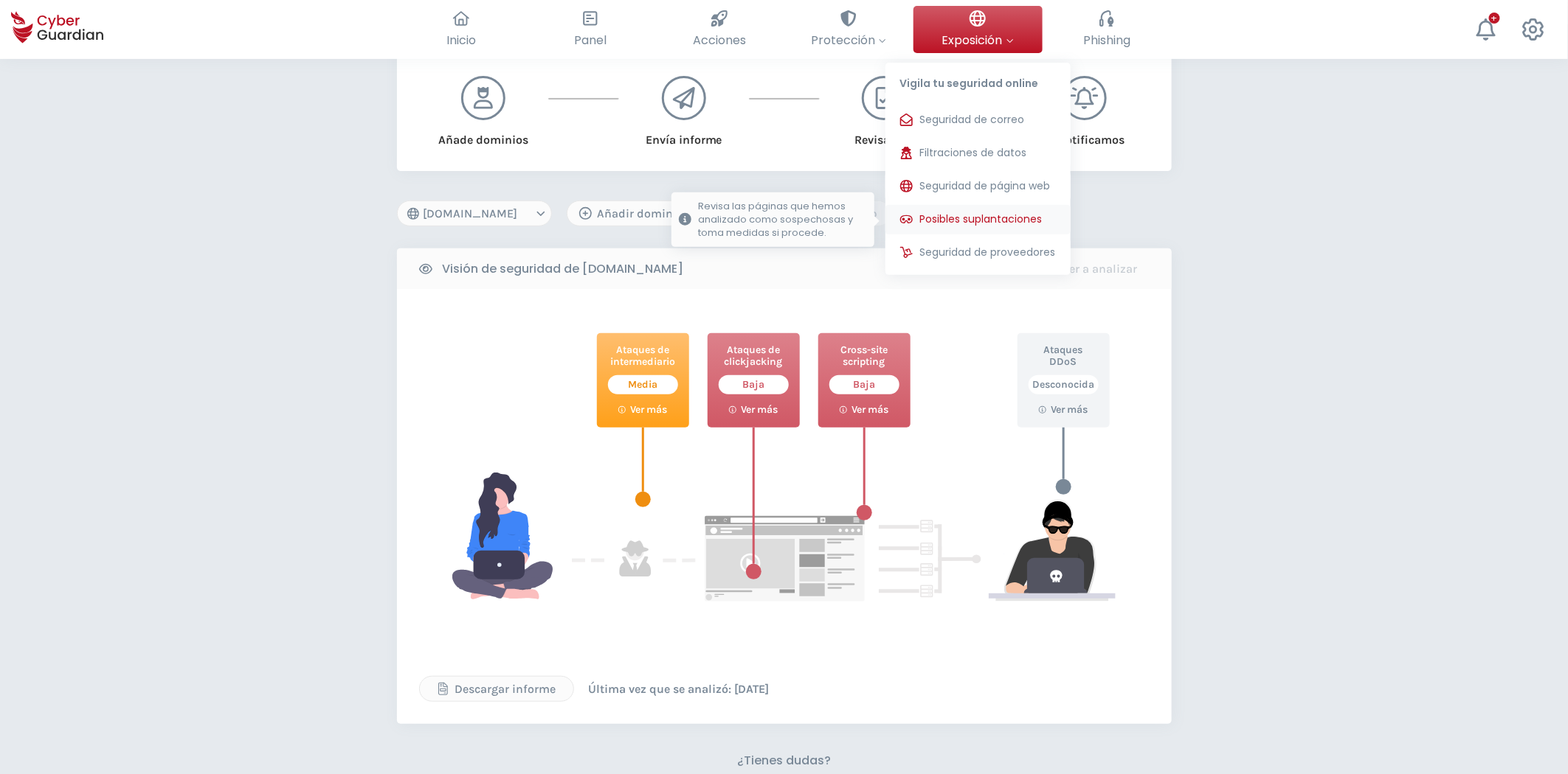
click at [994, 218] on span "Posibles suplantaciones" at bounding box center [980, 218] width 122 height 15
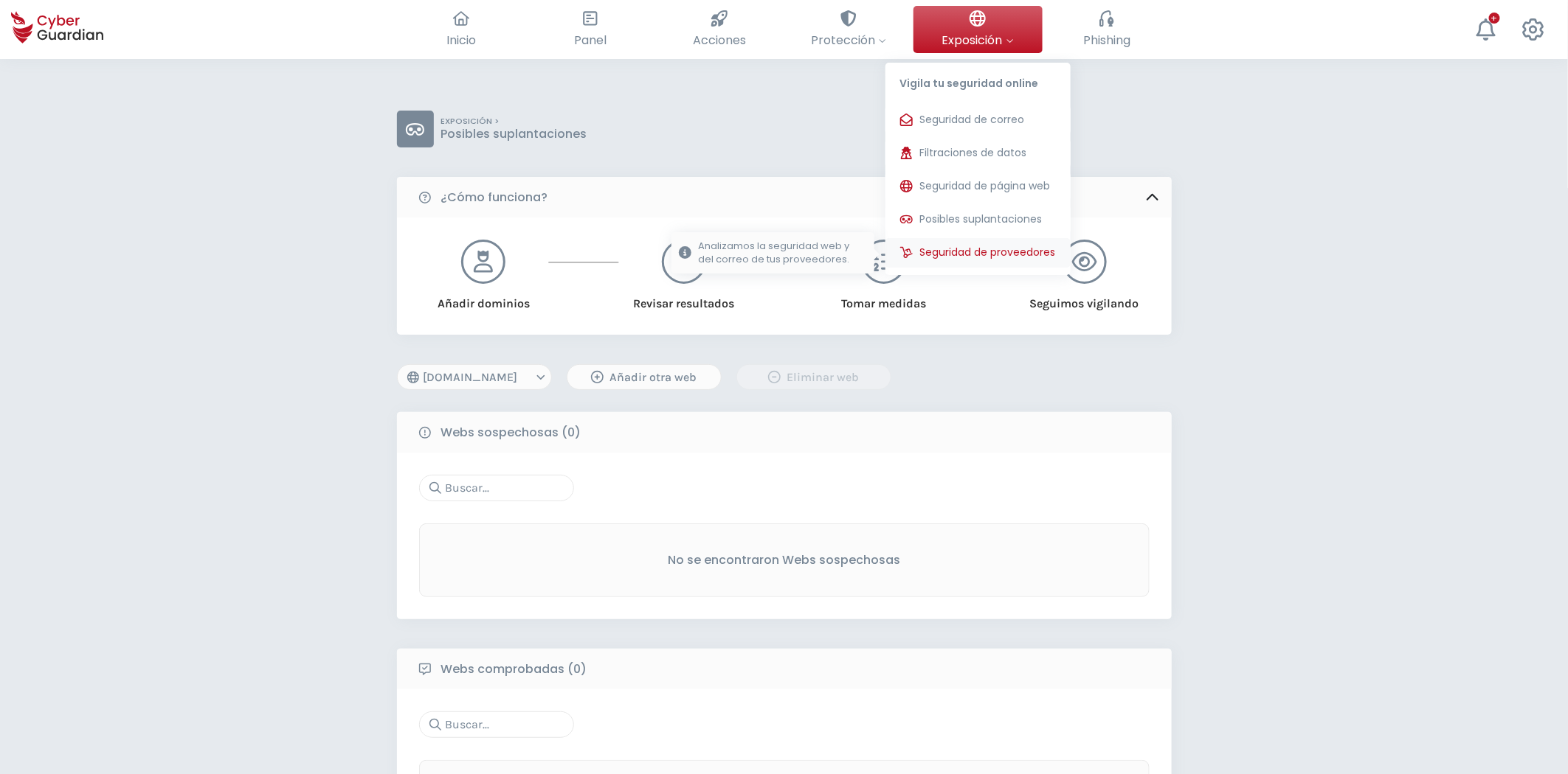
click at [979, 260] on button "Seguridad de proveedores Analizamos la seguridad web y del correo de tus provee…" at bounding box center [978, 252] width 186 height 29
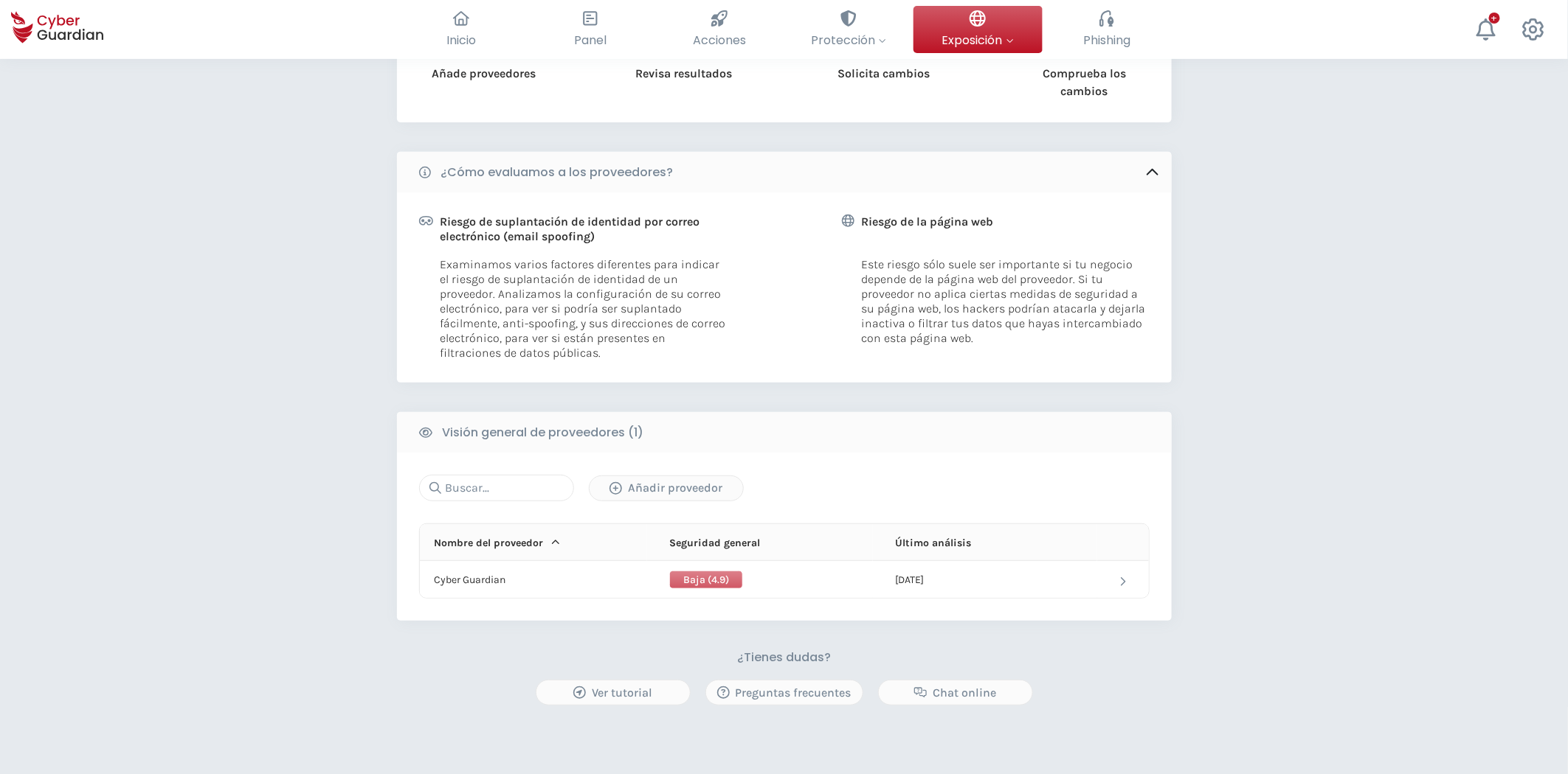
scroll to position [228, 0]
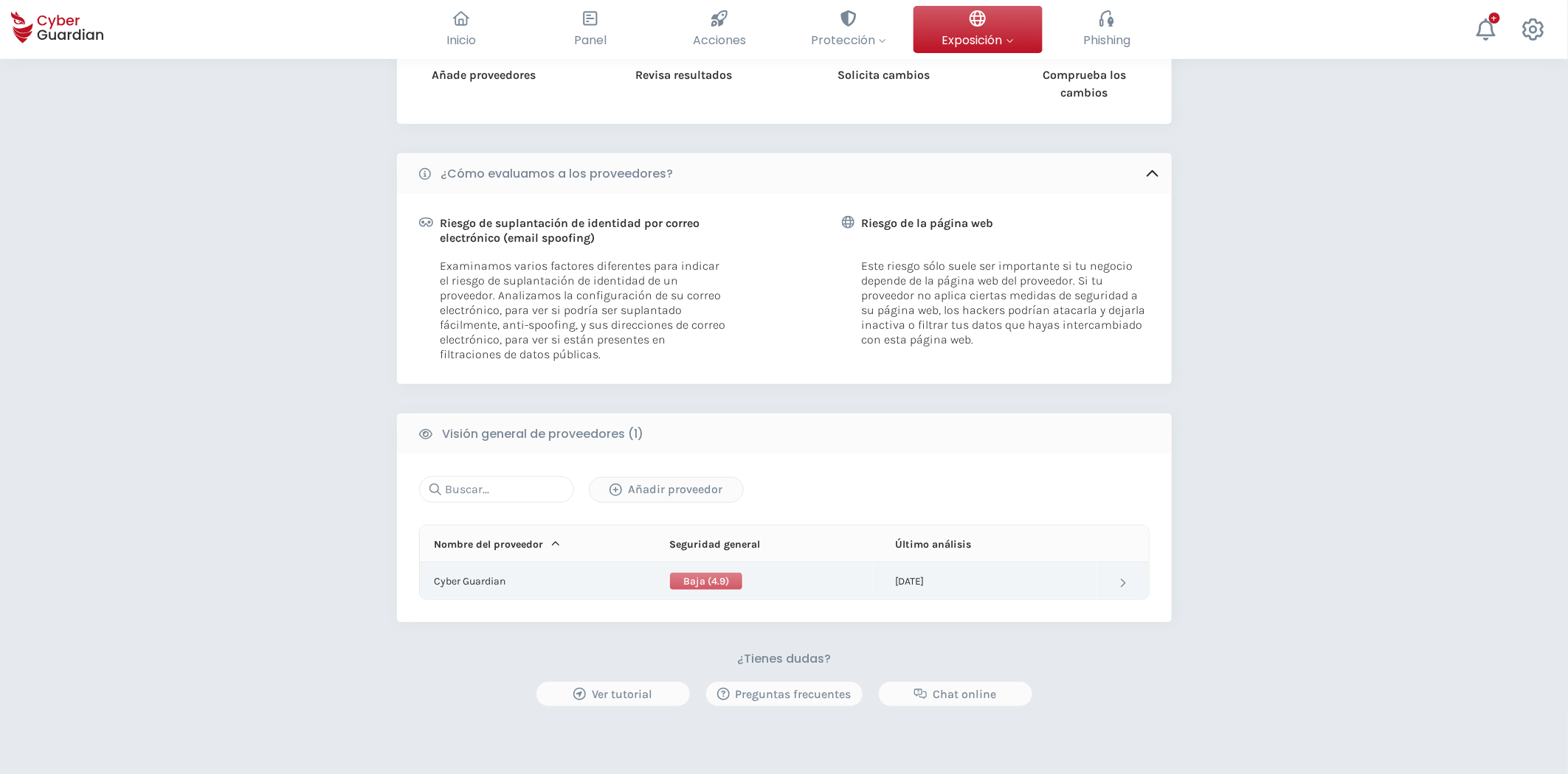
click at [489, 579] on td "Cyber Guardian" at bounding box center [533, 580] width 227 height 37
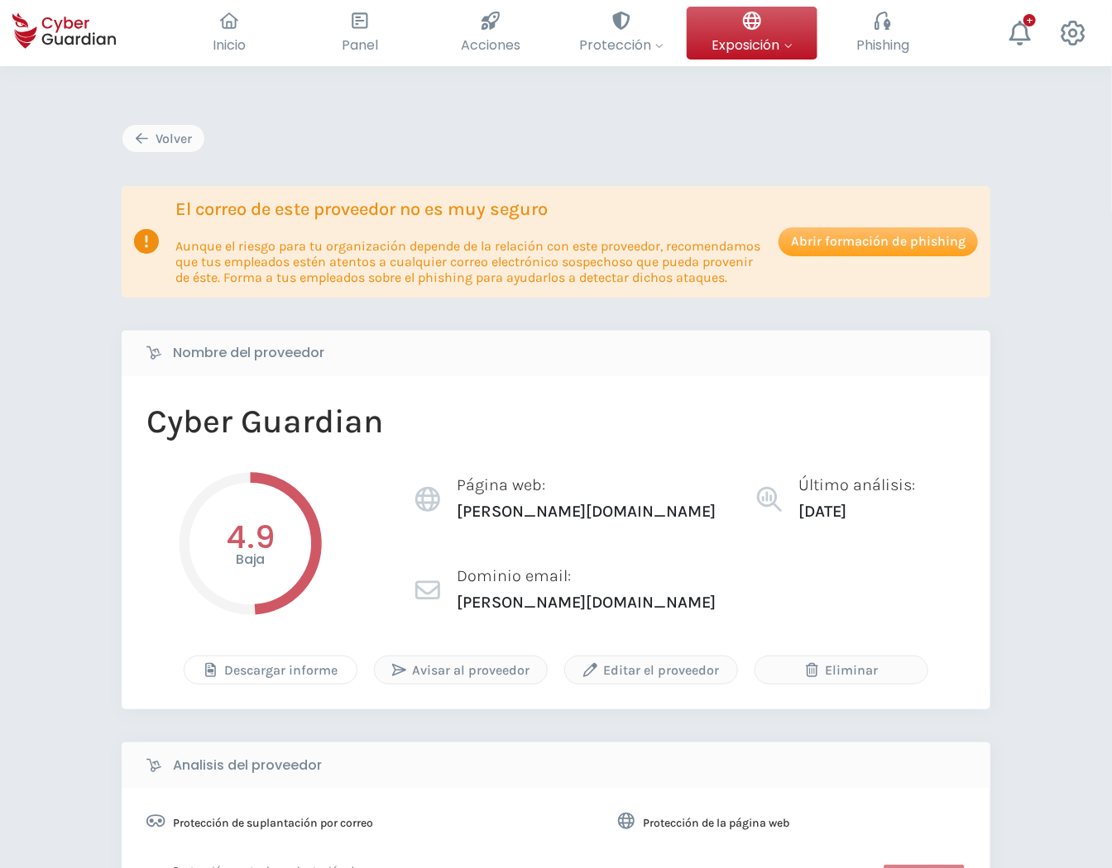
click at [306, 680] on div "Descargar informe" at bounding box center [270, 671] width 147 height 20
click at [607, 672] on div "Editar el proveedor" at bounding box center [650, 671] width 147 height 20
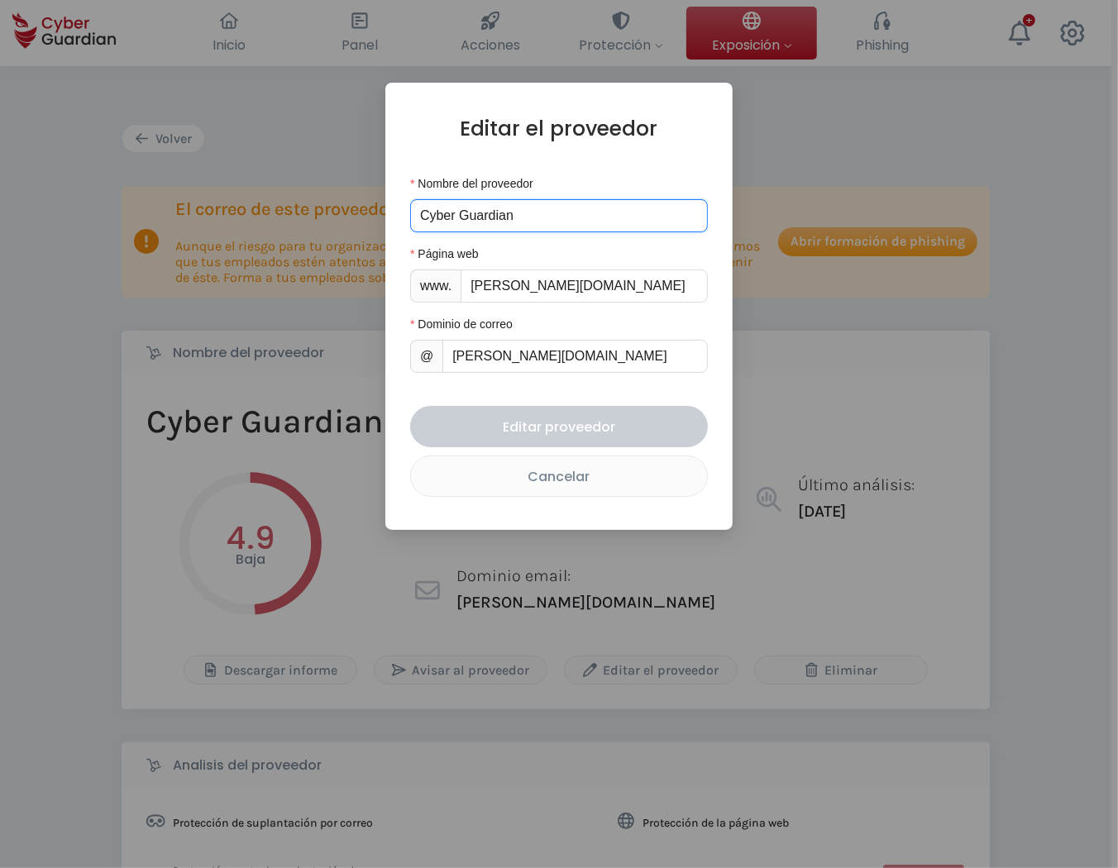
click at [529, 228] on input "Cyber Guardian" at bounding box center [559, 215] width 298 height 33
type input "Cyber Guardianss"
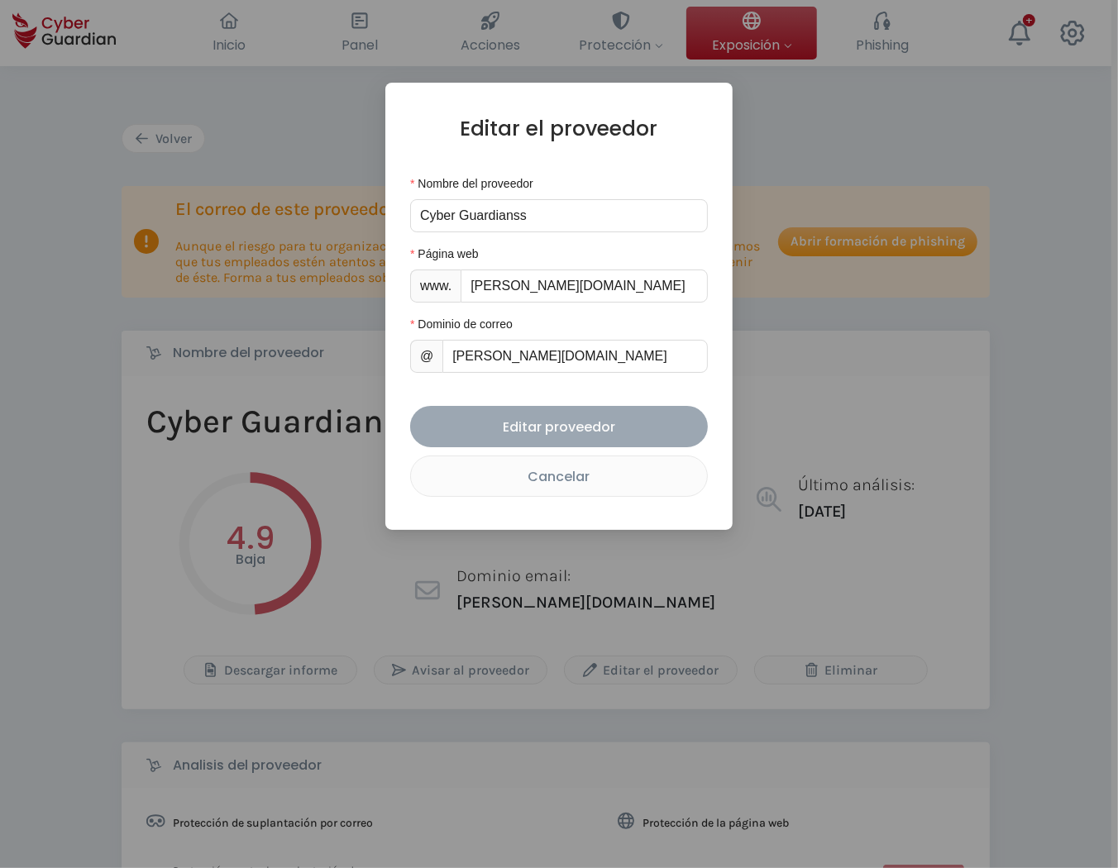
click at [596, 432] on div "Editar proveedor" at bounding box center [559, 427] width 273 height 21
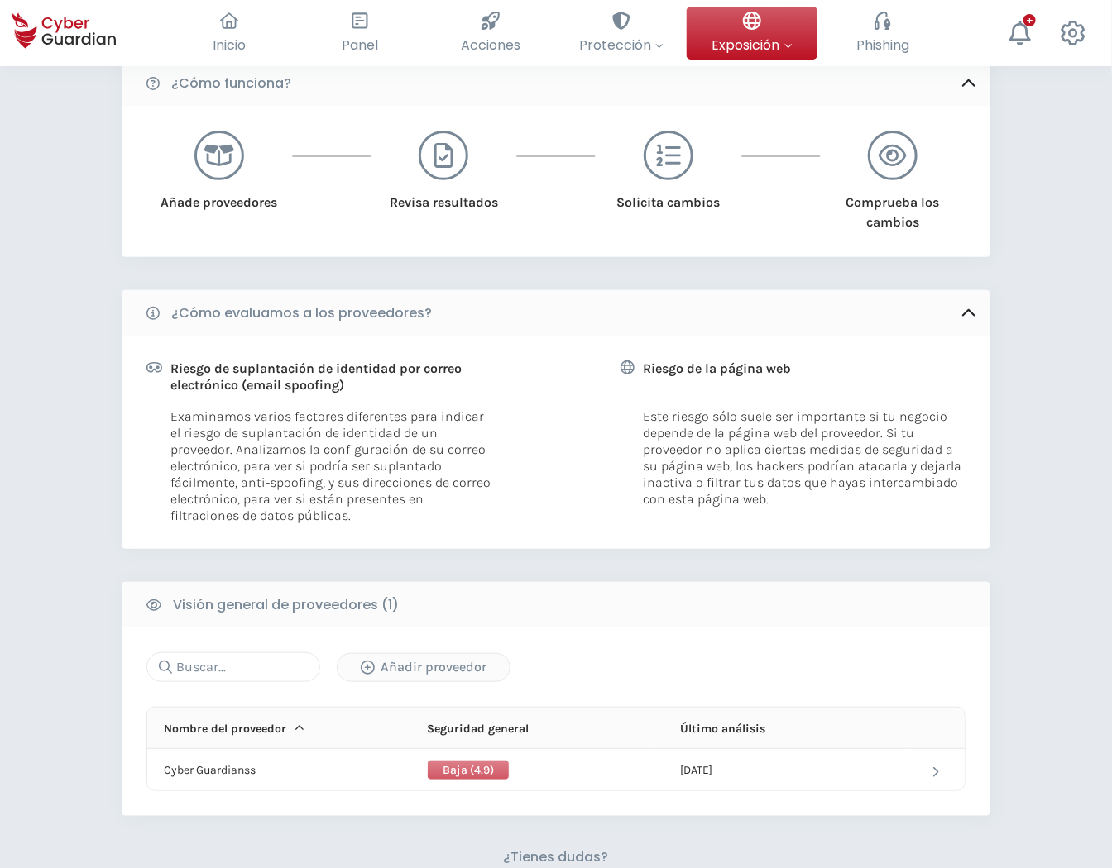
scroll to position [367, 0]
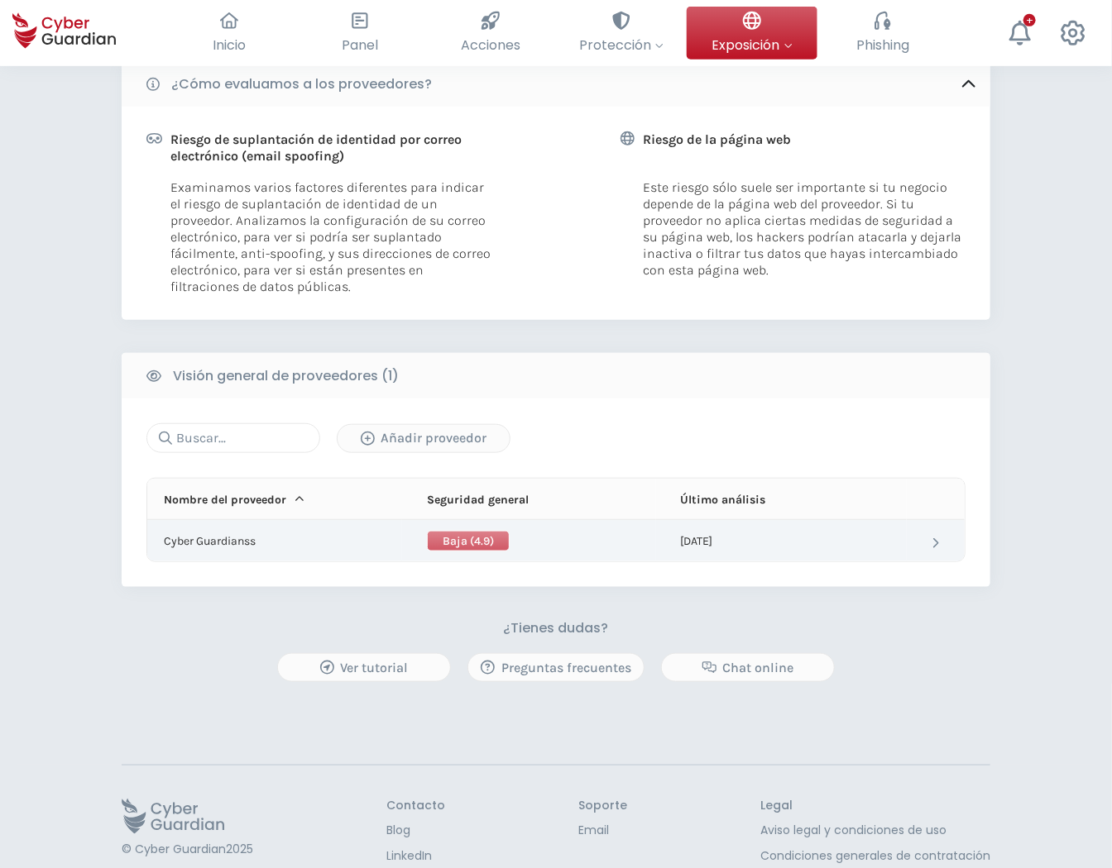
click at [197, 540] on td "Cyber Guardianss" at bounding box center [274, 540] width 255 height 41
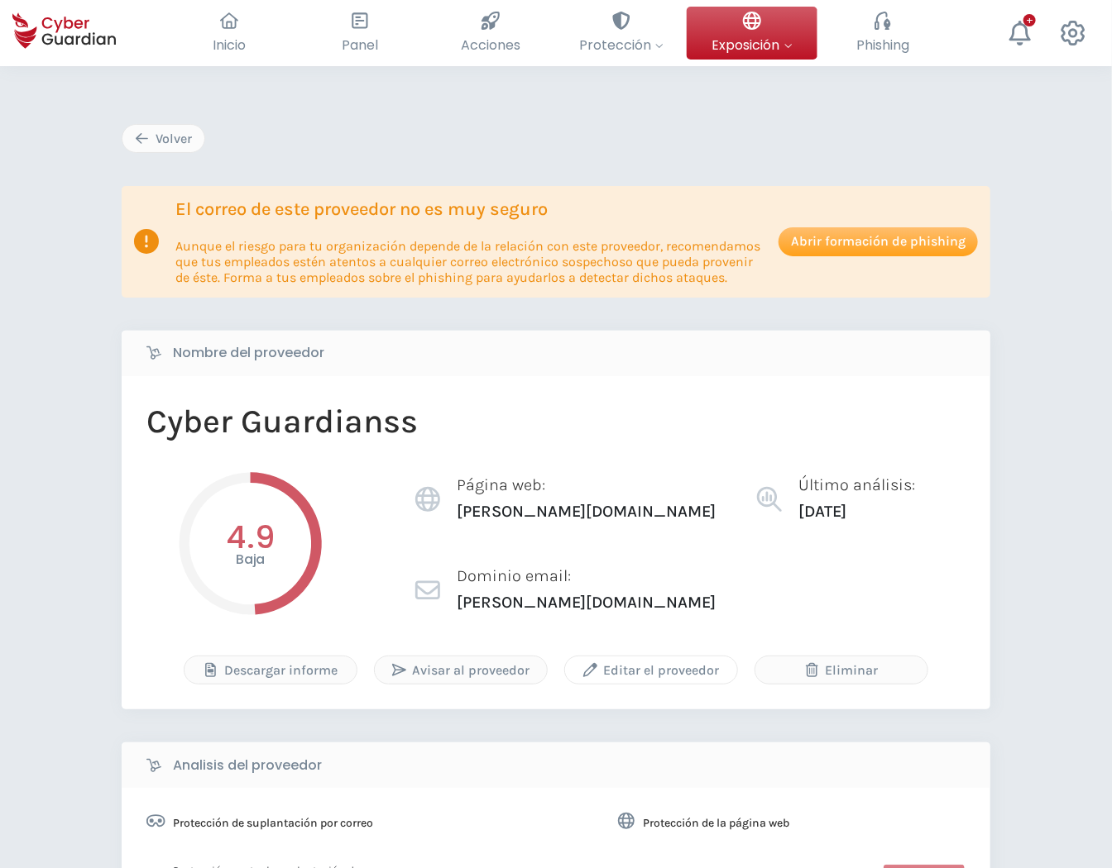
click at [610, 682] on button "Editar el proveedor" at bounding box center [651, 670] width 174 height 29
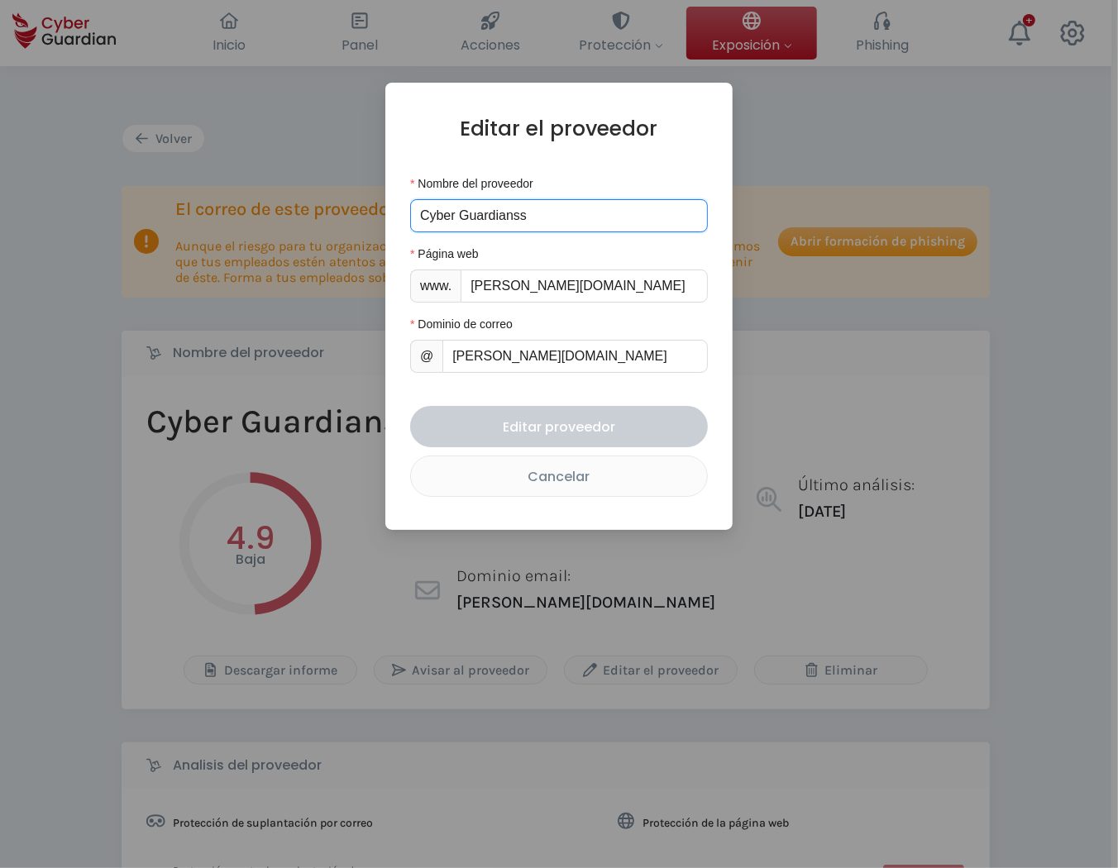
click at [534, 215] on input "Cyber Guardianss" at bounding box center [559, 215] width 298 height 33
type input "Cyber Guardian"
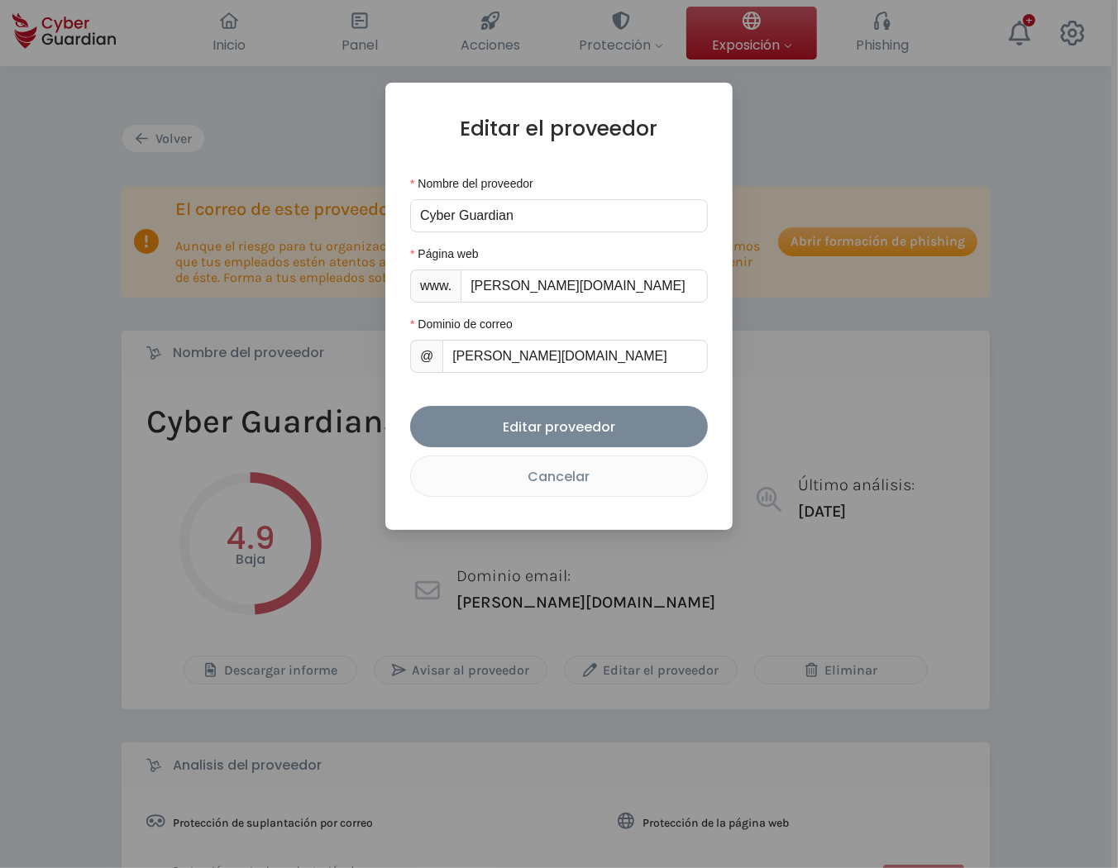
click at [404, 390] on div "Editar el proveedor Nombre del proveedor Cyber Guardian Página web www. sam.cyb…" at bounding box center [558, 306] width 347 height 447
click at [557, 423] on div "Editar proveedor" at bounding box center [559, 427] width 273 height 21
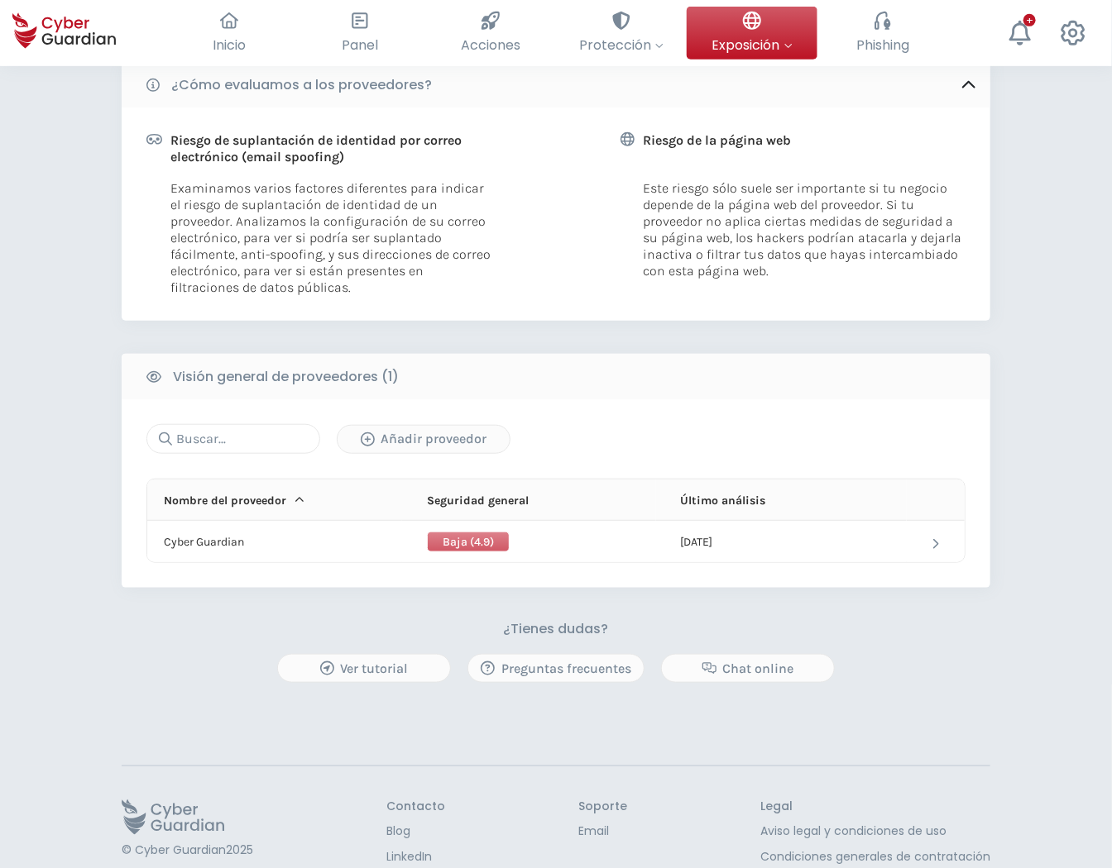
scroll to position [367, 0]
click at [445, 440] on div "Añadir proveedor" at bounding box center [423, 438] width 147 height 20
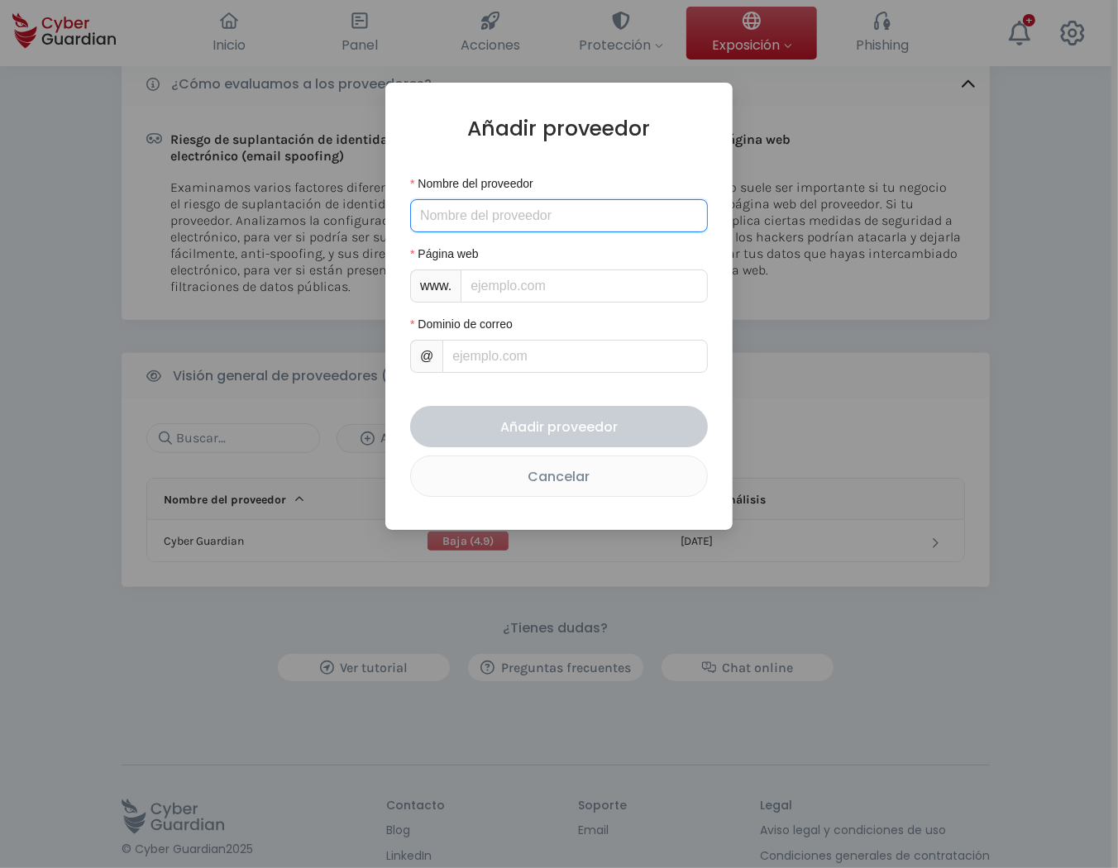
click at [514, 220] on input "Nombre del proveedor" at bounding box center [559, 215] width 298 height 33
type input "test"
type input "g"
type input "go"
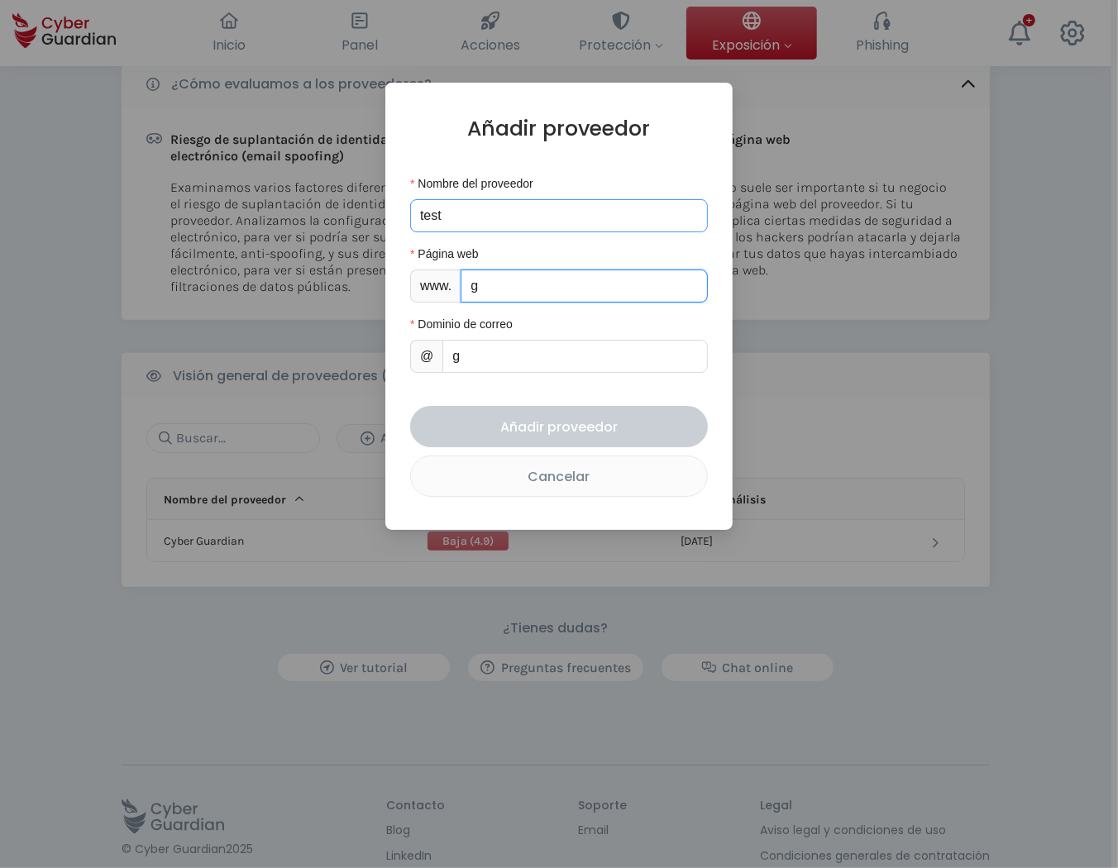
type input "go"
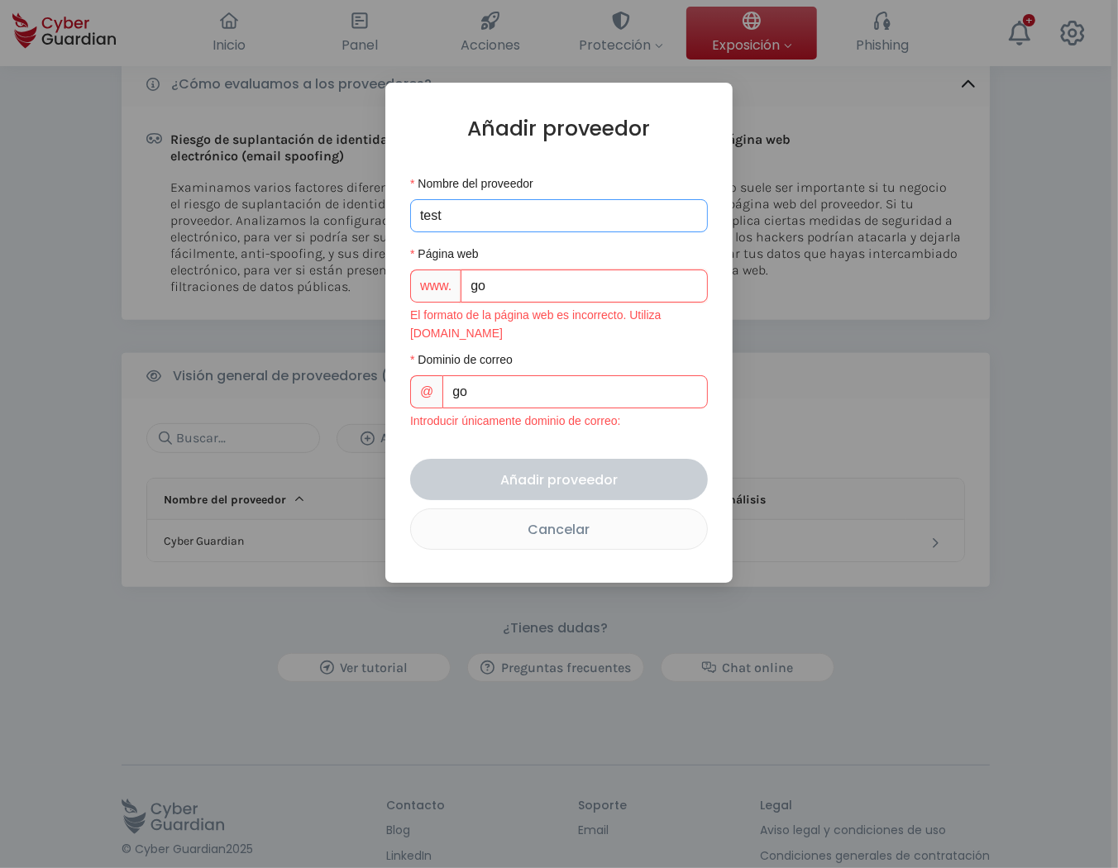
type input "goo"
type input "goog"
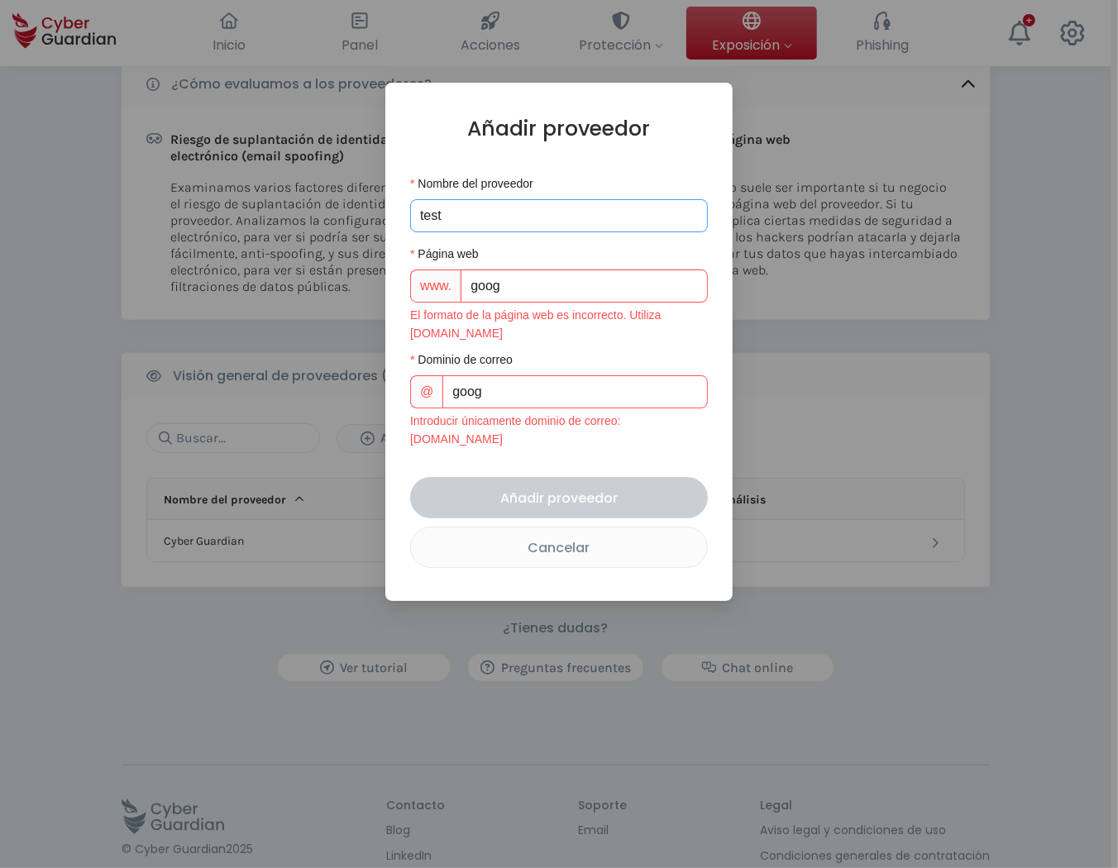
type input "googl"
type input "google"
type input "google."
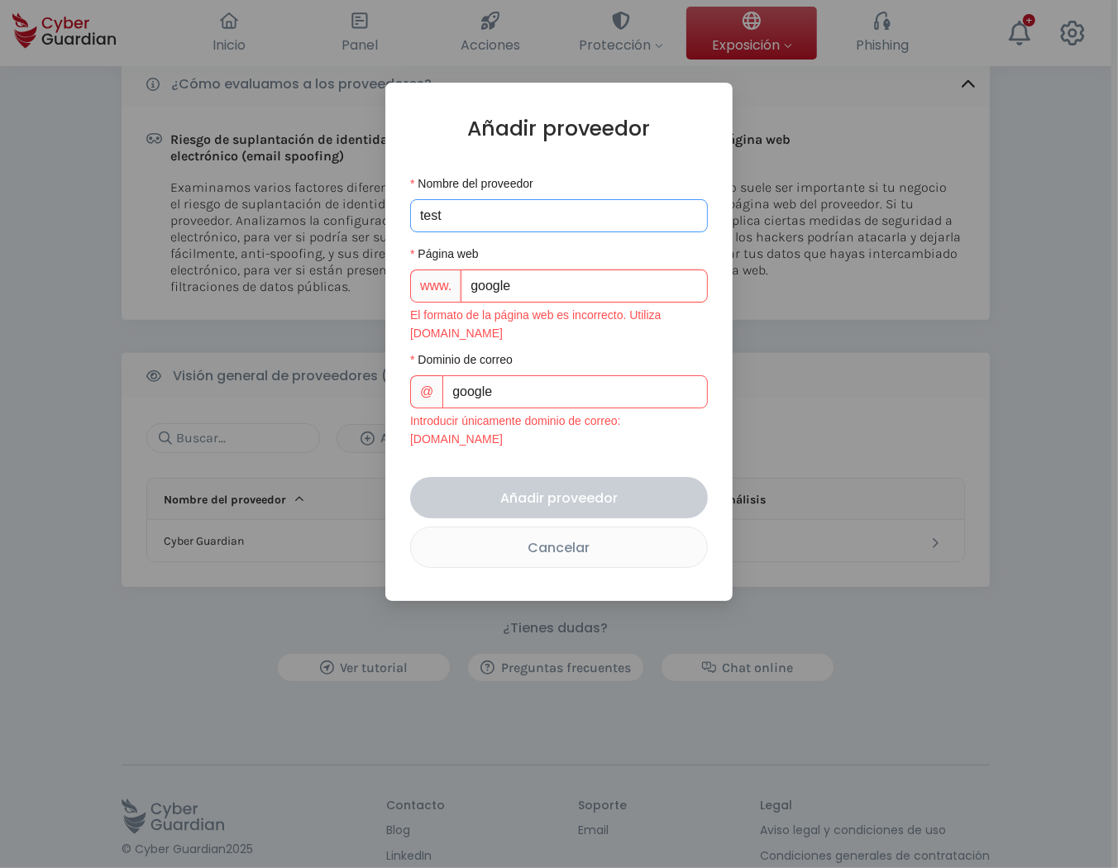
type input "google."
type input "google.n"
type input "google.ne"
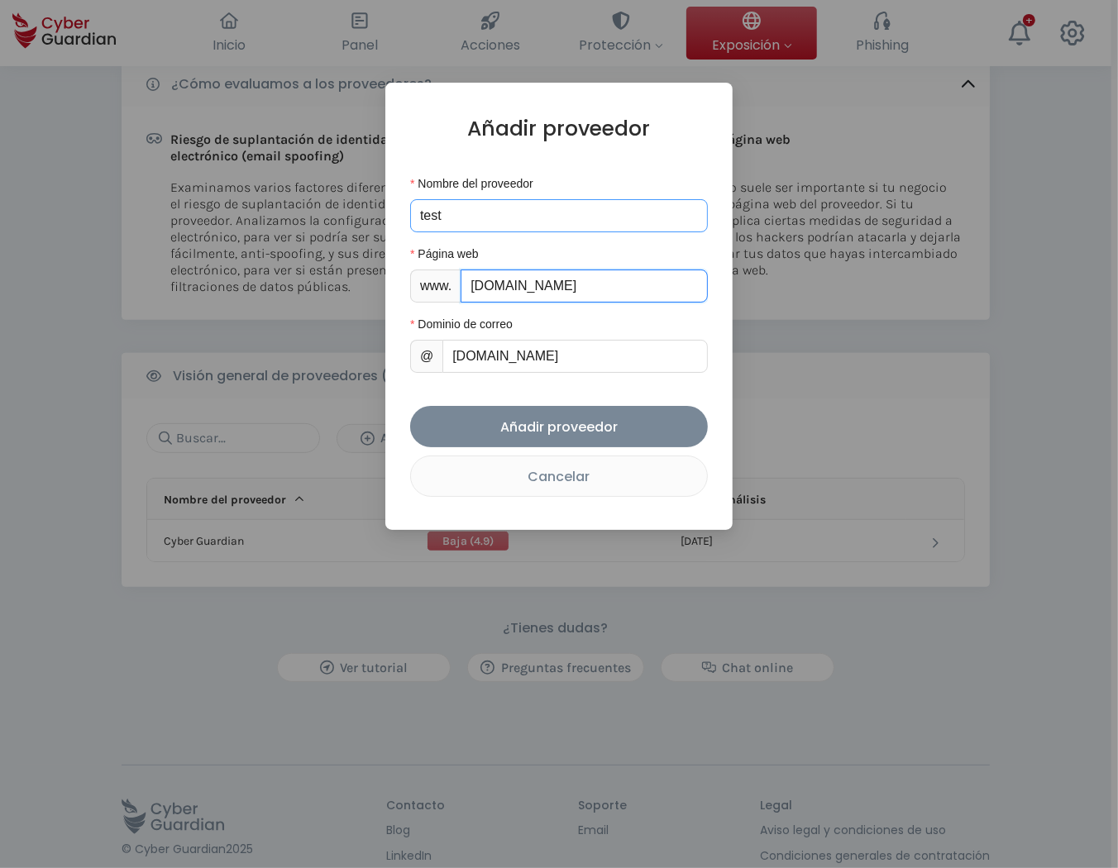
type input "google.net"
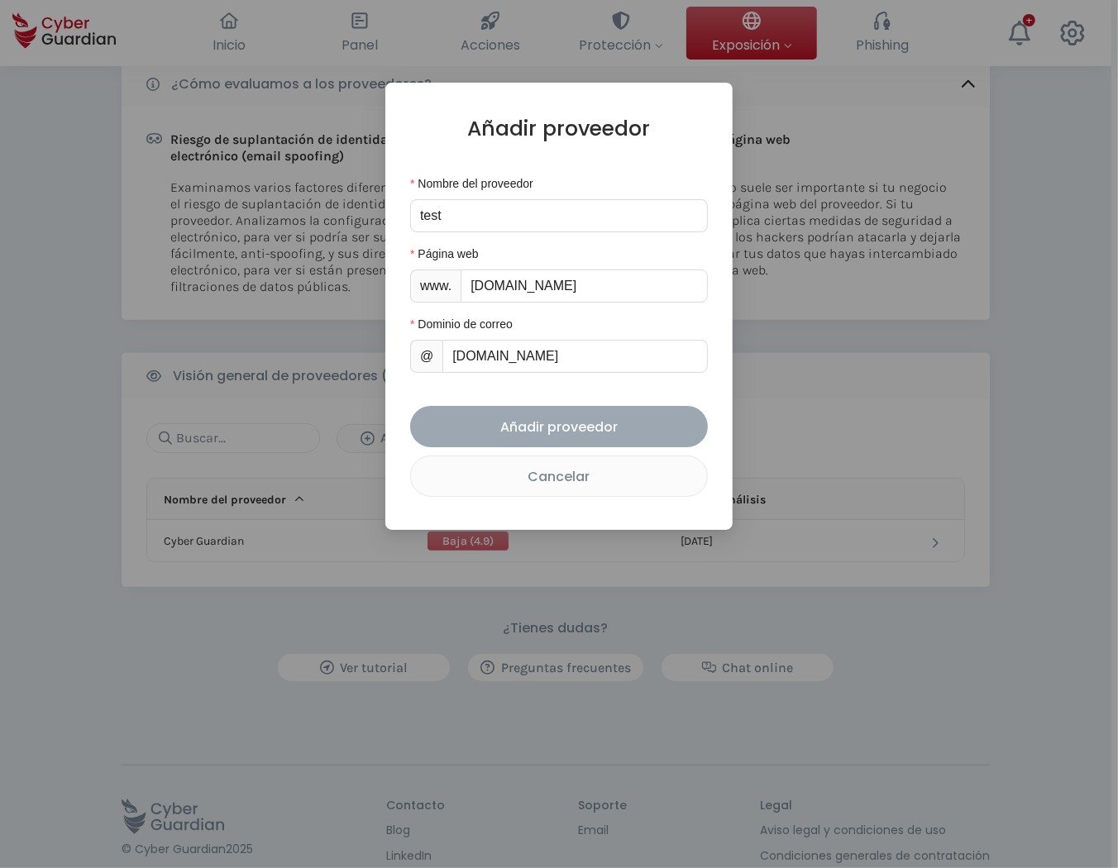
click at [607, 432] on div "Añadir proveedor" at bounding box center [559, 427] width 273 height 21
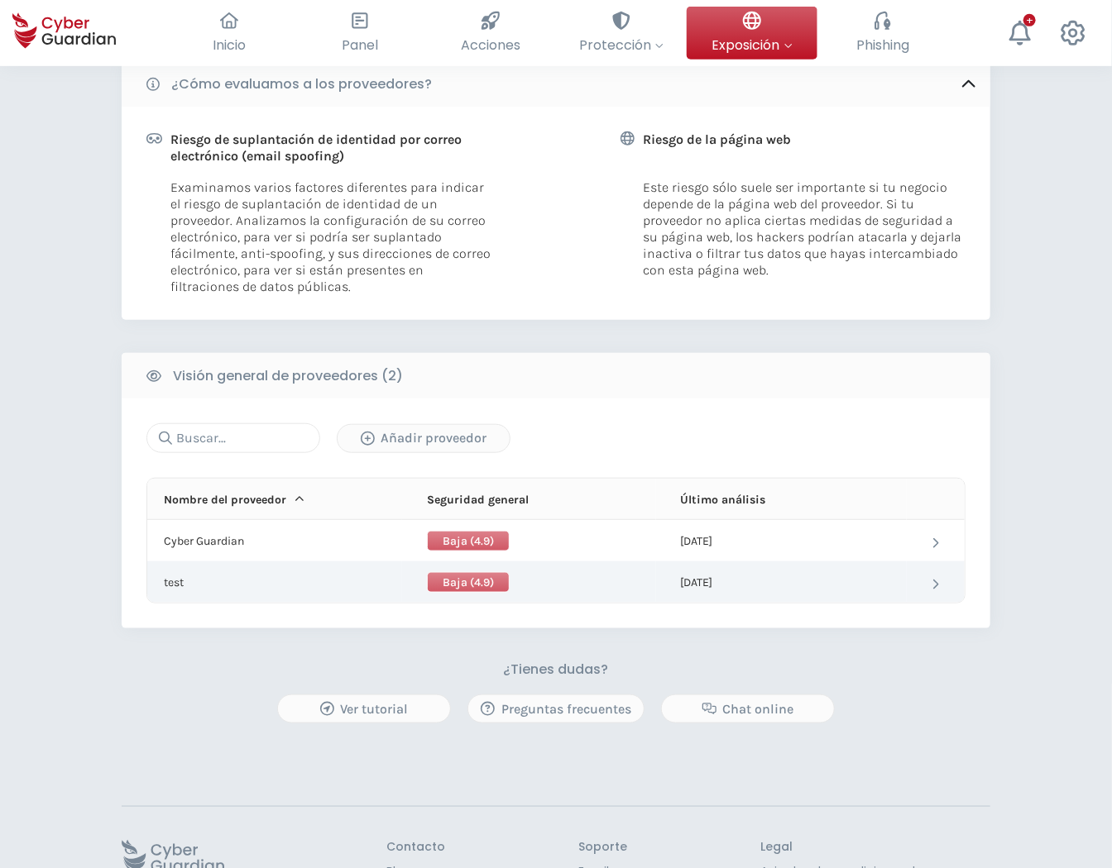
click at [433, 594] on td "Baja (4.9)" at bounding box center [528, 582] width 253 height 41
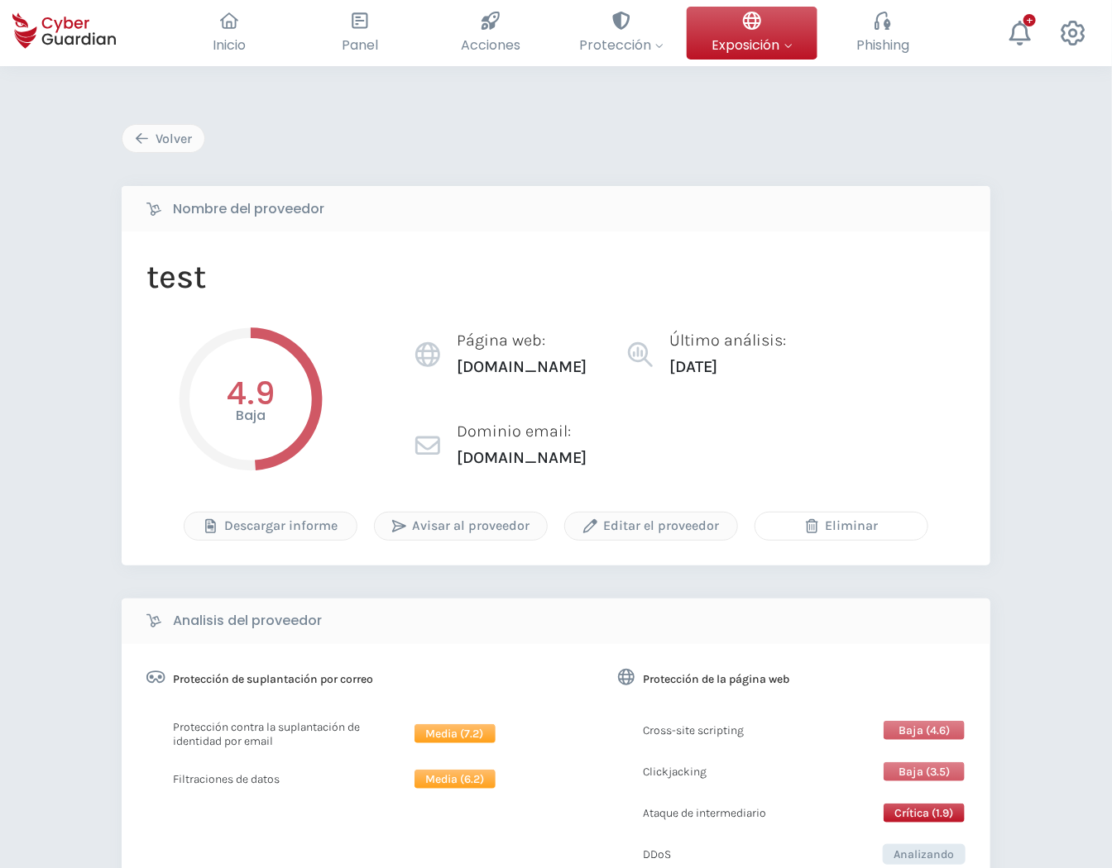
click at [845, 517] on div "Eliminar" at bounding box center [841, 526] width 147 height 20
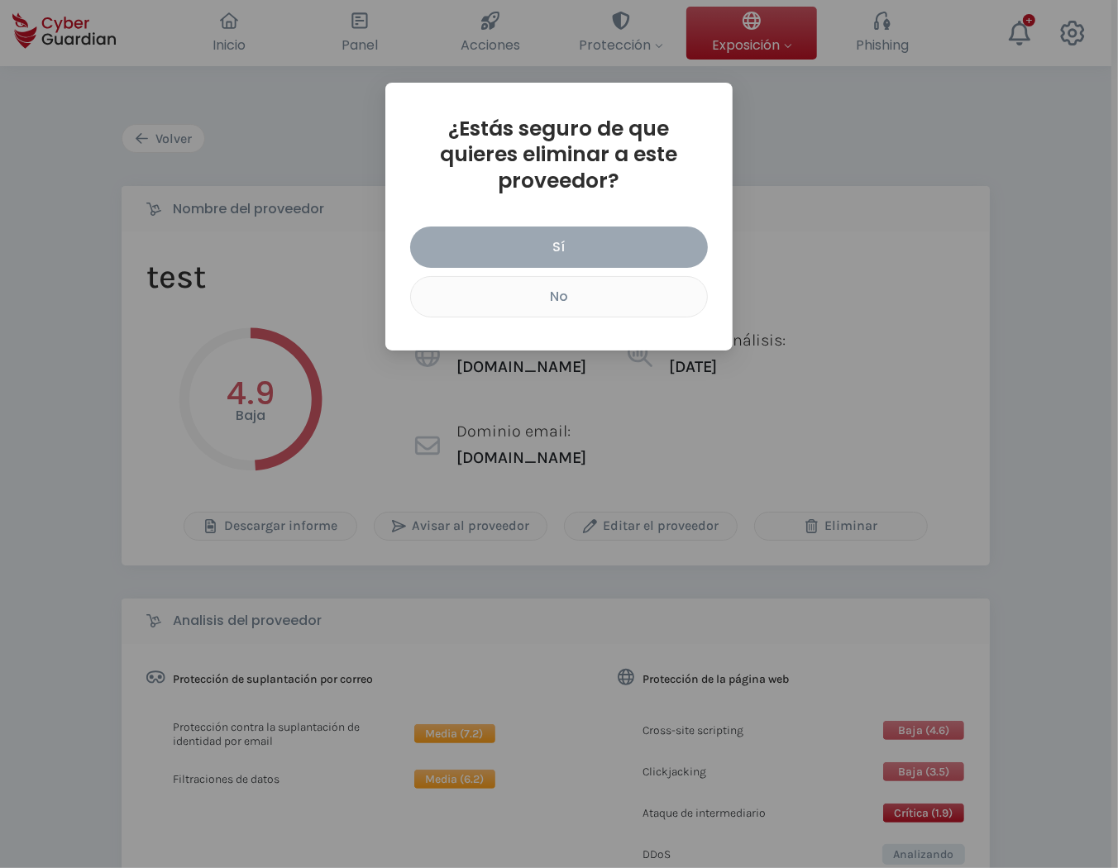
click at [623, 244] on div "Sí" at bounding box center [559, 247] width 273 height 21
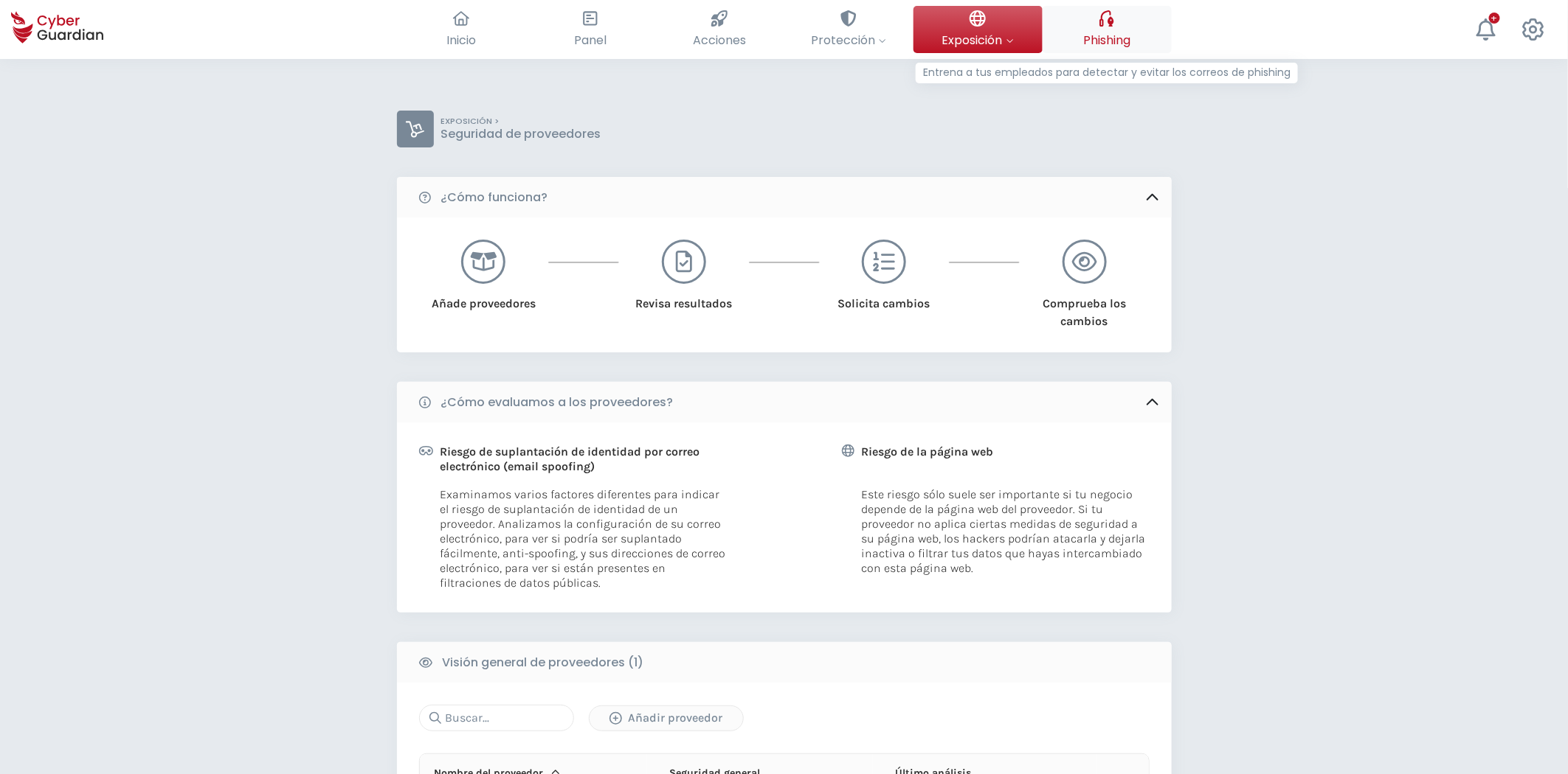
click at [1104, 32] on span "Phishing" at bounding box center [1106, 40] width 47 height 19
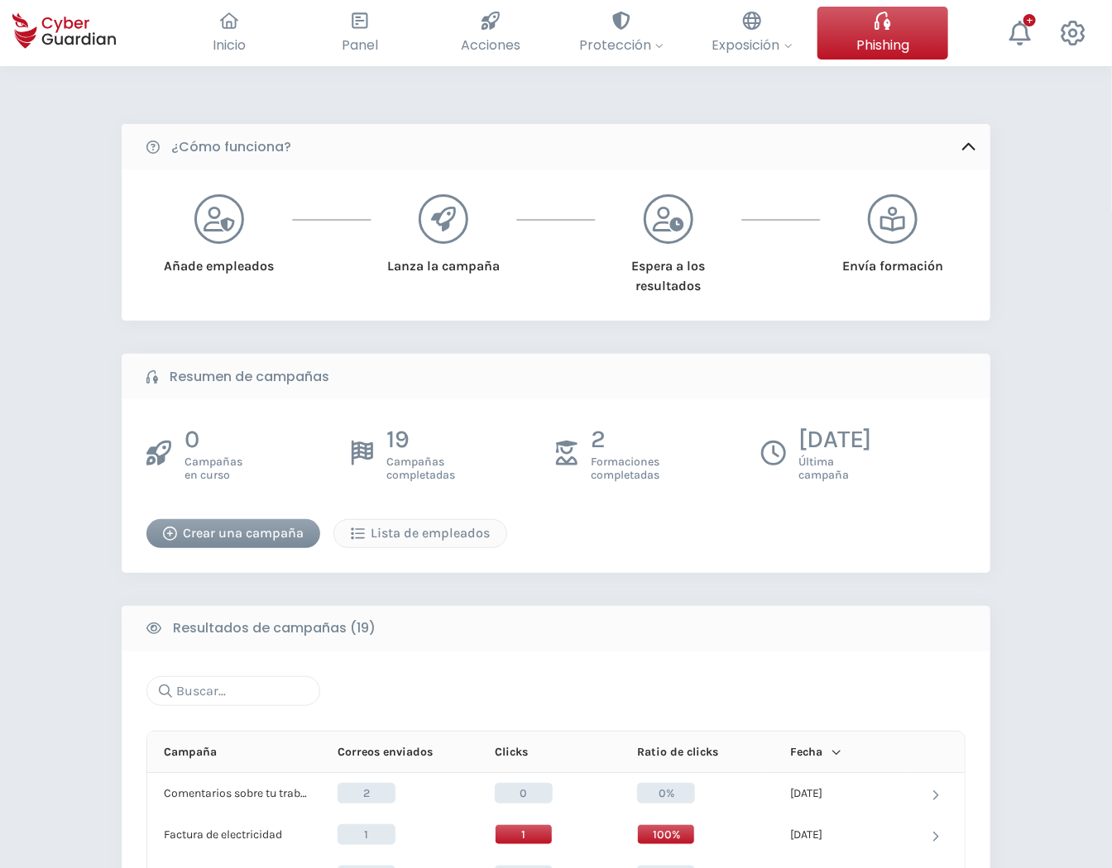
click at [254, 525] on div "Crear una campaña" at bounding box center [233, 534] width 149 height 20
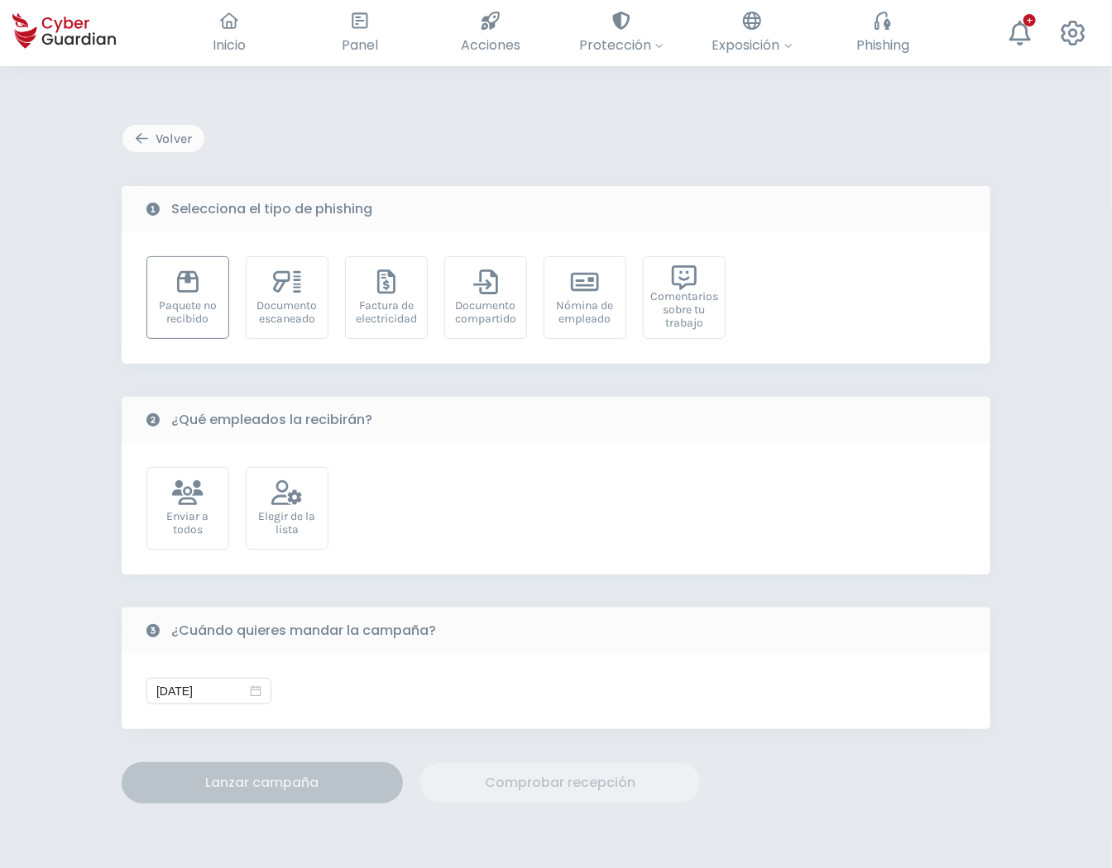
click at [201, 325] on div "Paquete no recibido" at bounding box center [188, 312] width 65 height 26
click at [269, 490] on div "Elegir de la lista" at bounding box center [287, 508] width 83 height 83
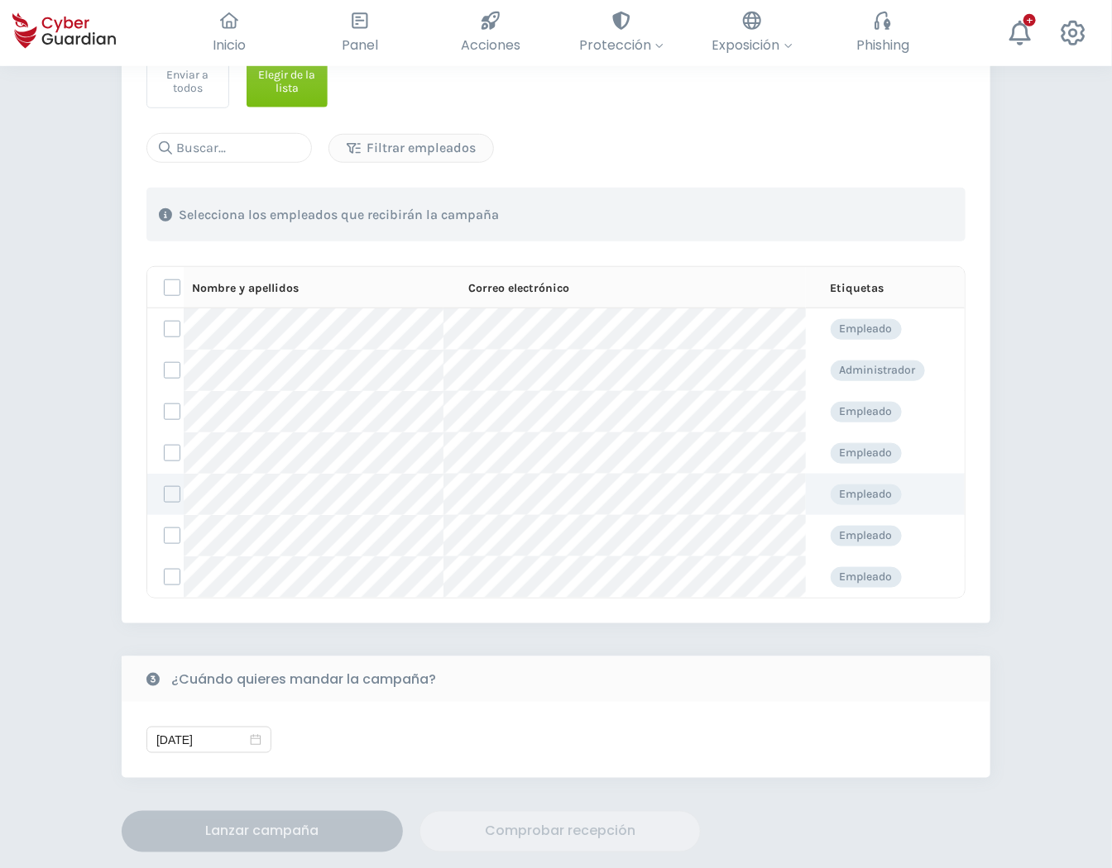
scroll to position [459, 0]
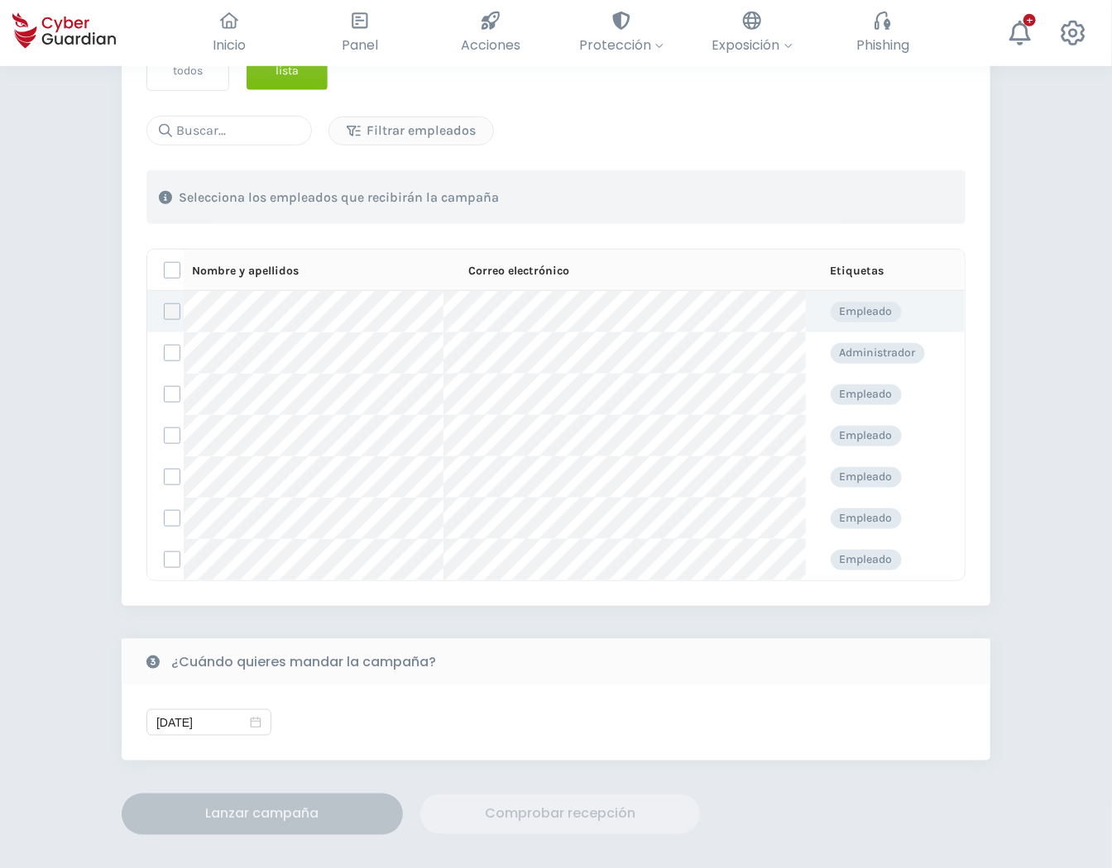
click at [170, 311] on label at bounding box center [172, 312] width 17 height 17
click at [165, 311] on input "checkbox" at bounding box center [165, 311] width 0 height 15
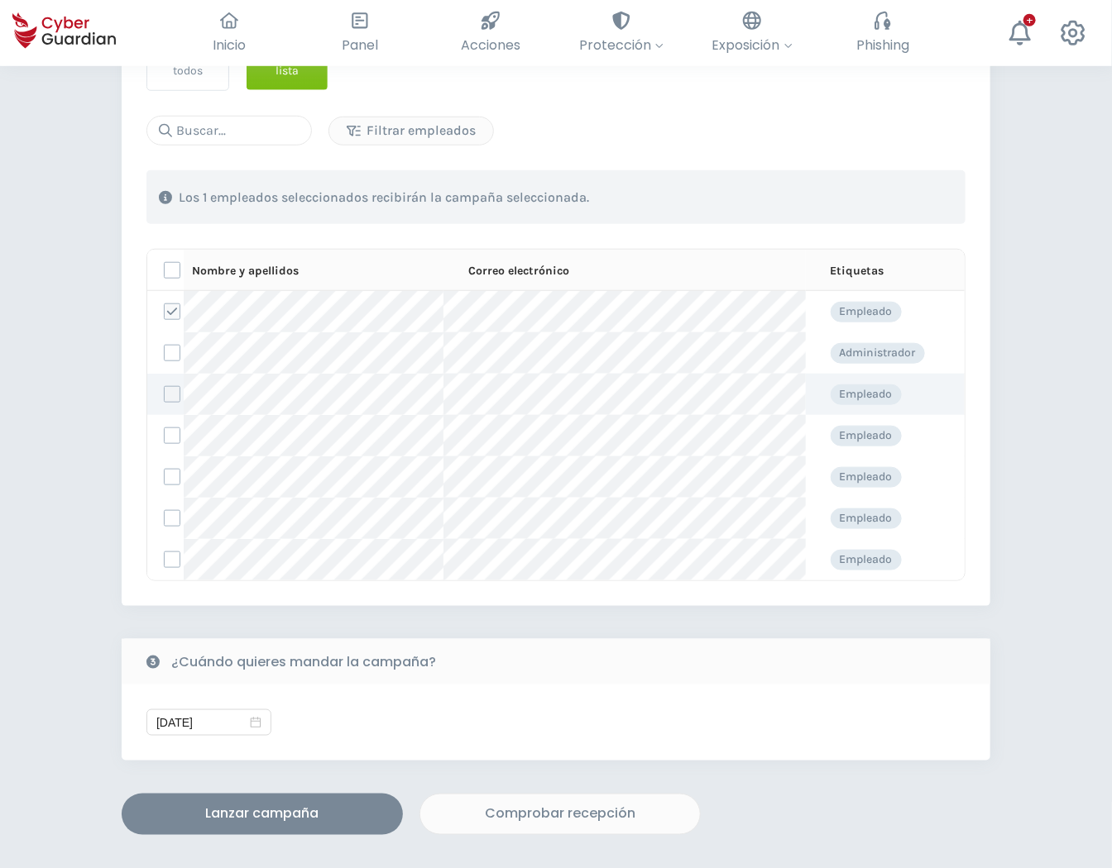
click at [167, 393] on label at bounding box center [172, 394] width 17 height 17
click at [165, 393] on input "checkbox" at bounding box center [165, 394] width 0 height 15
click at [162, 433] on td at bounding box center [165, 435] width 36 height 41
click at [174, 436] on label at bounding box center [172, 436] width 17 height 17
click at [165, 436] on input "checkbox" at bounding box center [165, 435] width 0 height 15
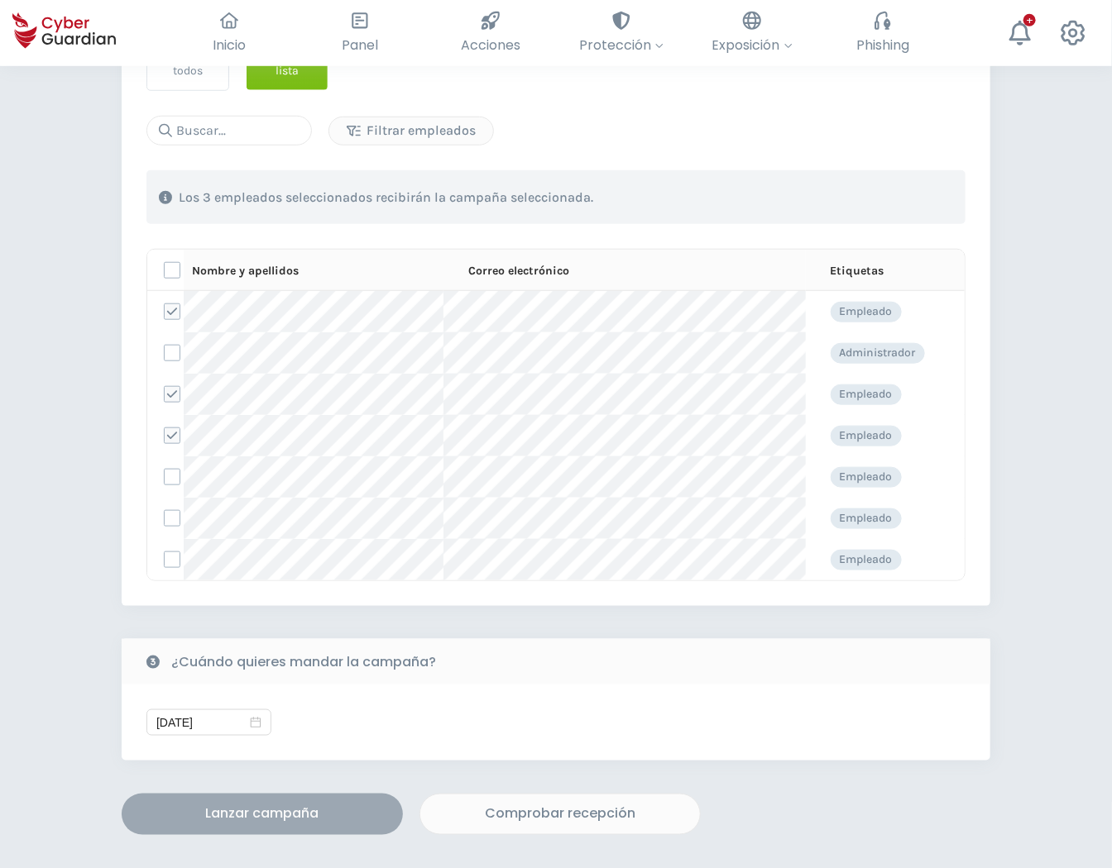
click at [226, 816] on div "Lanzar campaña" at bounding box center [262, 815] width 256 height 20
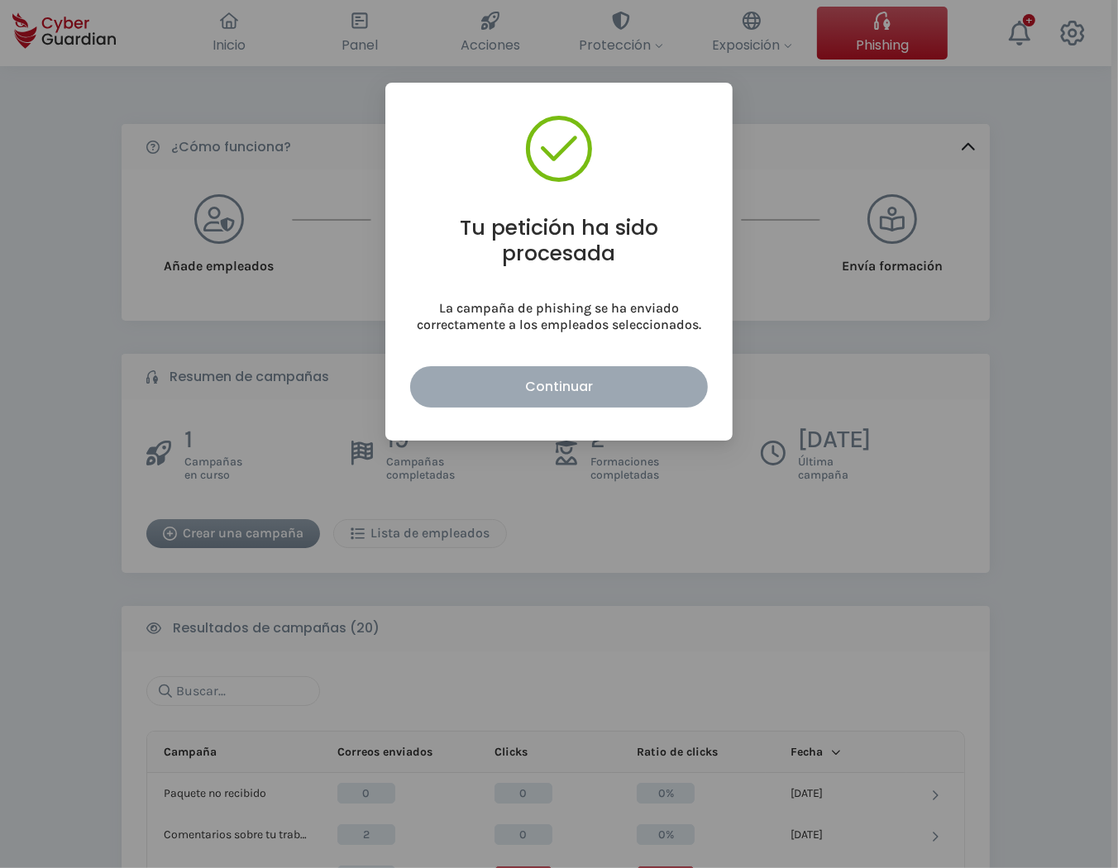
click at [519, 384] on div "Continuar" at bounding box center [559, 386] width 273 height 21
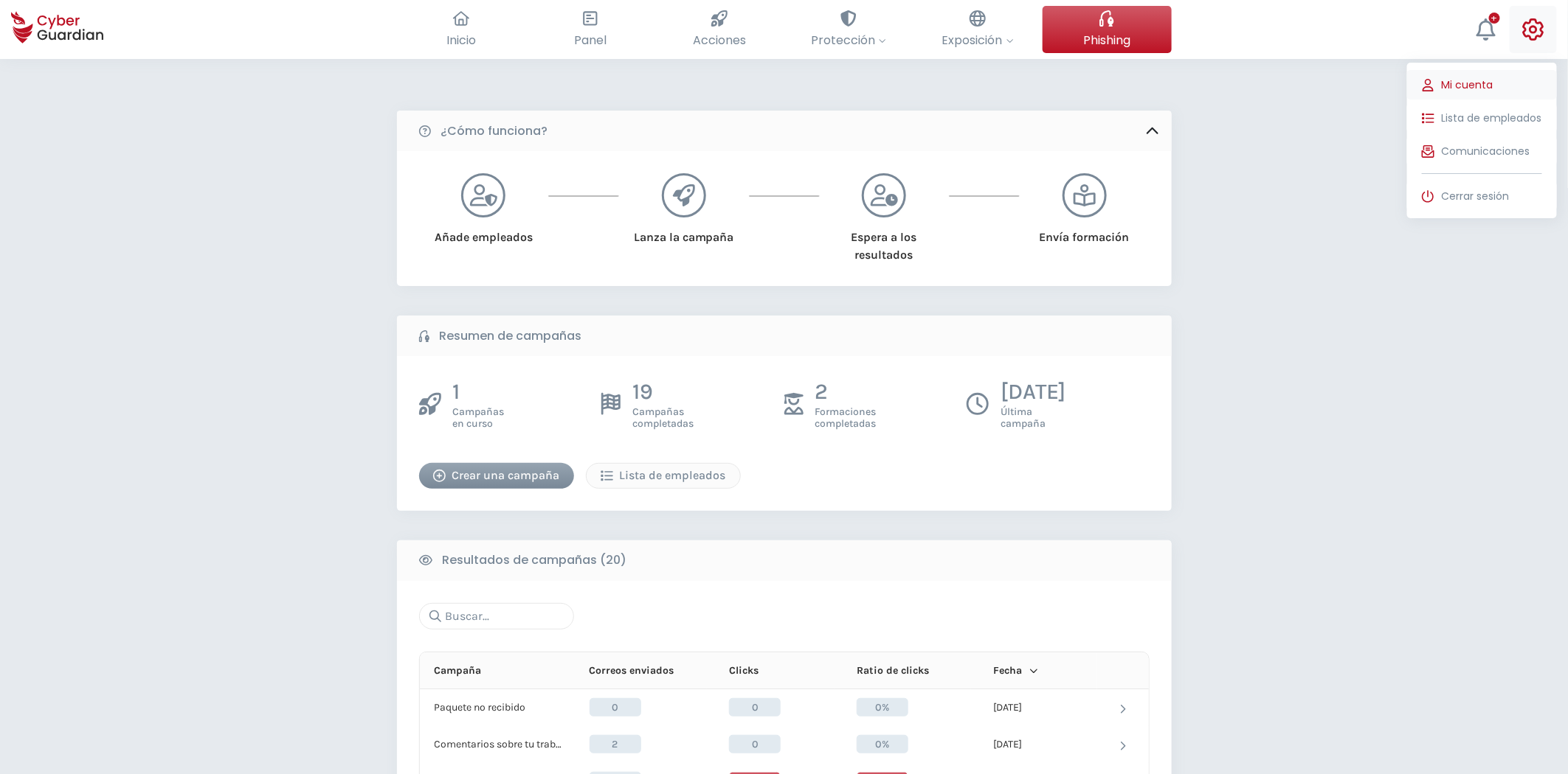
click at [1474, 72] on button "Mi cuenta" at bounding box center [1481, 85] width 150 height 29
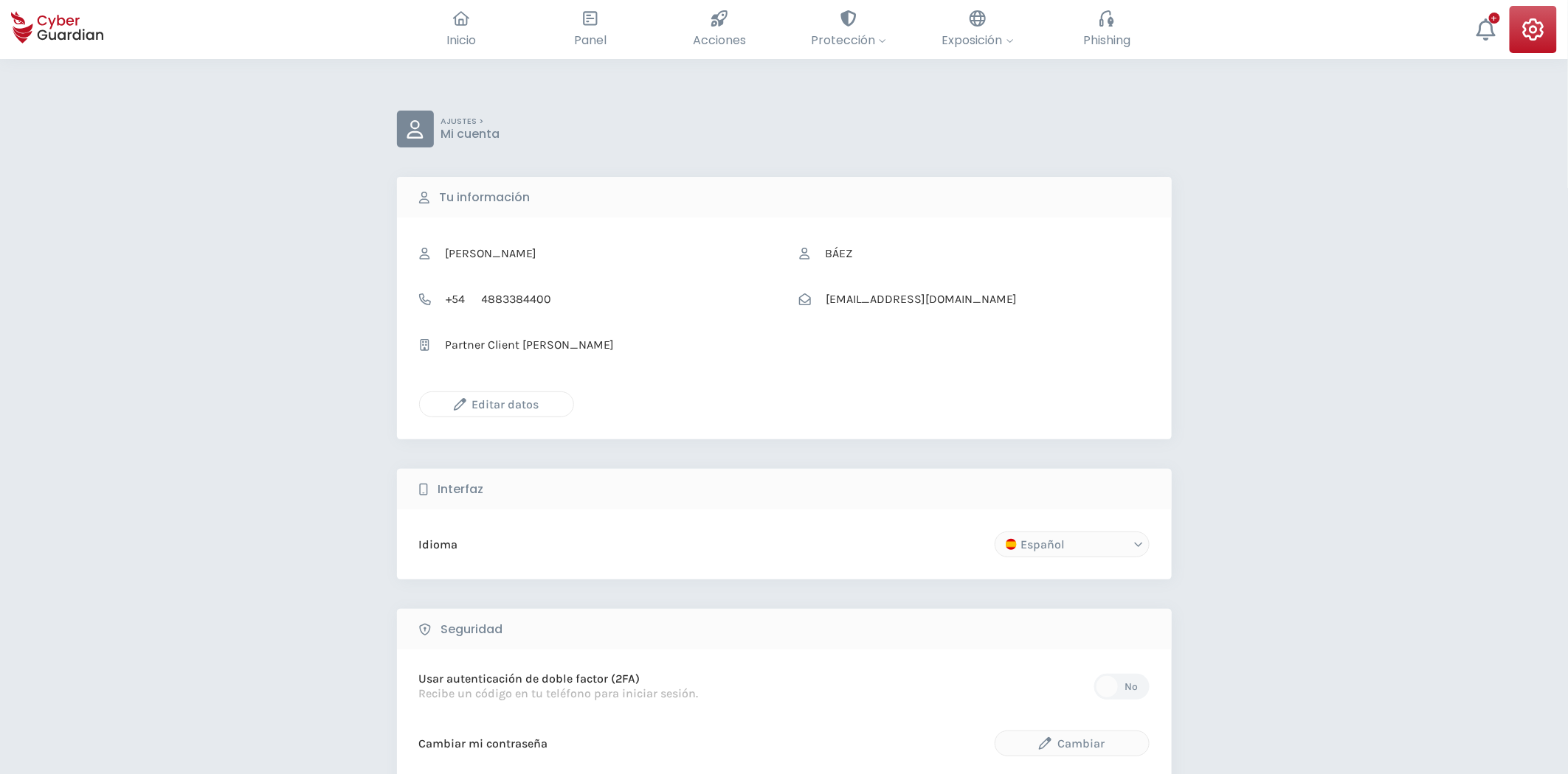
click at [506, 395] on div "Editar datos" at bounding box center [496, 404] width 131 height 19
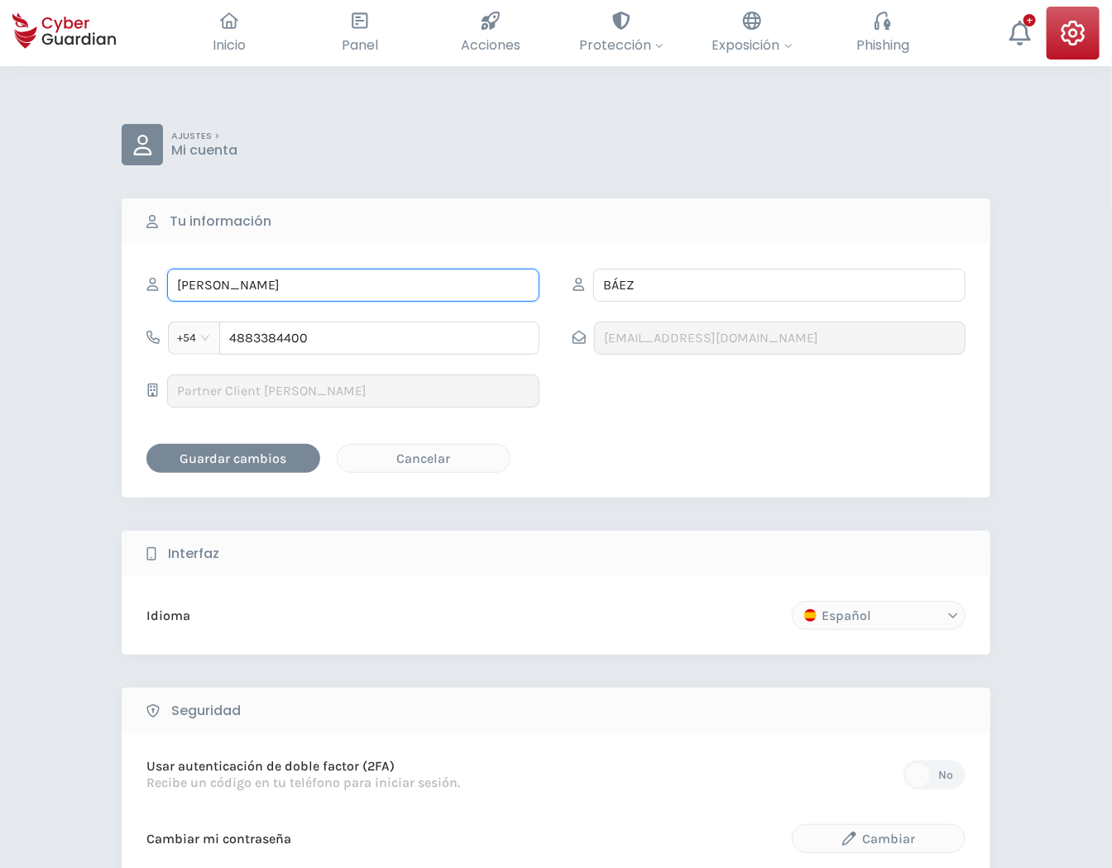
click at [347, 284] on input "MARÍA PILAR" at bounding box center [353, 285] width 372 height 33
type input "MARÍA PILARss"
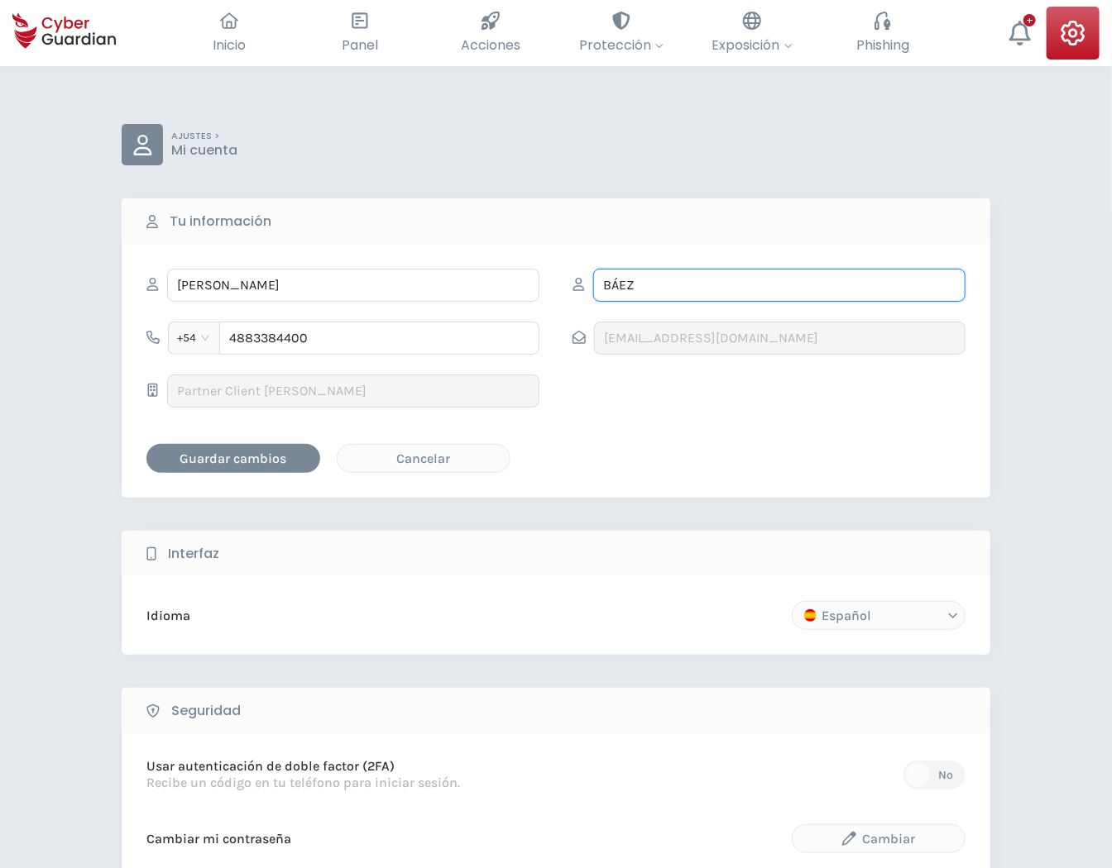
click at [667, 276] on input "BÁEZ" at bounding box center [779, 285] width 372 height 33
type input "BÁEZss"
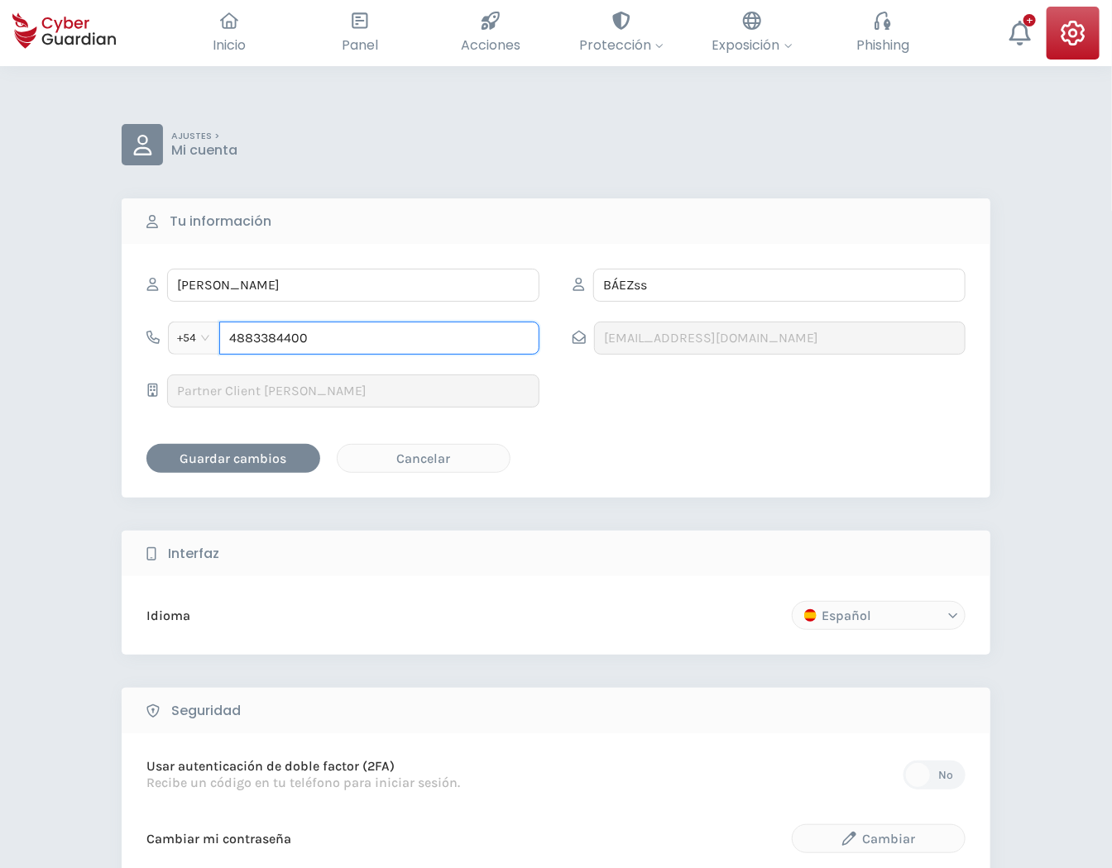
click at [418, 337] on input "4883384400" at bounding box center [379, 338] width 320 height 33
type input "4883384402"
click at [227, 467] on div "Guardar cambios" at bounding box center [233, 458] width 149 height 21
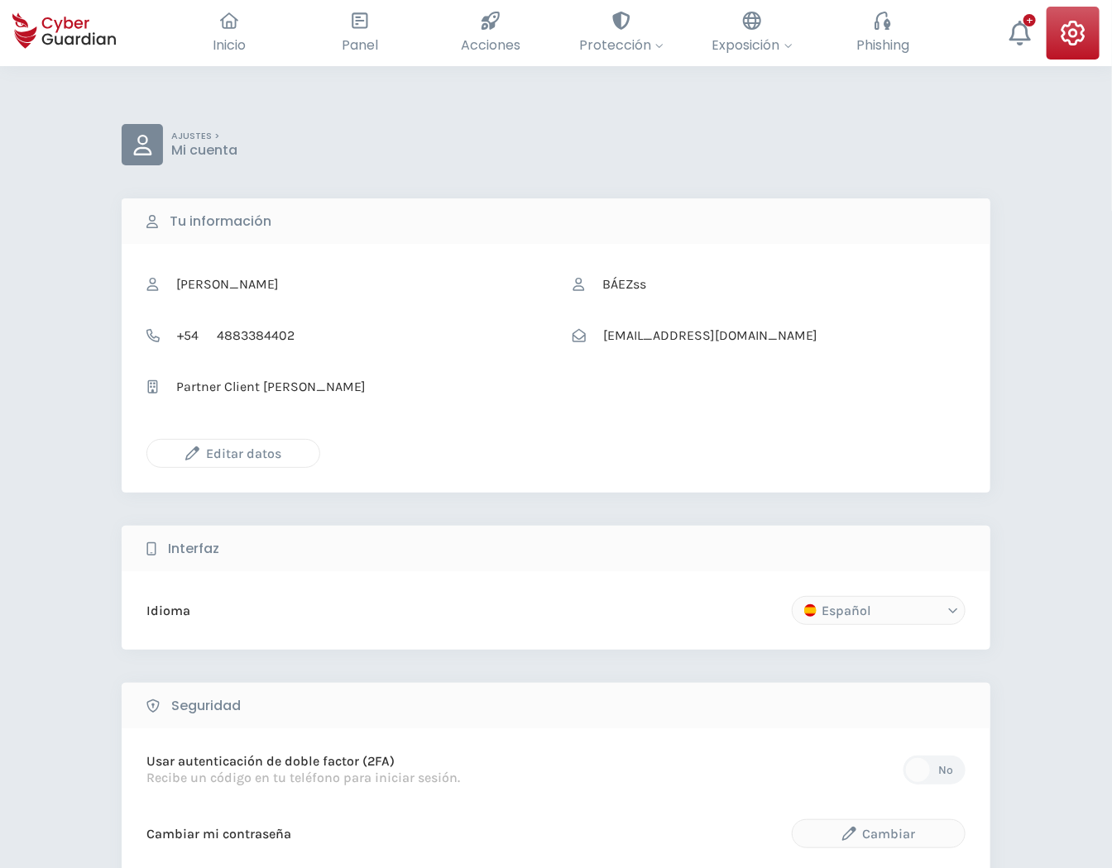
click at [277, 453] on div "Editar datos" at bounding box center [233, 453] width 147 height 21
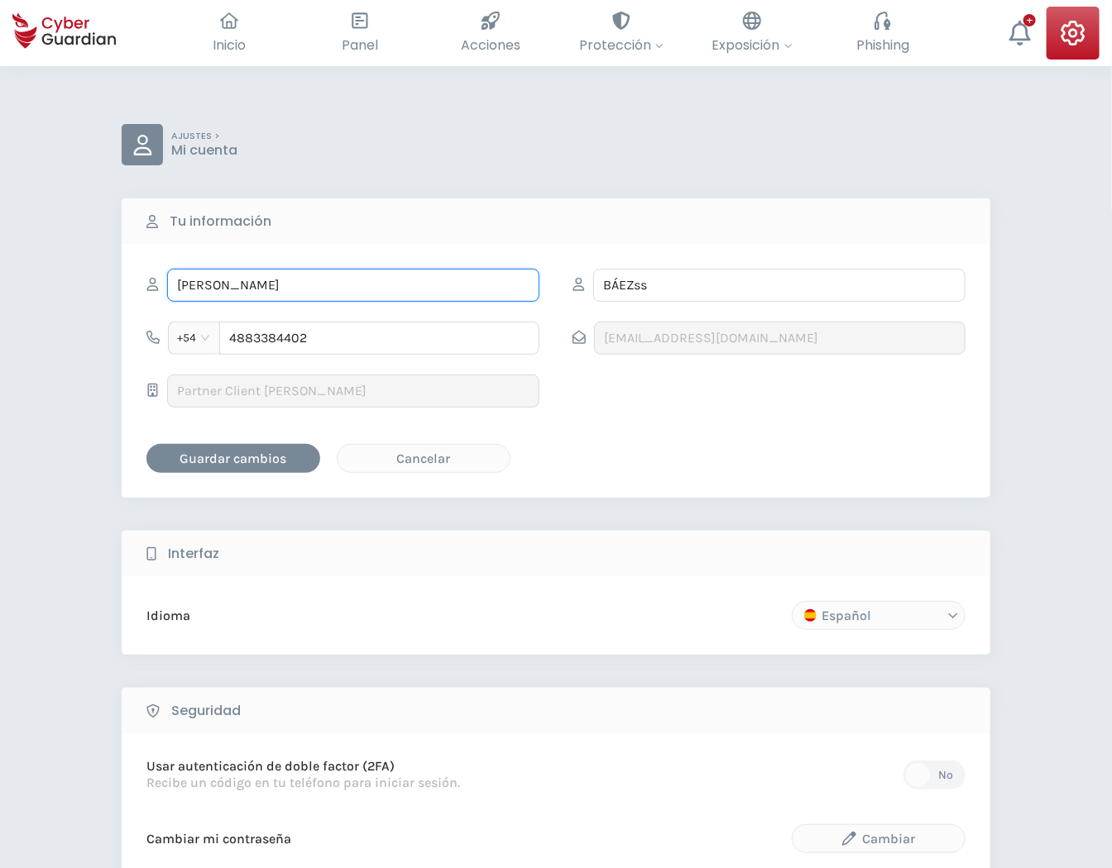
click at [326, 276] on input "MARÍA PILARss" at bounding box center [353, 285] width 372 height 33
click at [461, 451] on div "Cancelar" at bounding box center [423, 458] width 147 height 21
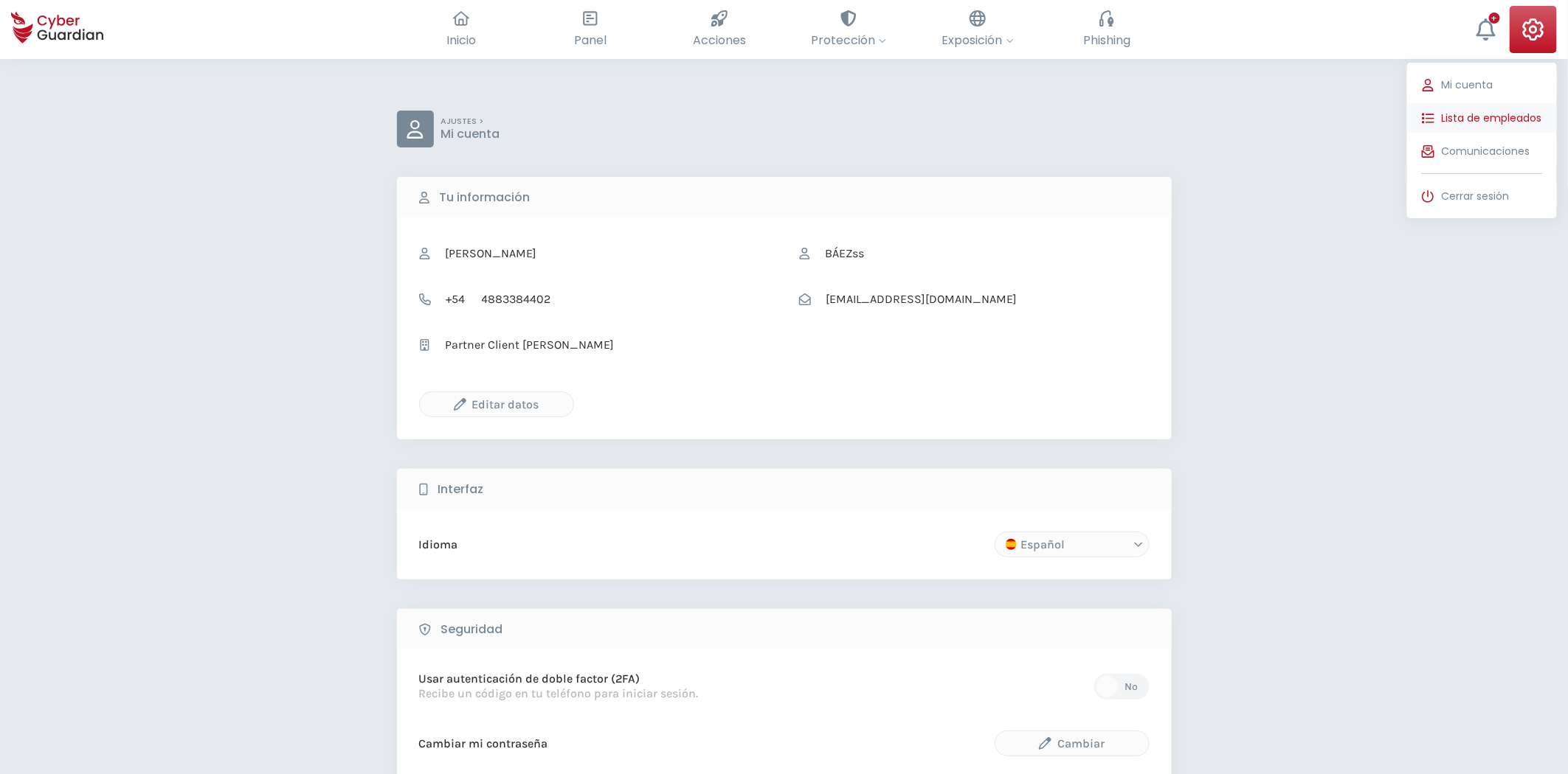
click at [1514, 106] on button "Lista de empleados" at bounding box center [1481, 118] width 150 height 29
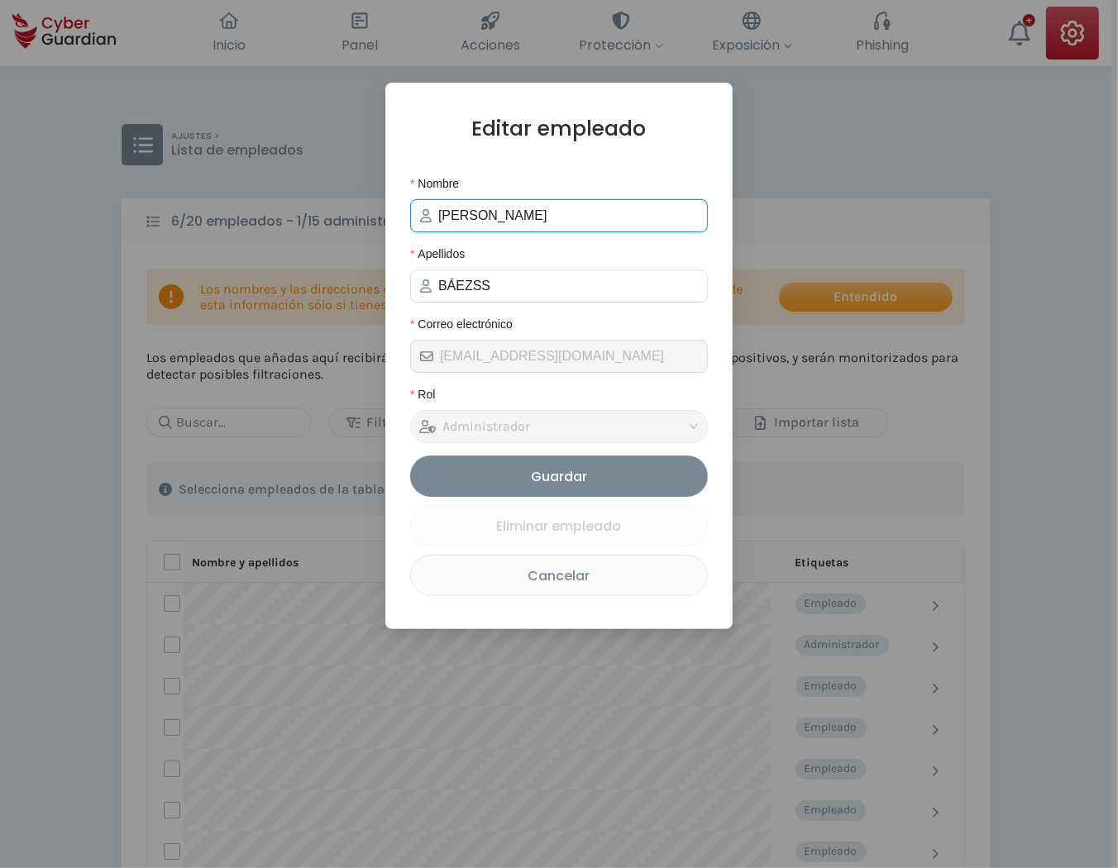
click at [567, 222] on input "MARÍA PILARSS" at bounding box center [568, 216] width 260 height 20
type input "MARÍA PILAR"
click at [539, 285] on input "BÁEZSS" at bounding box center [568, 286] width 260 height 20
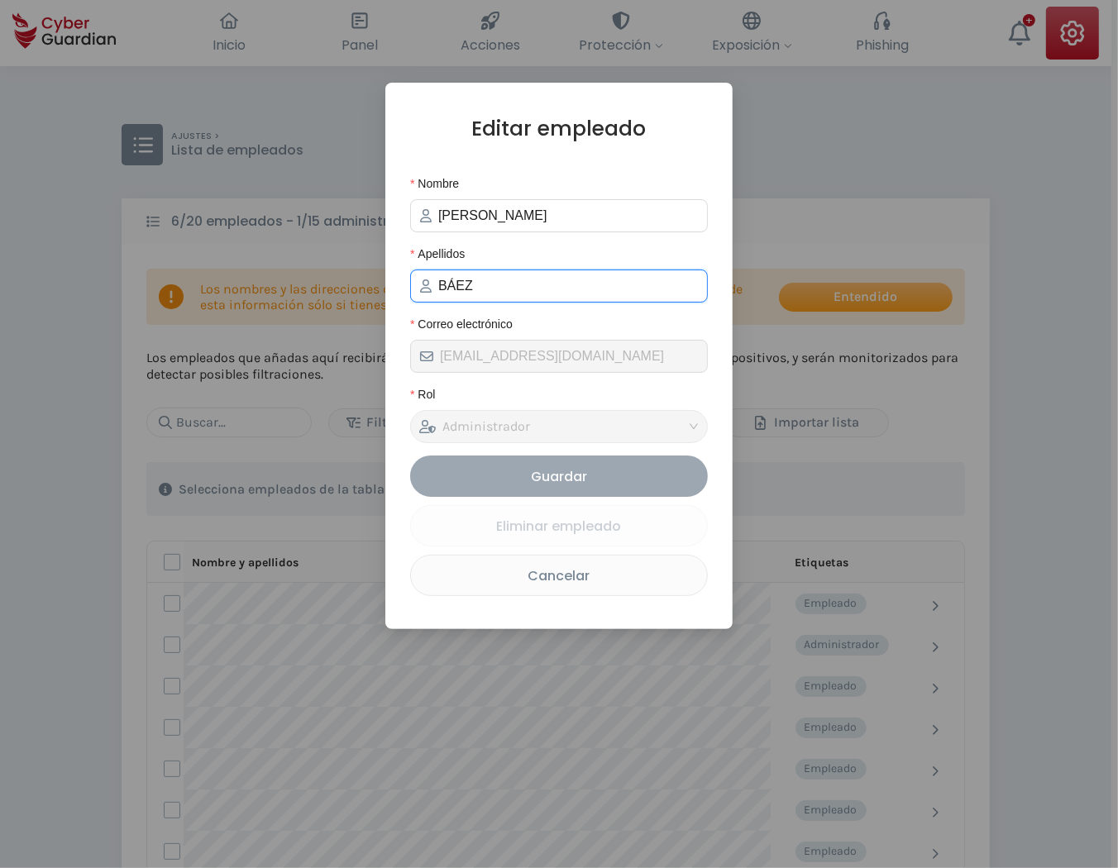
type input "BÁEZ"
click at [596, 487] on div "Guardar" at bounding box center [559, 477] width 273 height 21
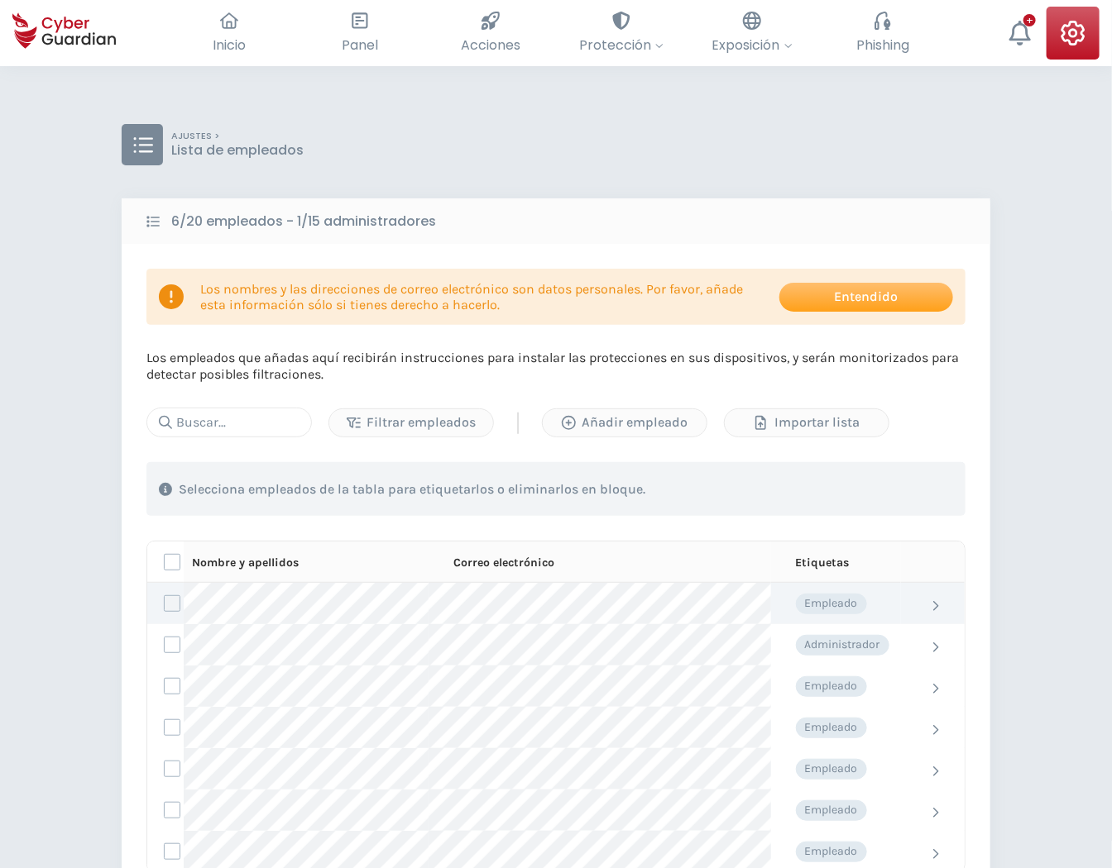
click at [167, 599] on label at bounding box center [172, 604] width 17 height 17
click at [165, 599] on input "checkbox" at bounding box center [165, 603] width 0 height 15
click at [707, 486] on div "Asignar etiquetas" at bounding box center [688, 490] width 139 height 20
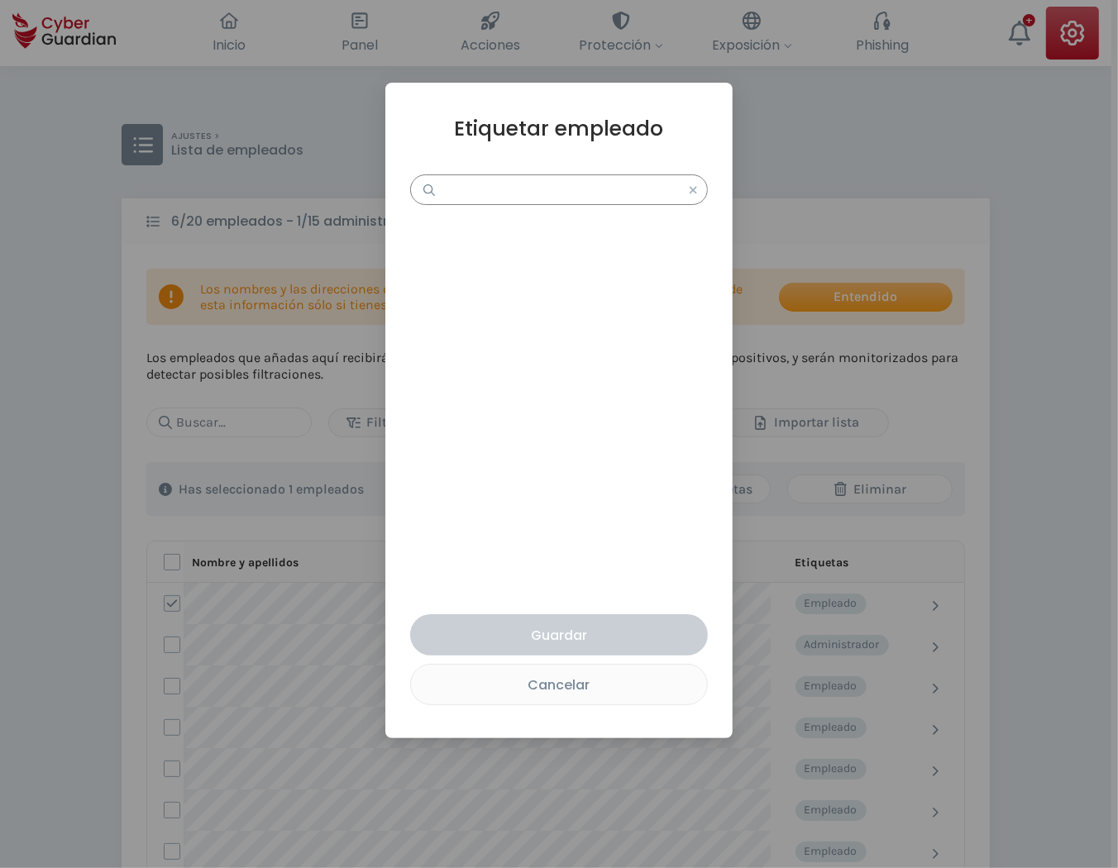
click at [607, 197] on input "text" at bounding box center [559, 190] width 298 height 31
type input "newtag111"
click at [524, 243] on div "Crear nueva etiqueta 'newtag111'" at bounding box center [522, 236] width 164 height 18
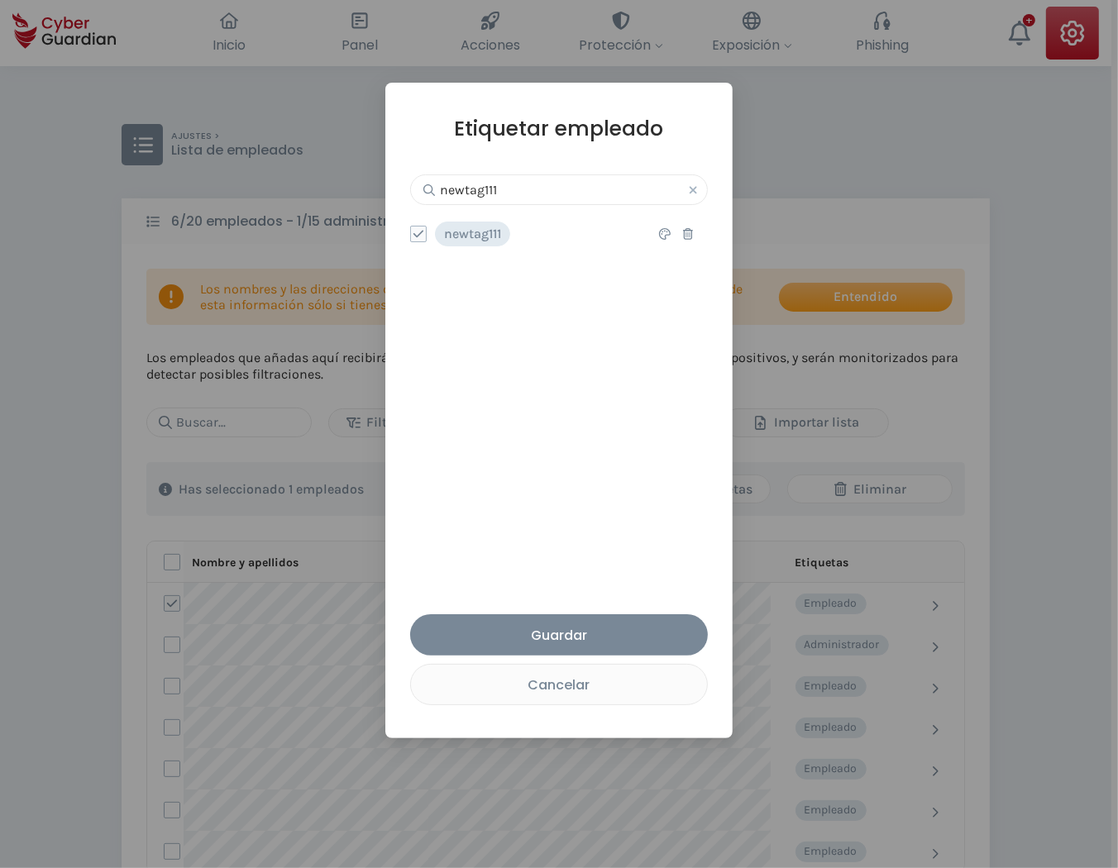
click at [662, 236] on icon at bounding box center [665, 234] width 12 height 12
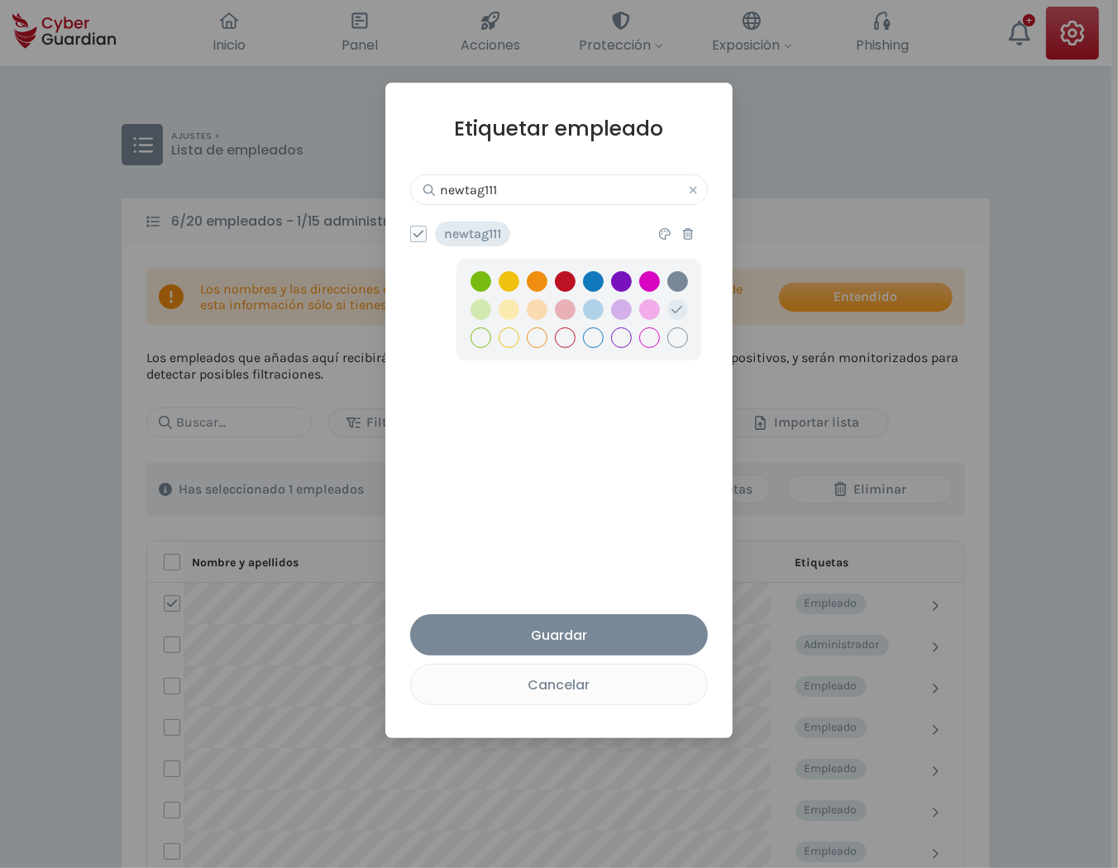
click at [625, 335] on button "button" at bounding box center [621, 338] width 21 height 21
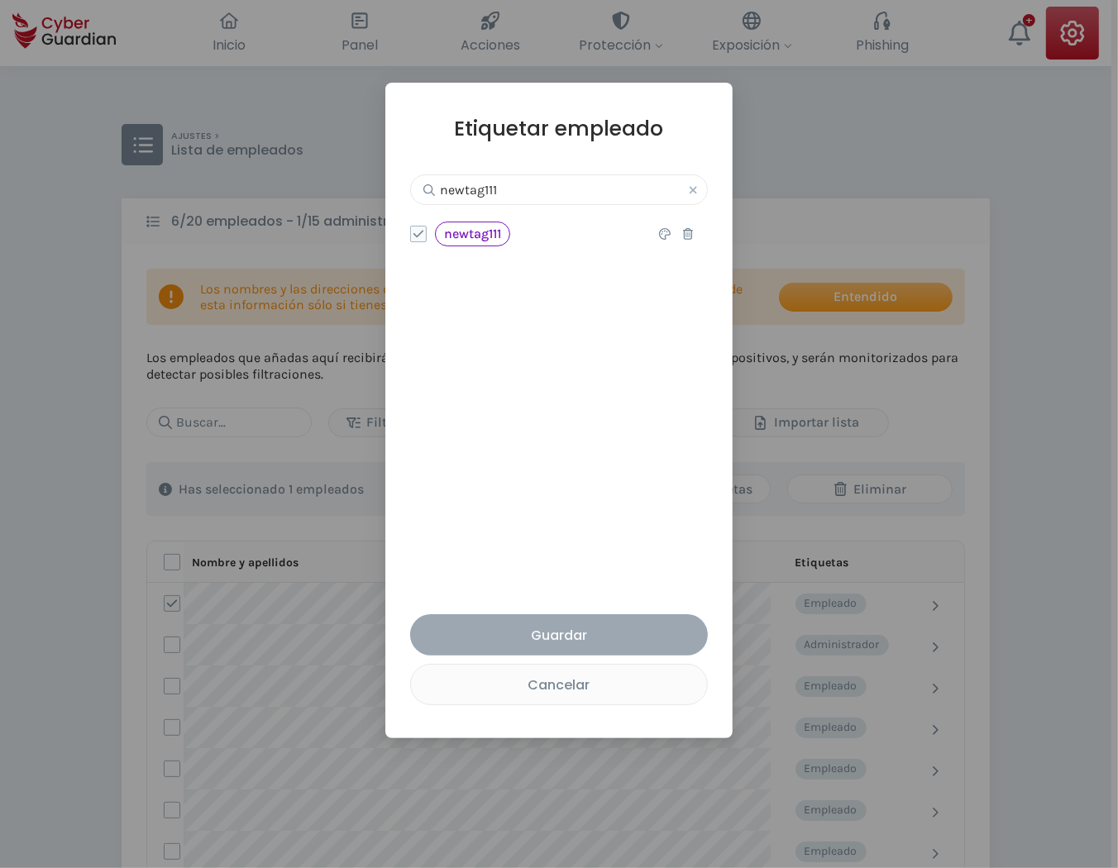
click at [516, 624] on button "Guardar" at bounding box center [559, 635] width 298 height 41
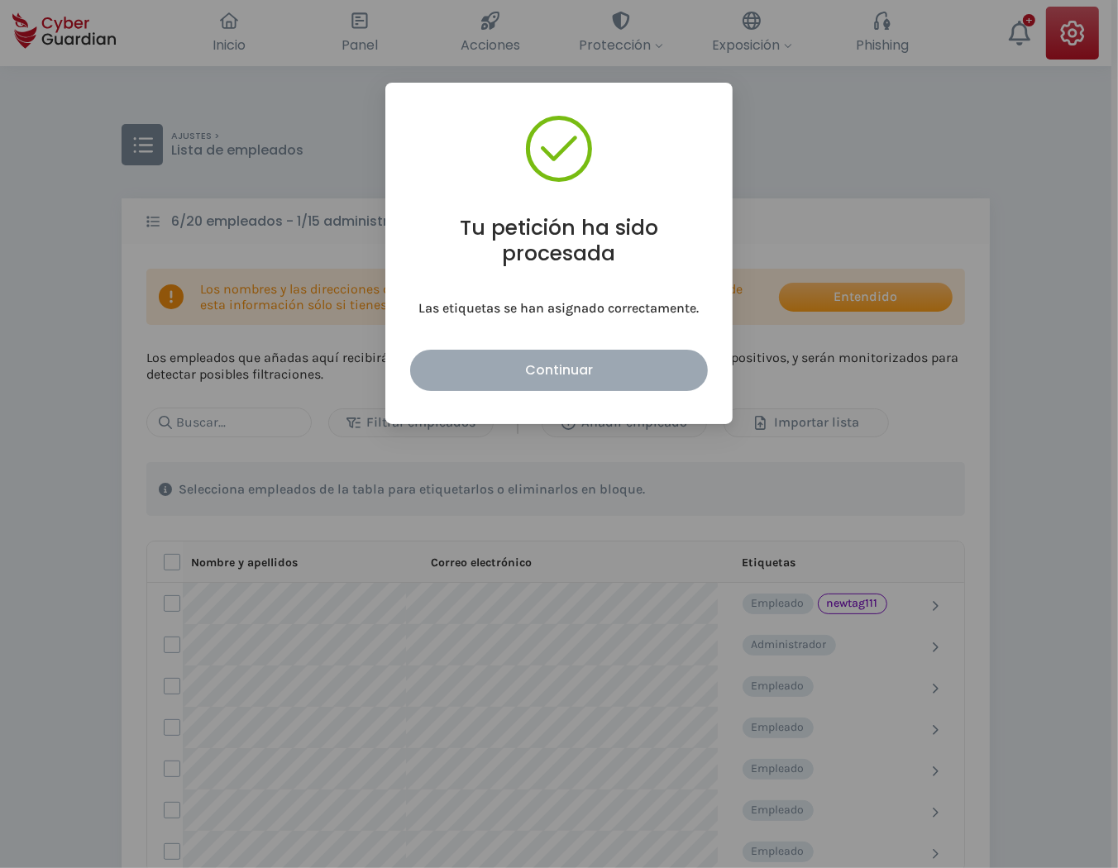
click at [481, 371] on div "Continuar" at bounding box center [559, 370] width 273 height 21
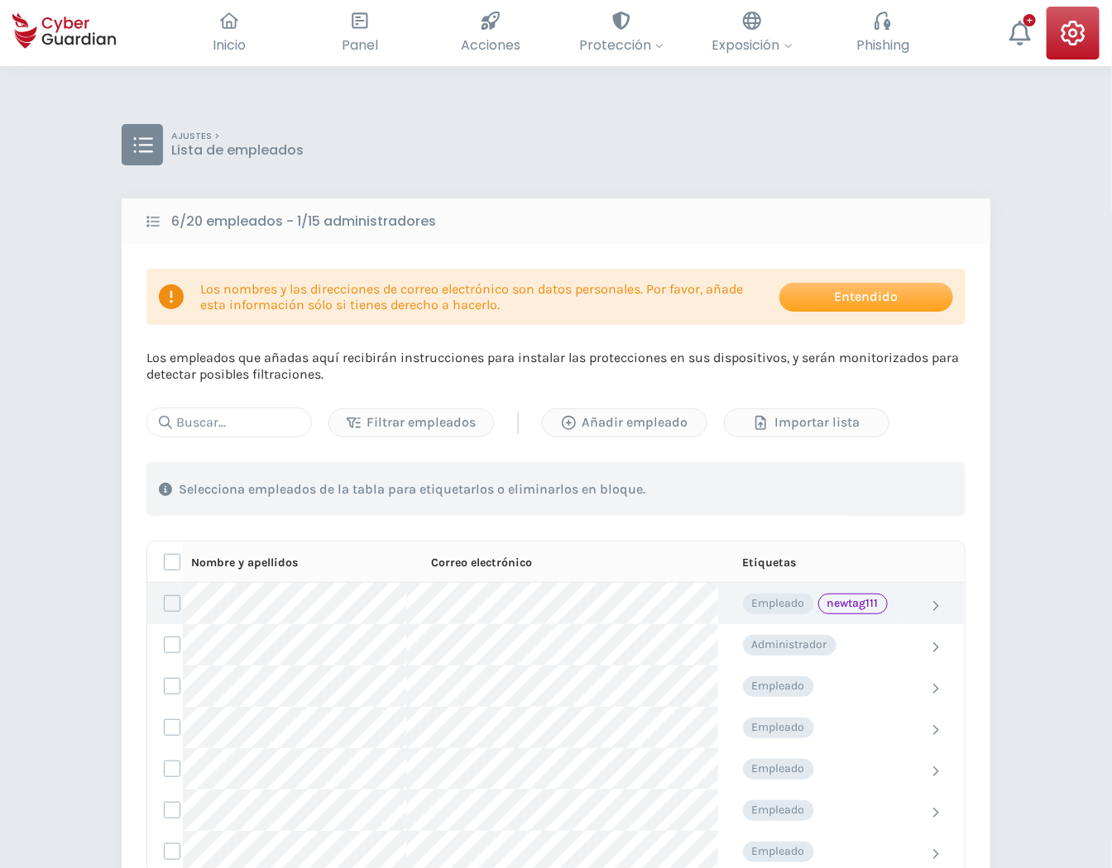
click at [174, 606] on label at bounding box center [172, 604] width 17 height 17
click at [165, 606] on input "checkbox" at bounding box center [165, 603] width 0 height 15
click at [700, 493] on div "Asignar etiquetas" at bounding box center [688, 490] width 139 height 20
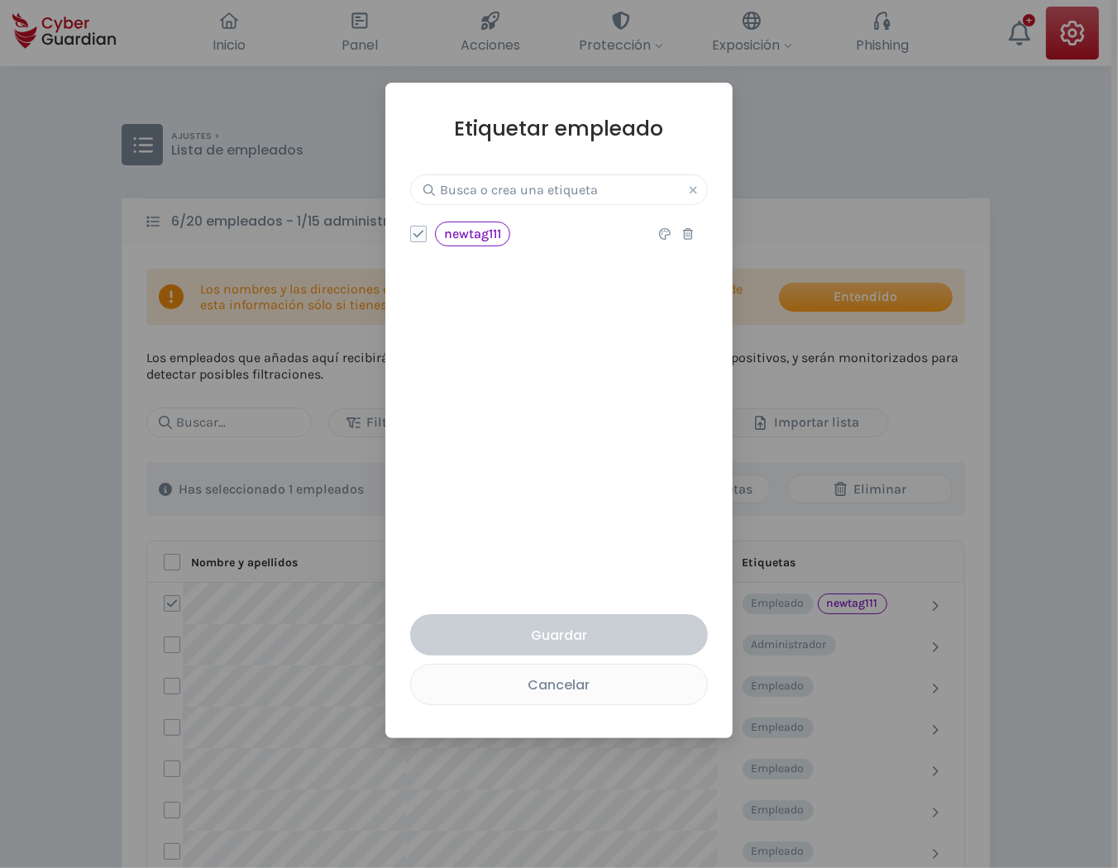
click at [690, 235] on icon at bounding box center [688, 234] width 10 height 12
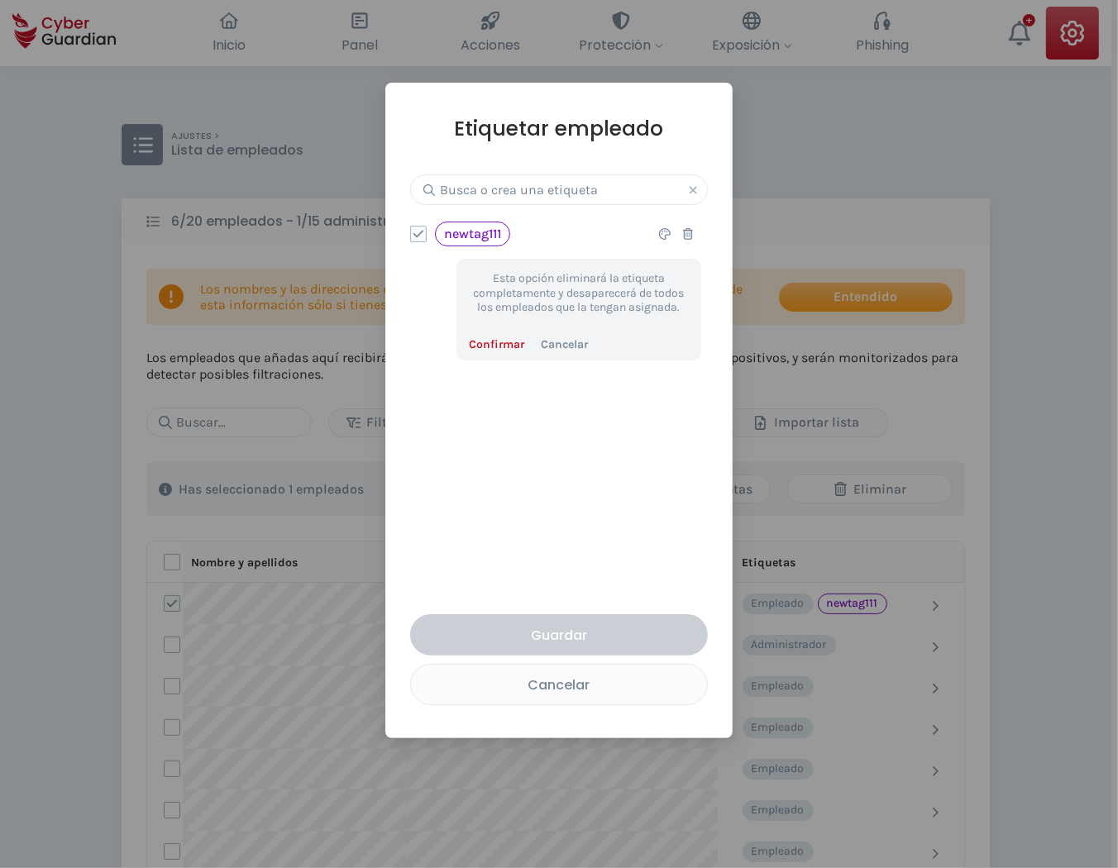
click at [500, 344] on button "Confirmar" at bounding box center [496, 345] width 55 height 18
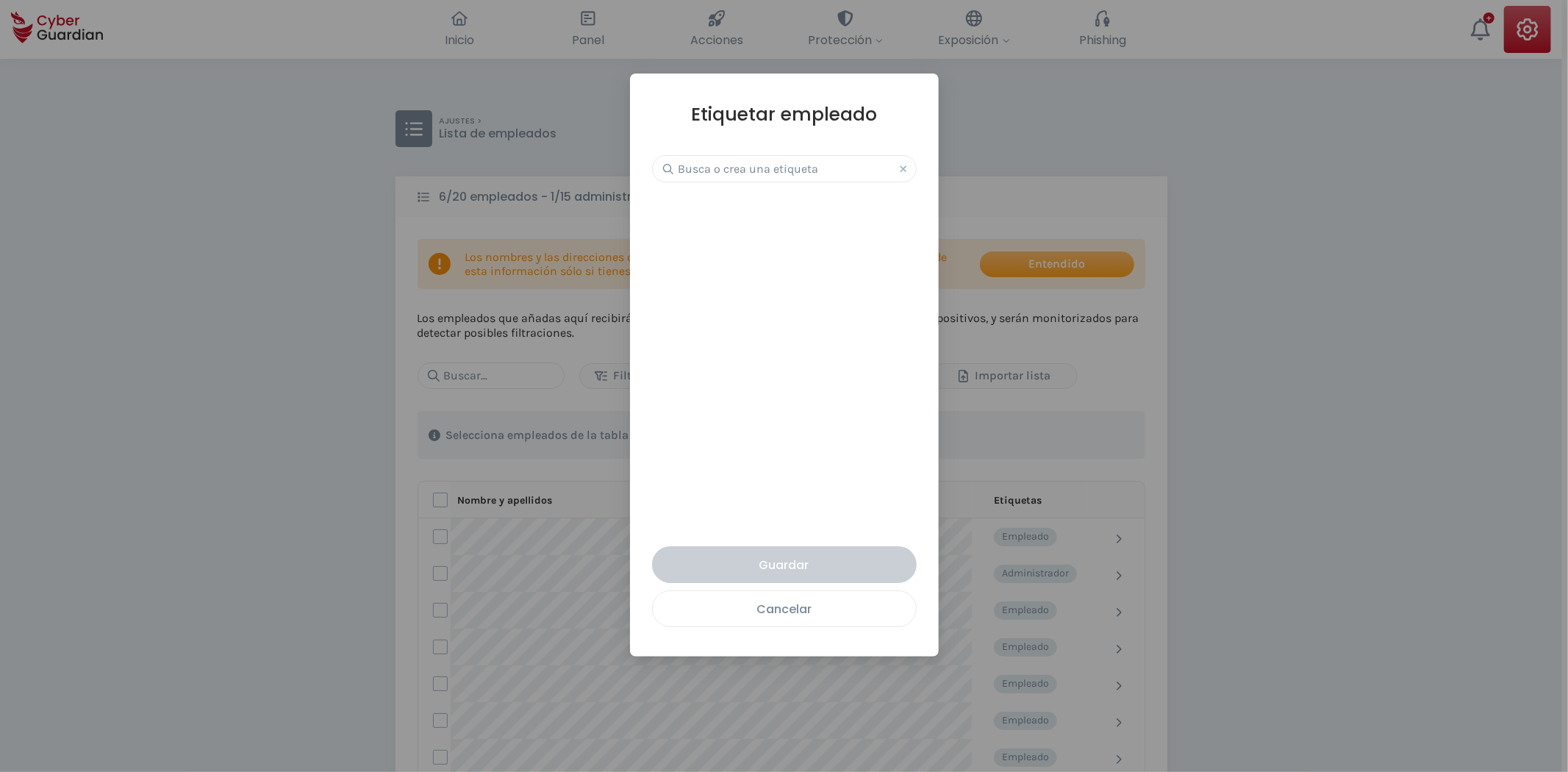
click at [811, 608] on div "Cancelar" at bounding box center [784, 609] width 241 height 19
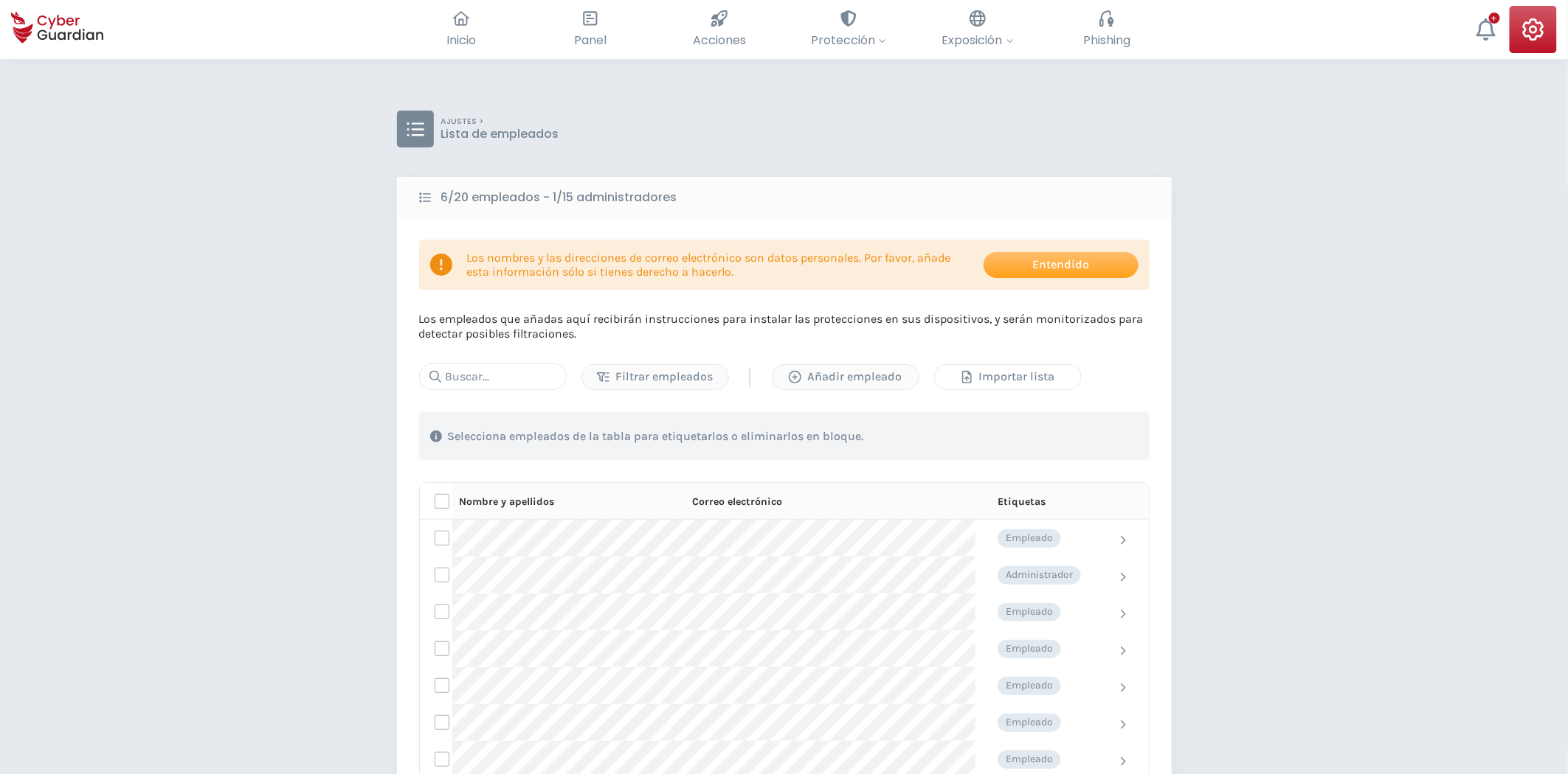
click at [1022, 376] on div "Importar lista" at bounding box center [1007, 377] width 124 height 18
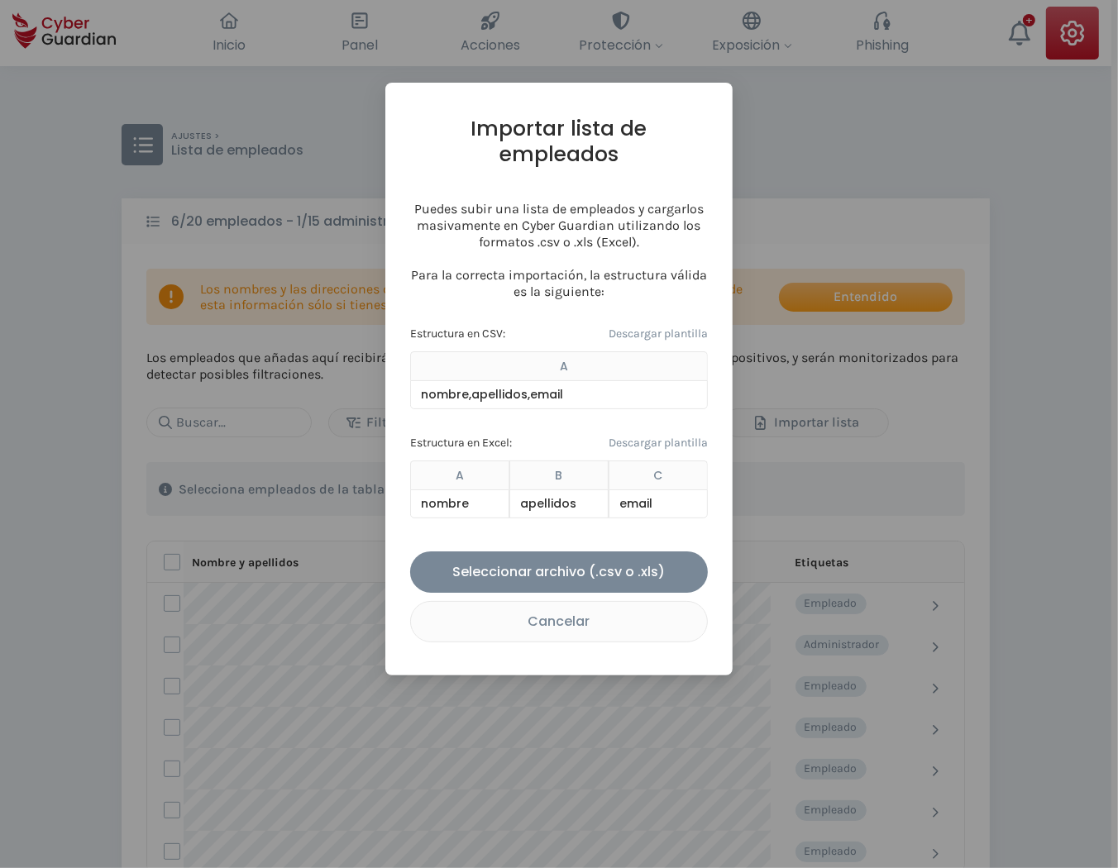
drag, startPoint x: 646, startPoint y: 308, endPoint x: 653, endPoint y: 328, distance: 22.0
click at [646, 325] on link "Descargar plantilla" at bounding box center [658, 334] width 99 height 18
click at [667, 434] on link "Descargar plantilla" at bounding box center [658, 443] width 99 height 18
click at [579, 611] on div "Cancelar" at bounding box center [558, 621] width 271 height 21
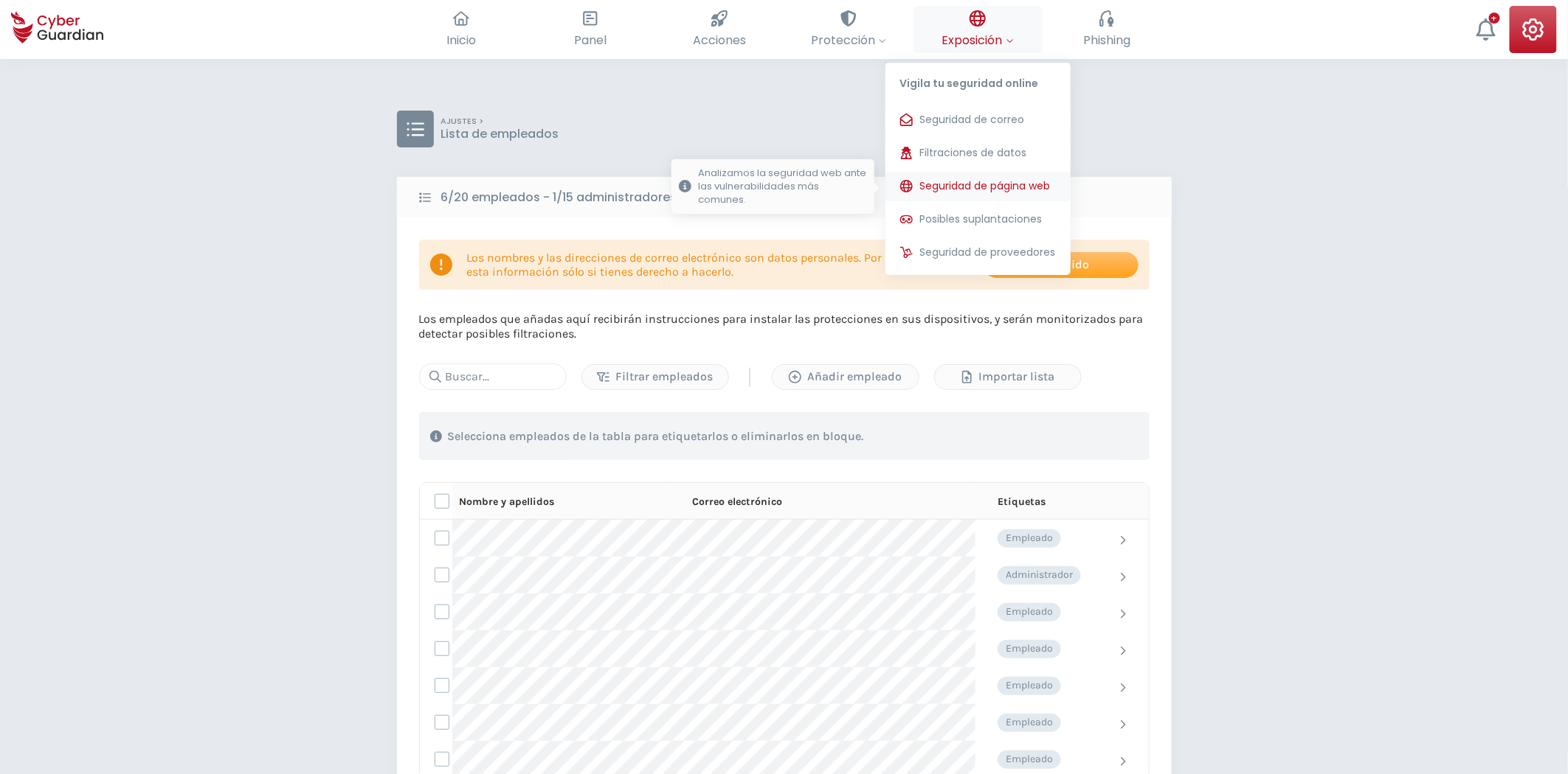
click at [986, 185] on span "Seguridad de página web" at bounding box center [985, 185] width 130 height 15
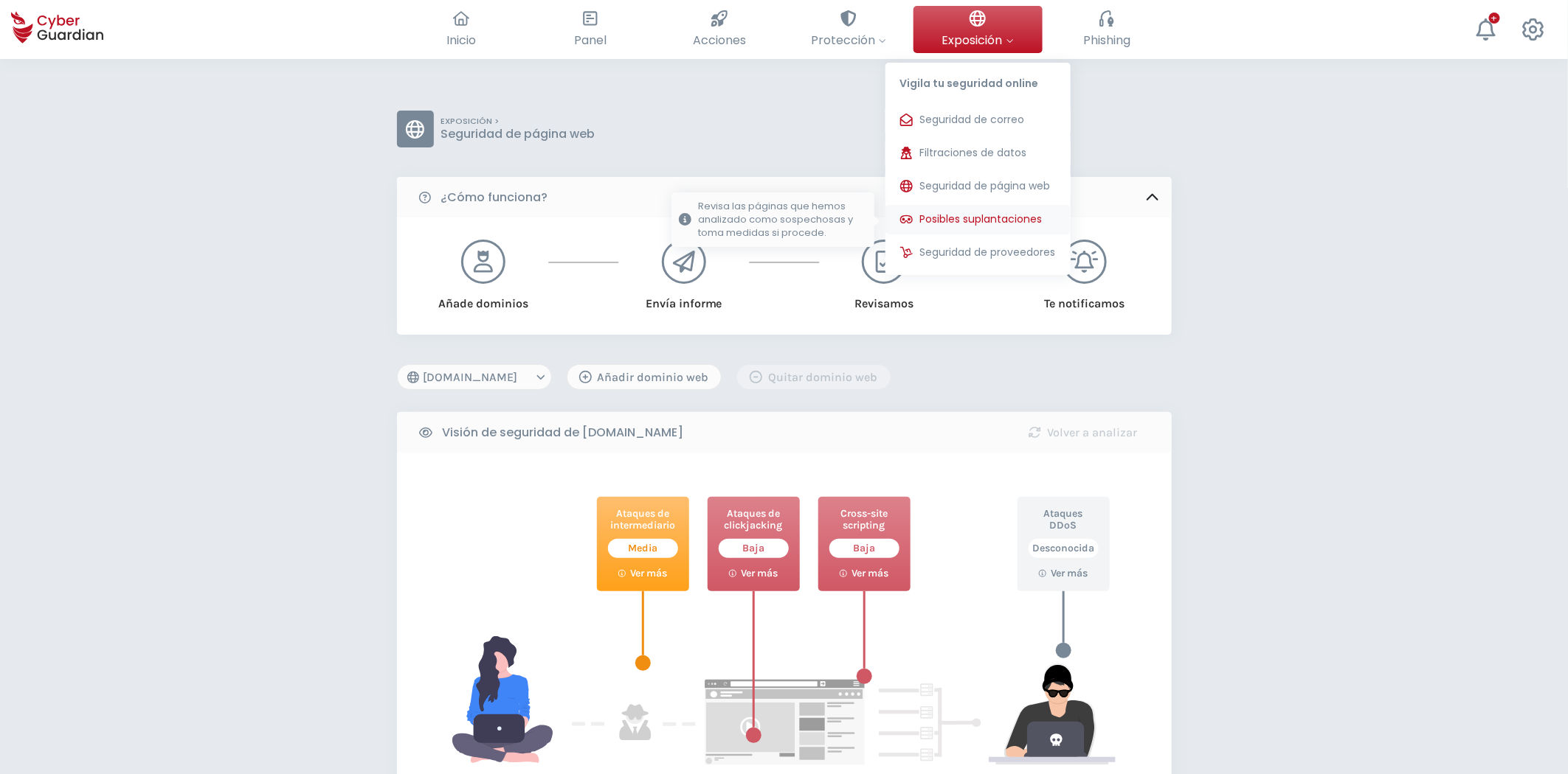
click at [1002, 219] on span "Posibles suplantaciones" at bounding box center [980, 218] width 122 height 15
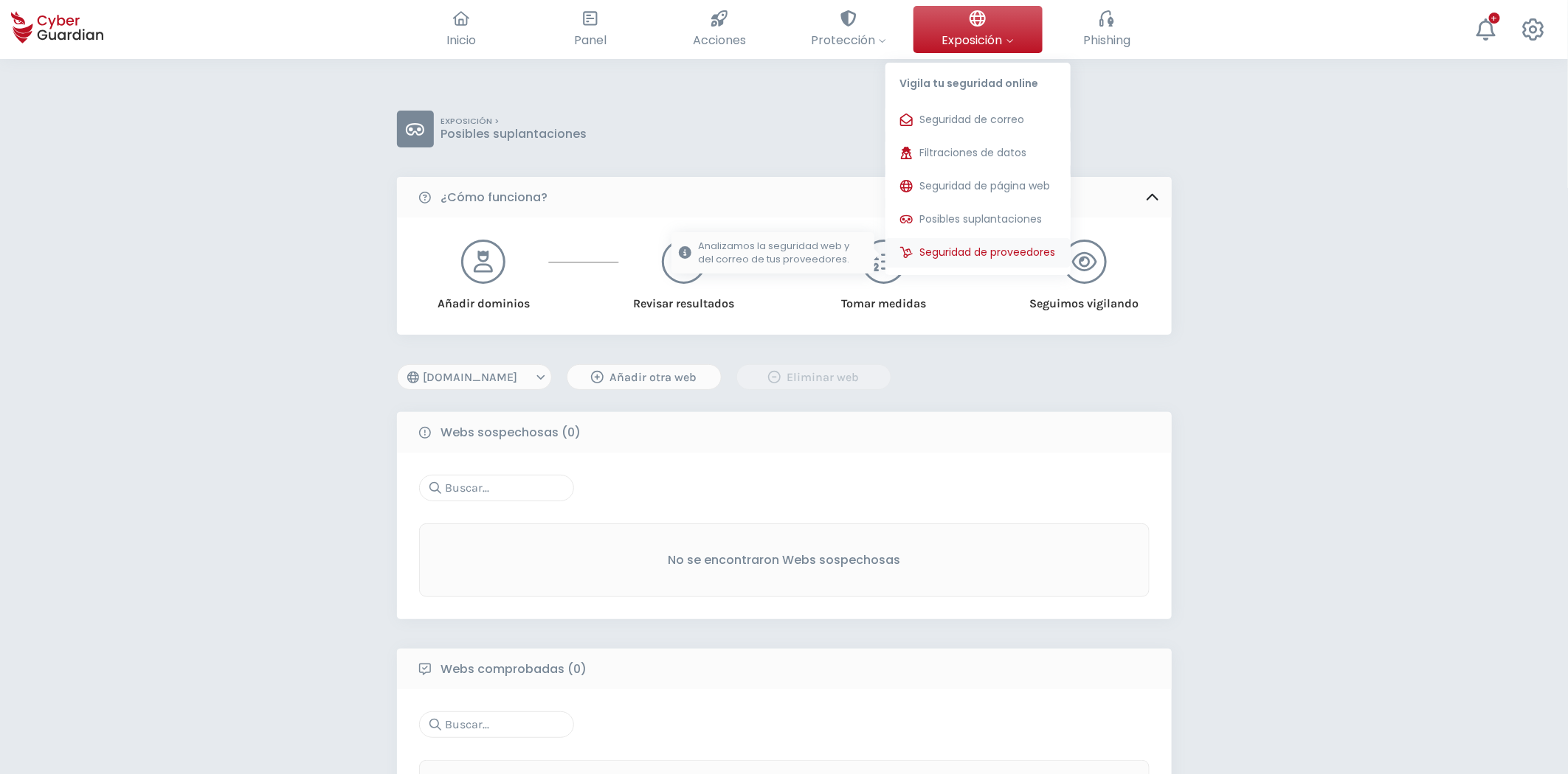
click at [1007, 262] on button "Seguridad de proveedores Analizamos la seguridad web y del correo de tus provee…" at bounding box center [978, 252] width 186 height 29
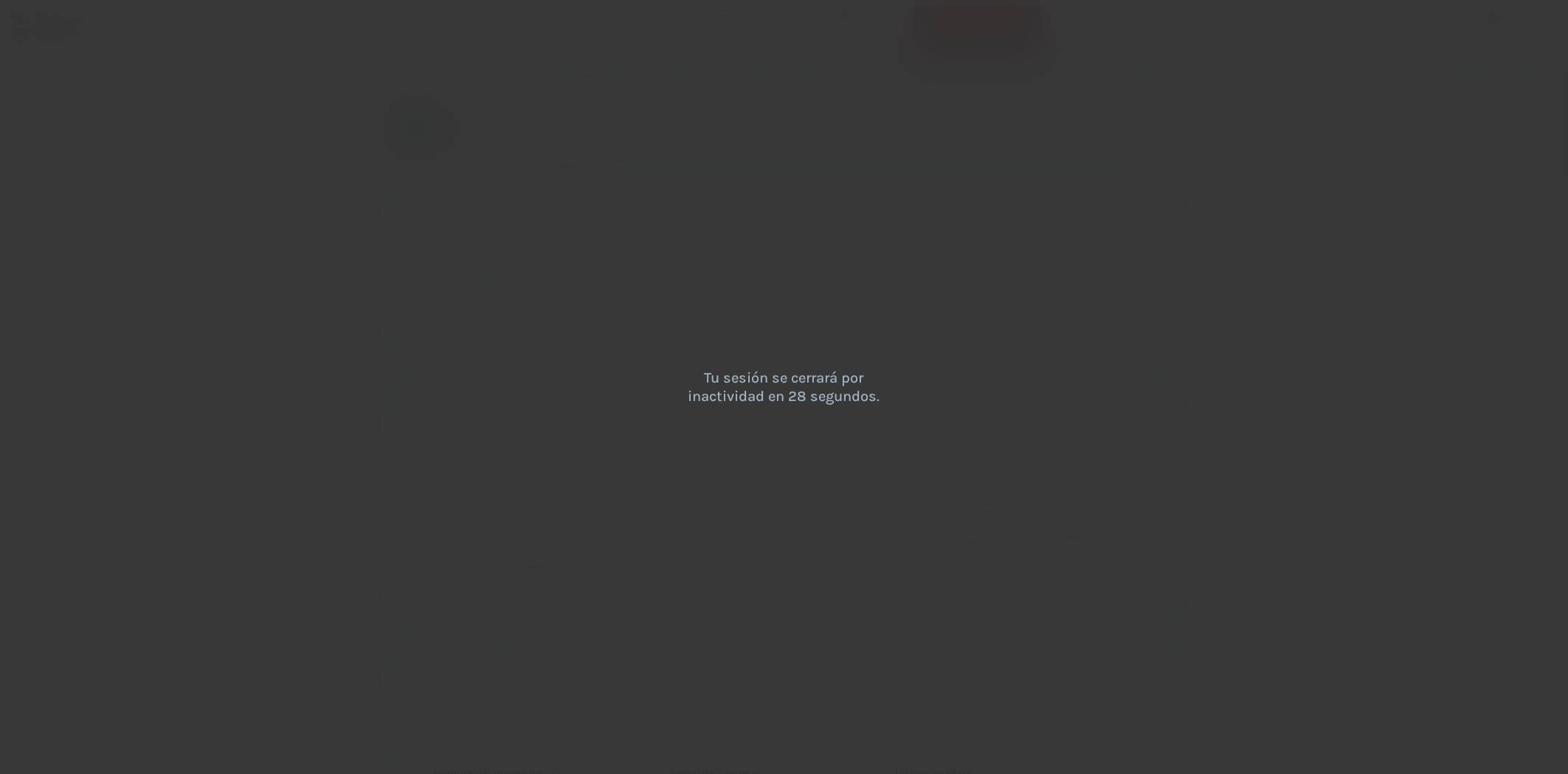
click at [1077, 408] on div "Tu sesión se cerrará por inactividad en 28 segundos." at bounding box center [784, 387] width 1568 height 774
